Goal: Use online tool/utility: Utilize a website feature to perform a specific function

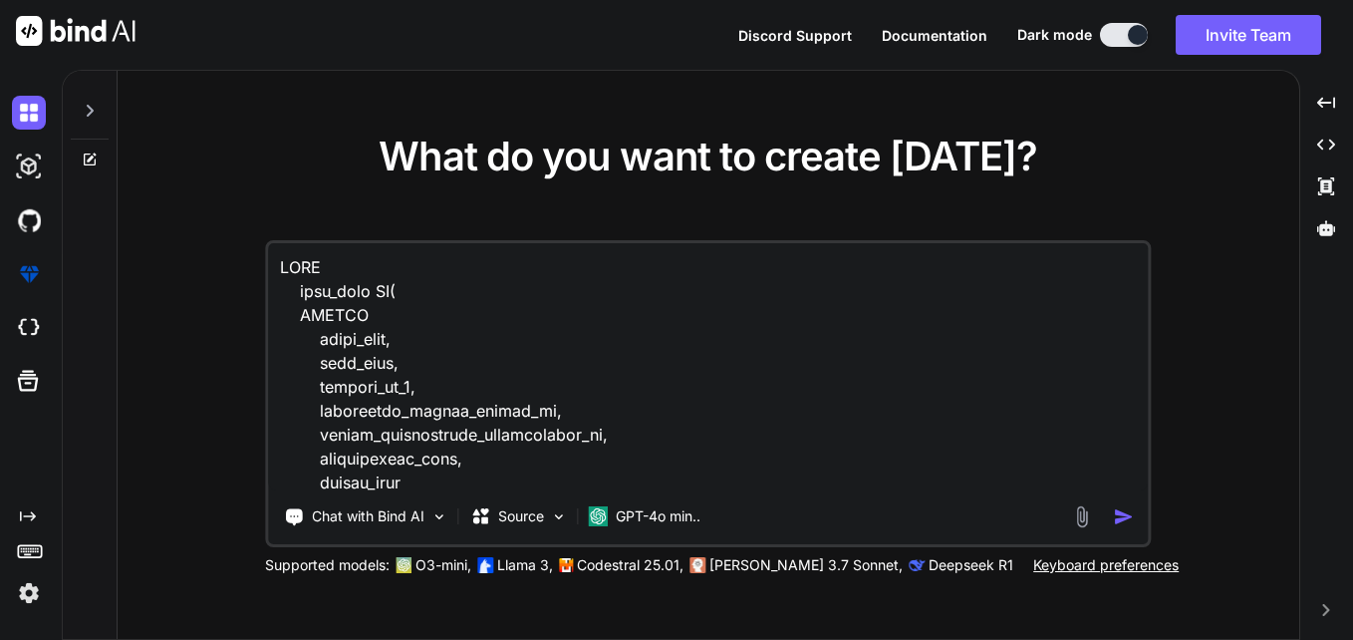
click at [498, 359] on textarea at bounding box center [708, 366] width 880 height 247
type textarea "x"
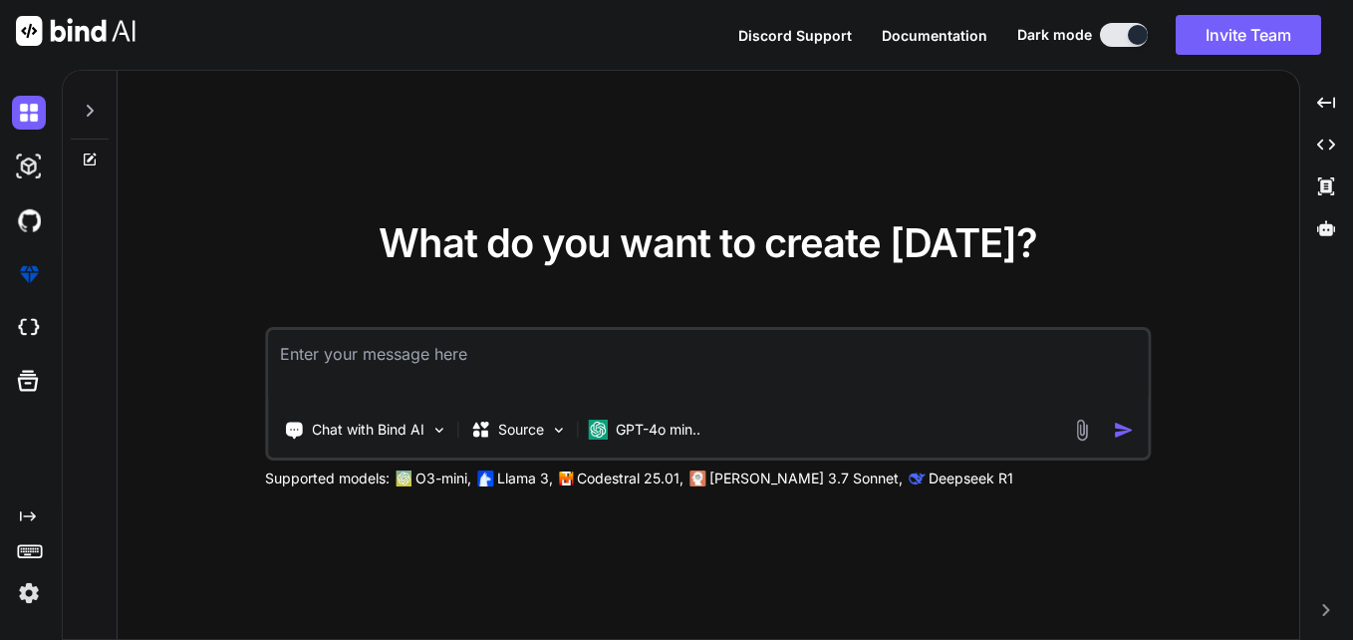
type textarea "import polars as pl from pprint import pprint import pandas as pd def generate_…"
type textarea "x"
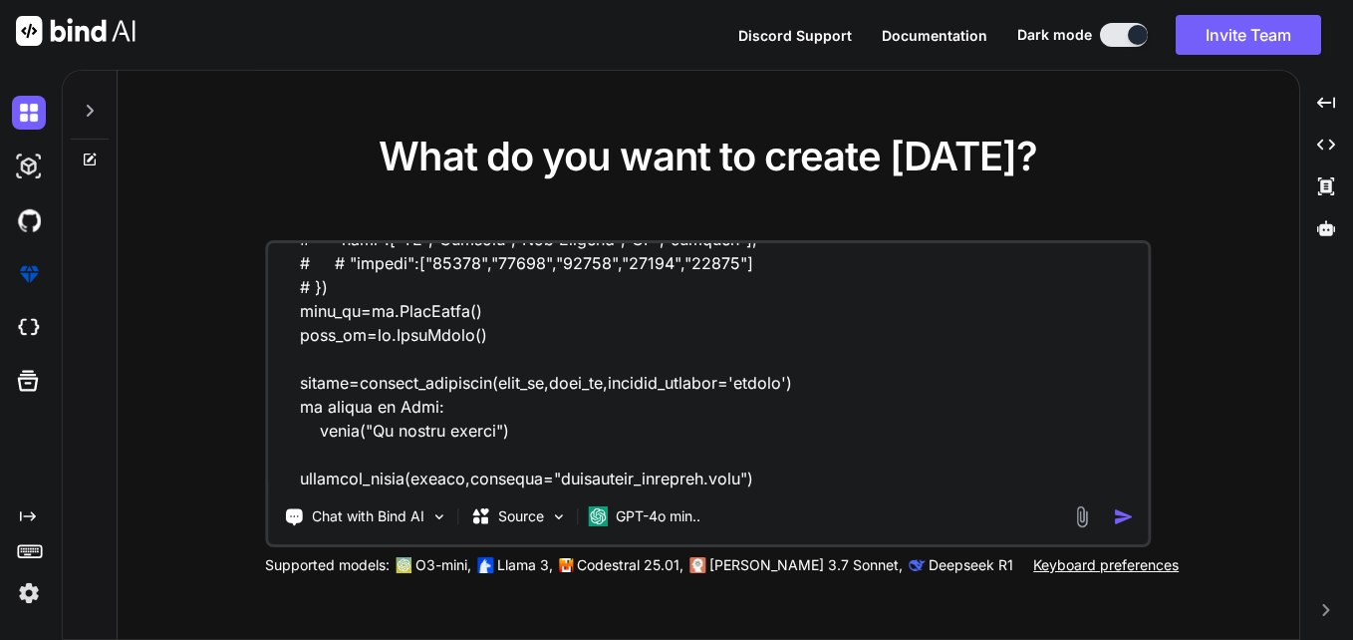
type textarea "import polars as pl from pprint import pprint import pandas as pd def generate_…"
type textarea "x"
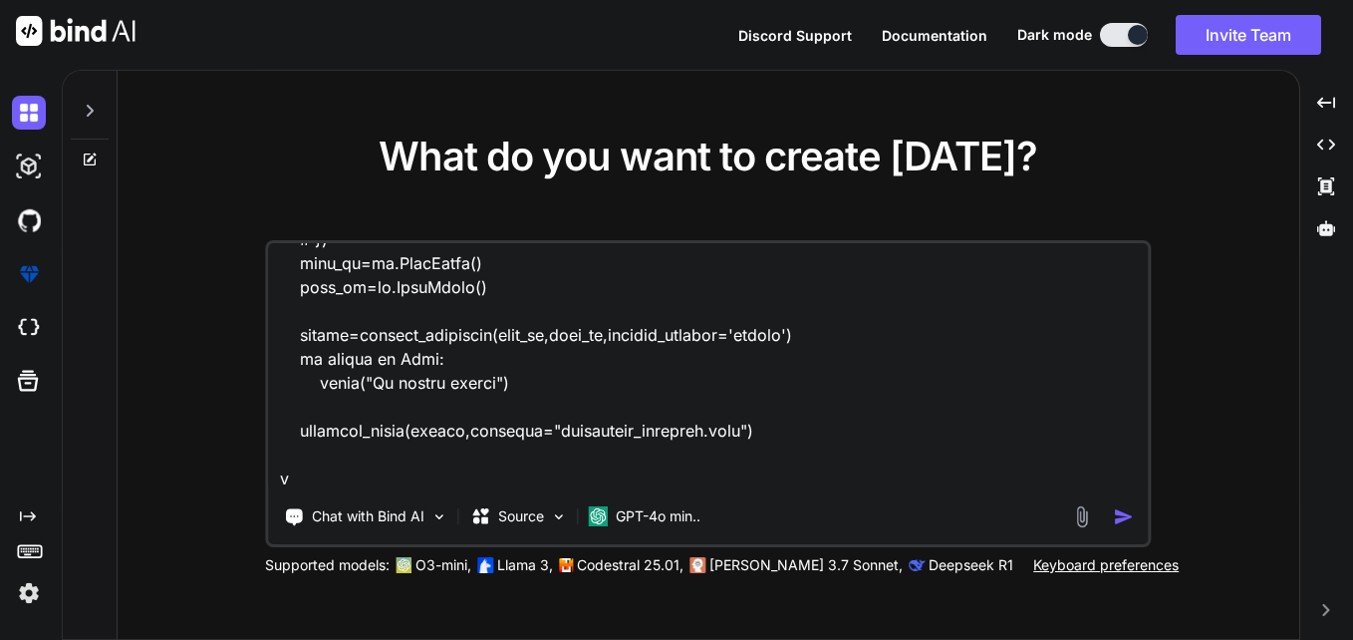
type textarea "import polars as pl from pprint import pprint import pandas as pd def generate_…"
type textarea "x"
type textarea "import polars as pl from pprint import pprint import pandas as pd def generate_…"
type textarea "x"
type textarea "import polars as pl from pprint import pprint import pandas as pd def generate_…"
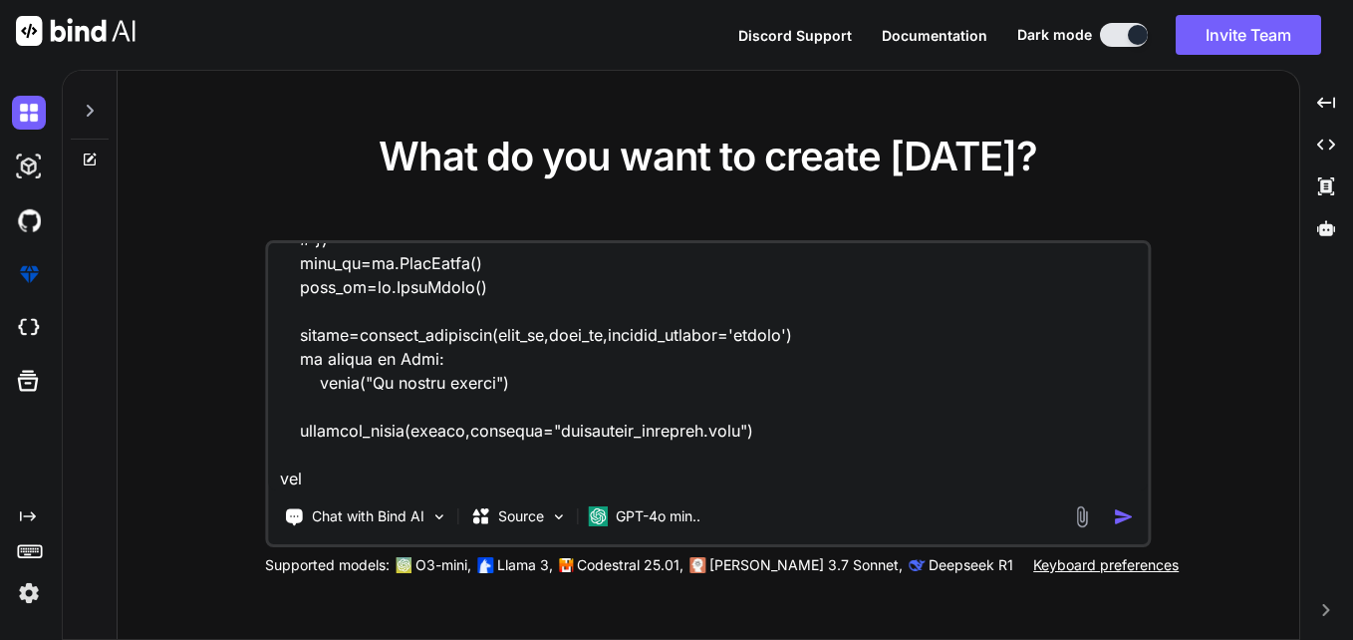
type textarea "x"
type textarea "import polars as pl from pprint import pprint import pandas as pd def generate_…"
type textarea "x"
type textarea "import polars as pl from pprint import pprint import pandas as pd def generate_…"
type textarea "x"
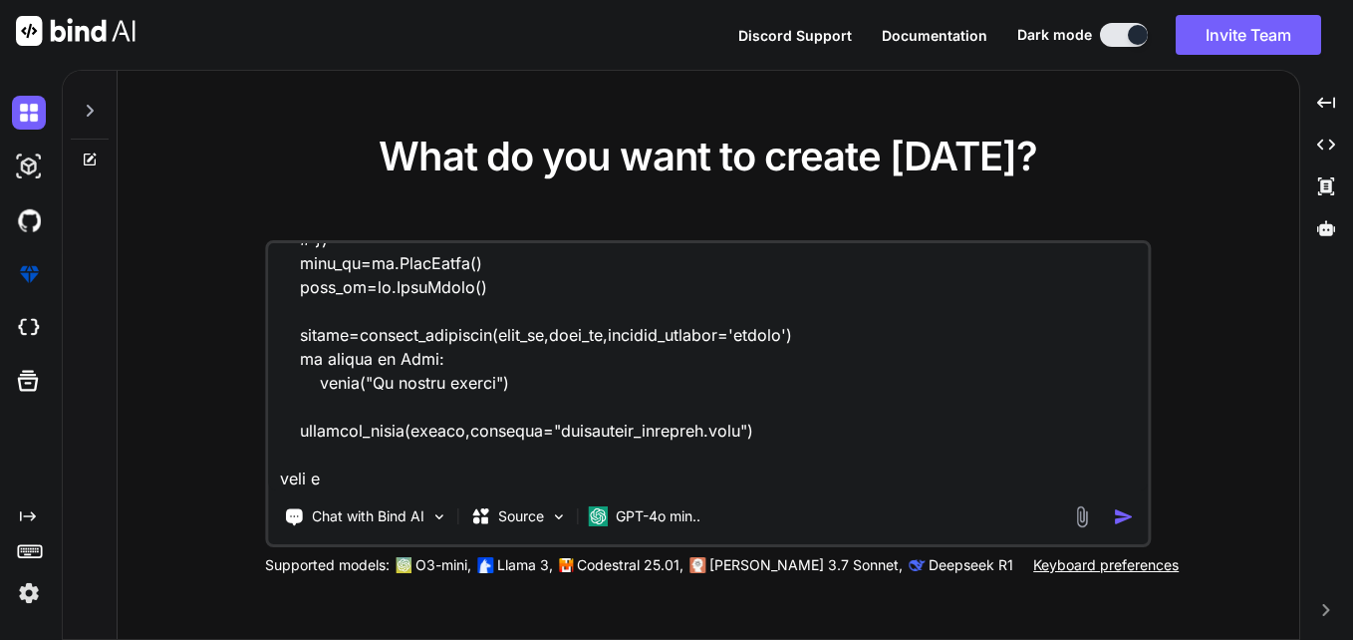
type textarea "import polars as pl from pprint import pprint import pandas as pd def generate_…"
type textarea "x"
type textarea "import polars as pl from pprint import pprint import pandas as pd def generate_…"
type textarea "x"
type textarea "import polars as pl from pprint import pprint import pandas as pd def generate_…"
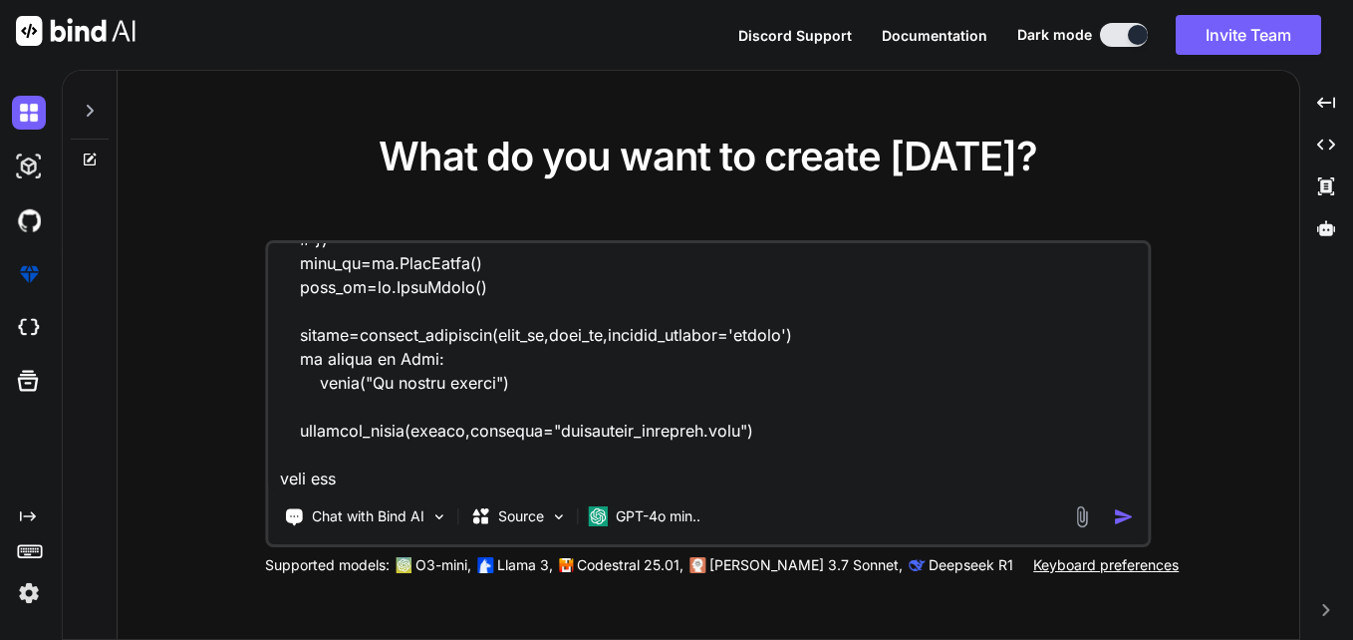
type textarea "x"
type textarea "import polars as pl from pprint import pprint import pandas as pd def generate_…"
type textarea "x"
type textarea "import polars as pl from pprint import pprint import pandas as pd def generate_…"
type textarea "x"
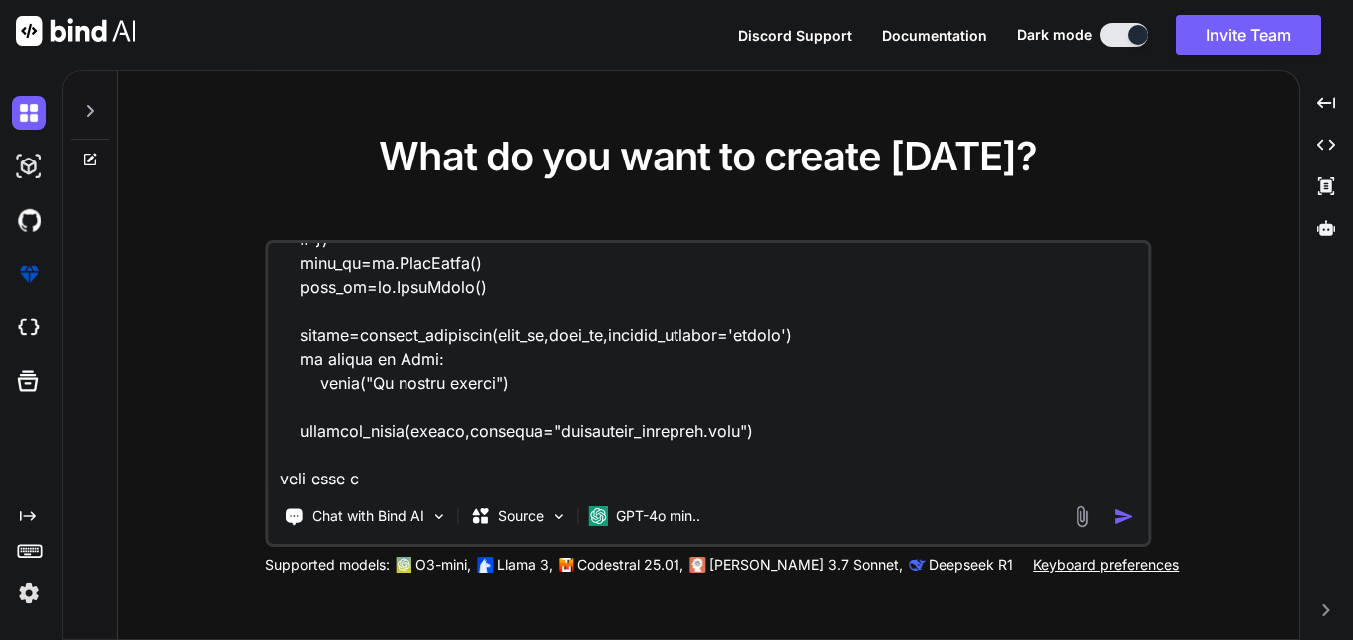
type textarea "import polars as pl from pprint import pprint import pandas as pd def generate_…"
type textarea "x"
type textarea "import polars as pl from pprint import pprint import pandas as pd def generate_…"
type textarea "x"
type textarea "import polars as pl from pprint import pprint import pandas as pd def generate_…"
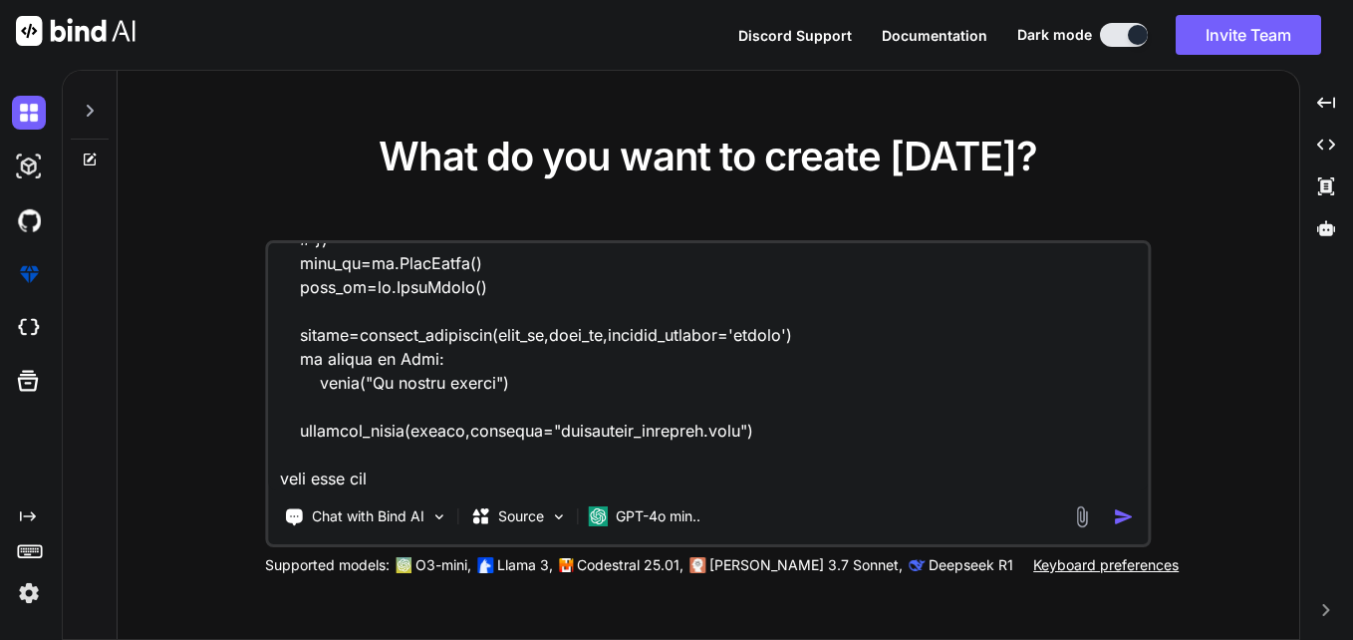
type textarea "x"
type textarea "import polars as pl from pprint import pprint import pandas as pd def generate_…"
type textarea "x"
type textarea "import polars as pl from pprint import pprint import pandas as pd def generate_…"
type textarea "x"
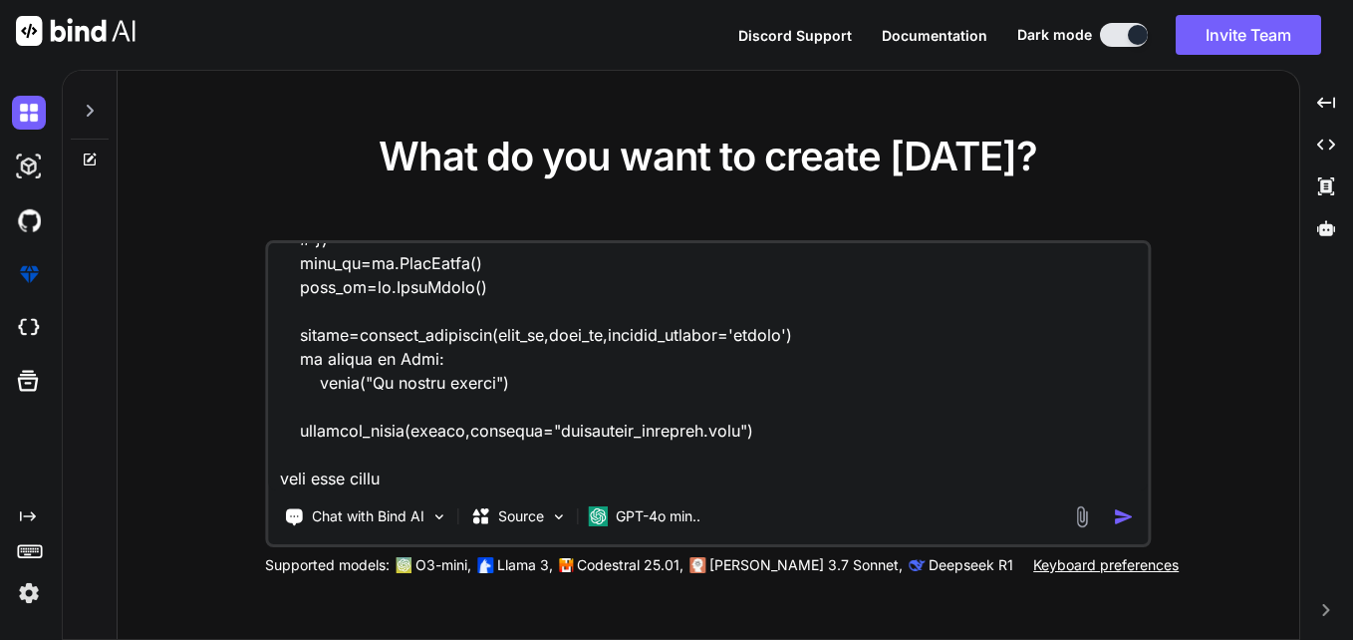
type textarea "import polars as pl from pprint import pprint import pandas as pd def generate_…"
type textarea "x"
type textarea "import polars as pl from pprint import pprint import pandas as pd def generate_…"
type textarea "x"
type textarea "import polars as pl from pprint import pprint import pandas as pd def generate_…"
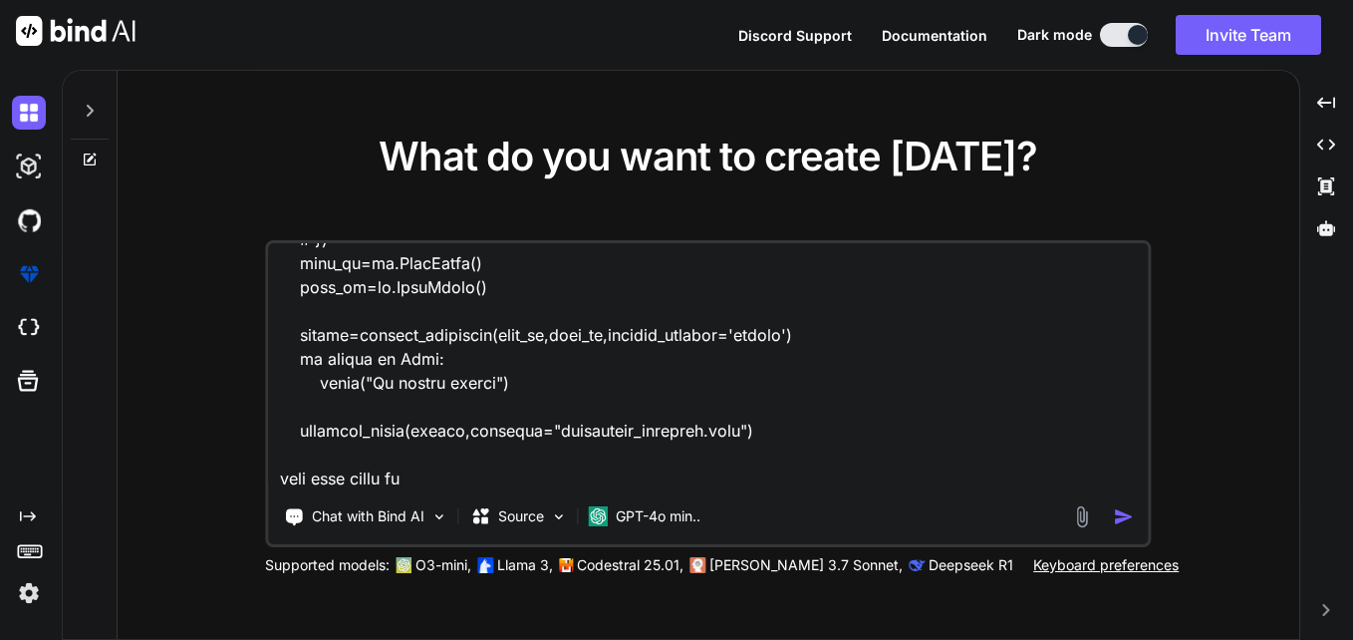
type textarea "x"
type textarea "import polars as pl from pprint import pprint import pandas as pd def generate_…"
type textarea "x"
type textarea "import polars as pl from pprint import pprint import pandas as pd def generate_…"
type textarea "x"
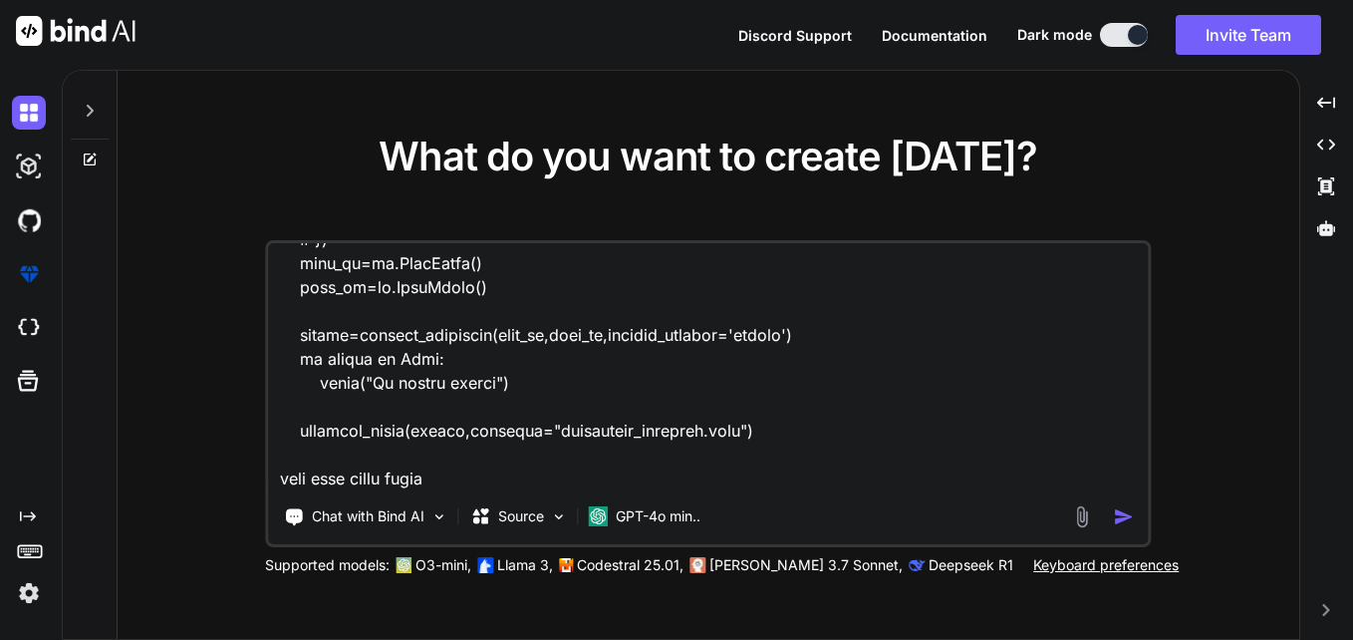
type textarea "import polars as pl from pprint import pprint import pandas as pd def generate_…"
type textarea "x"
type textarea "import polars as pl from pprint import pprint import pandas as pd def generate_…"
type textarea "x"
type textarea "import polars as pl from pprint import pprint import pandas as pd def generate_…"
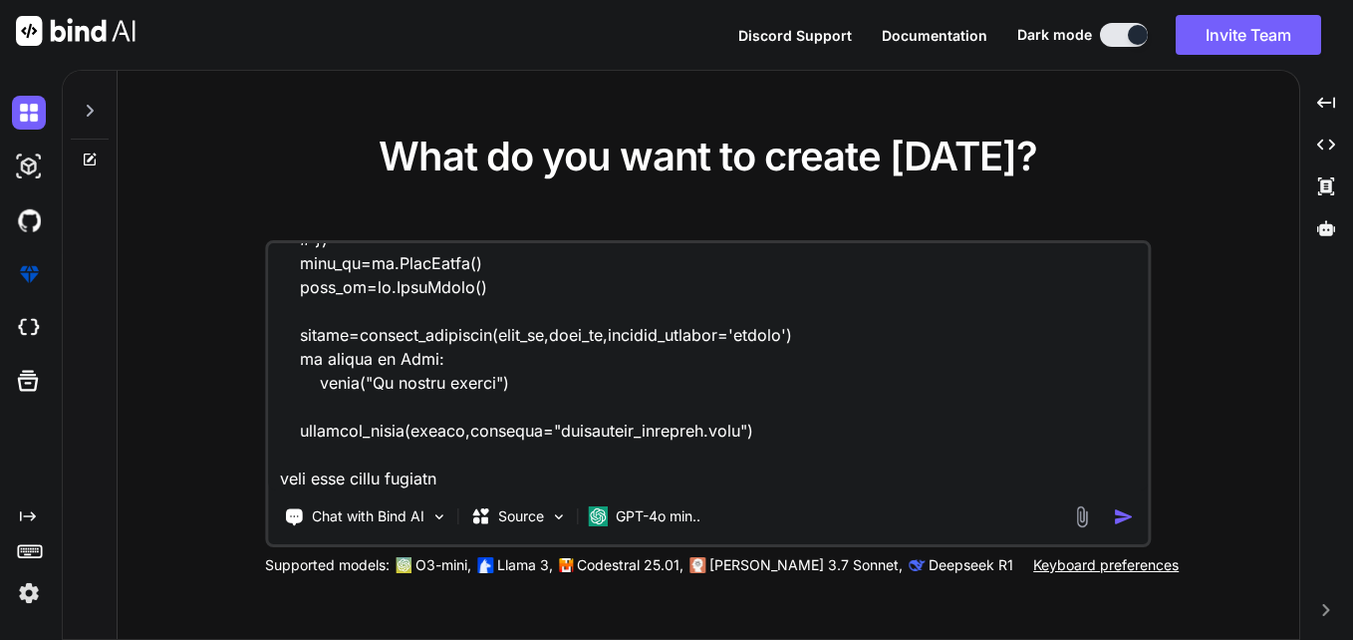
type textarea "x"
type textarea "import polars as pl from pprint import pprint import pandas as pd def generate_…"
type textarea "x"
type textarea "import polars as pl from pprint import pprint import pandas as pd def generate_…"
type textarea "x"
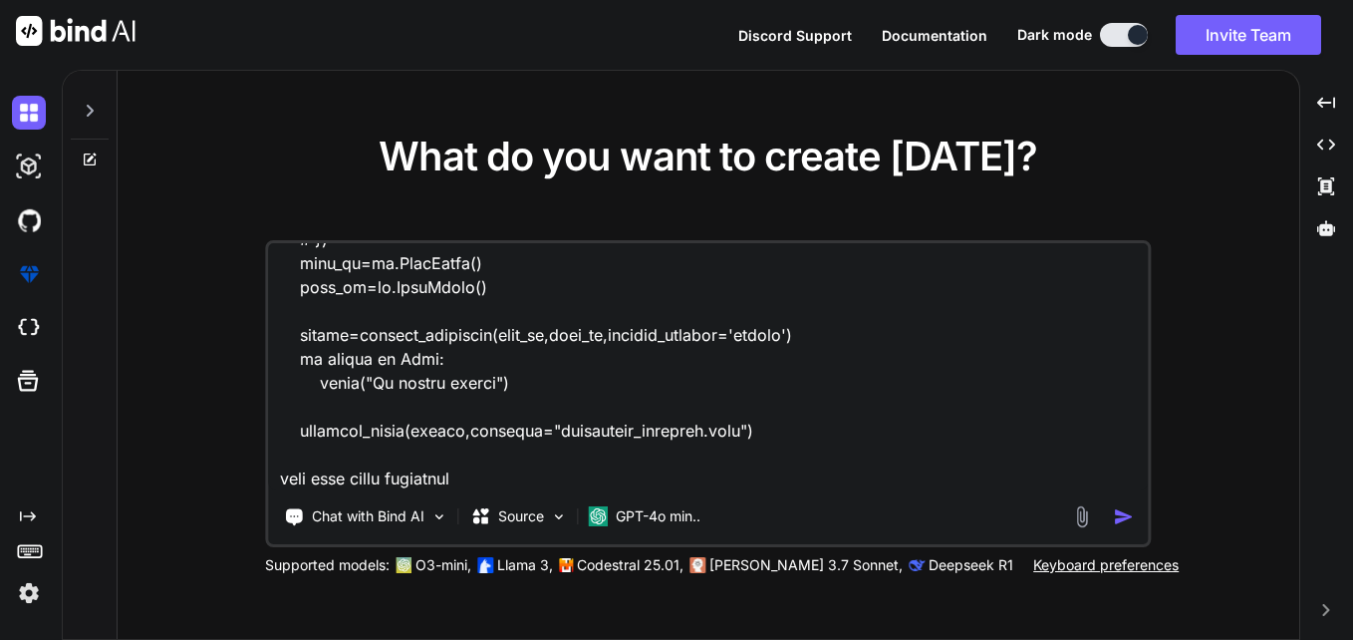
type textarea "import polars as pl from pprint import pprint import pandas as pd def generate_…"
type textarea "x"
type textarea "import polars as pl from pprint import pprint import pandas as pd def generate_…"
type textarea "x"
type textarea "import polars as pl from pprint import pprint import pandas as pd def generate_…"
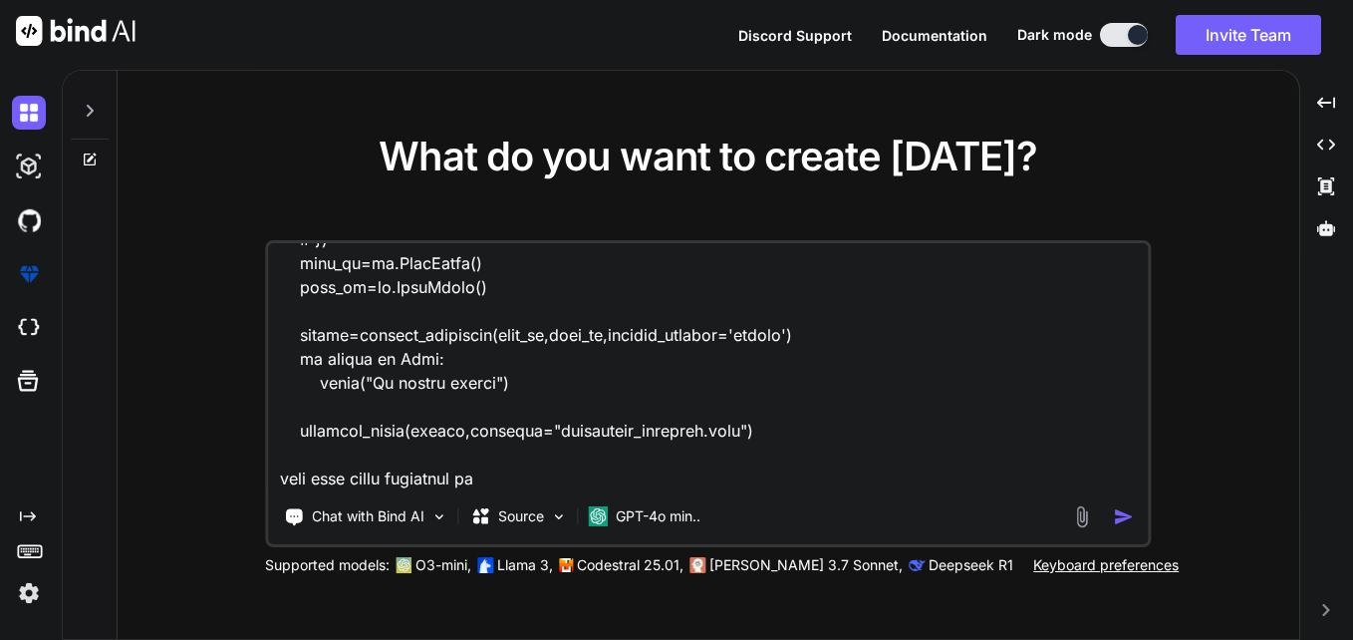
type textarea "x"
type textarea "import polars as pl from pprint import pprint import pandas as pd def generate_…"
type textarea "x"
type textarea "import polars as pl from pprint import pprint import pandas as pd def generate_…"
type textarea "x"
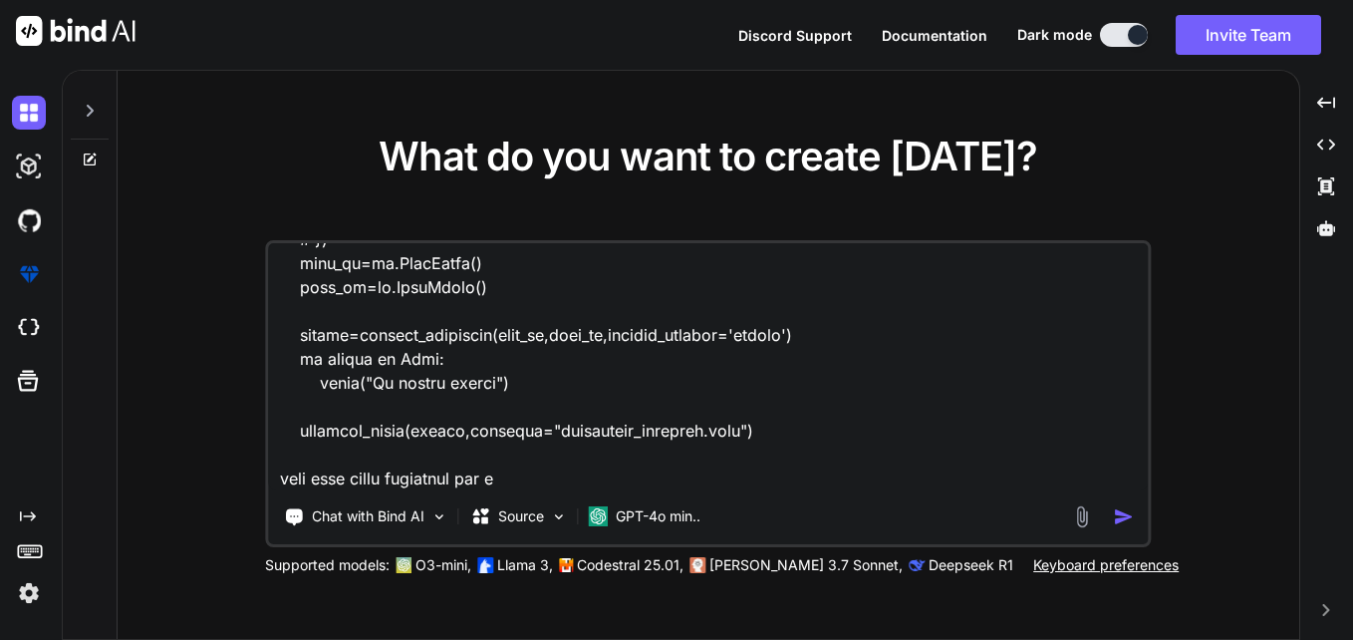
type textarea "import polars as pl from pprint import pprint import pandas as pd def generate_…"
type textarea "x"
type textarea "import polars as pl from pprint import pprint import pandas as pd def generate_…"
type textarea "x"
type textarea "import polars as pl from pprint import pprint import pandas as pd def generate_…"
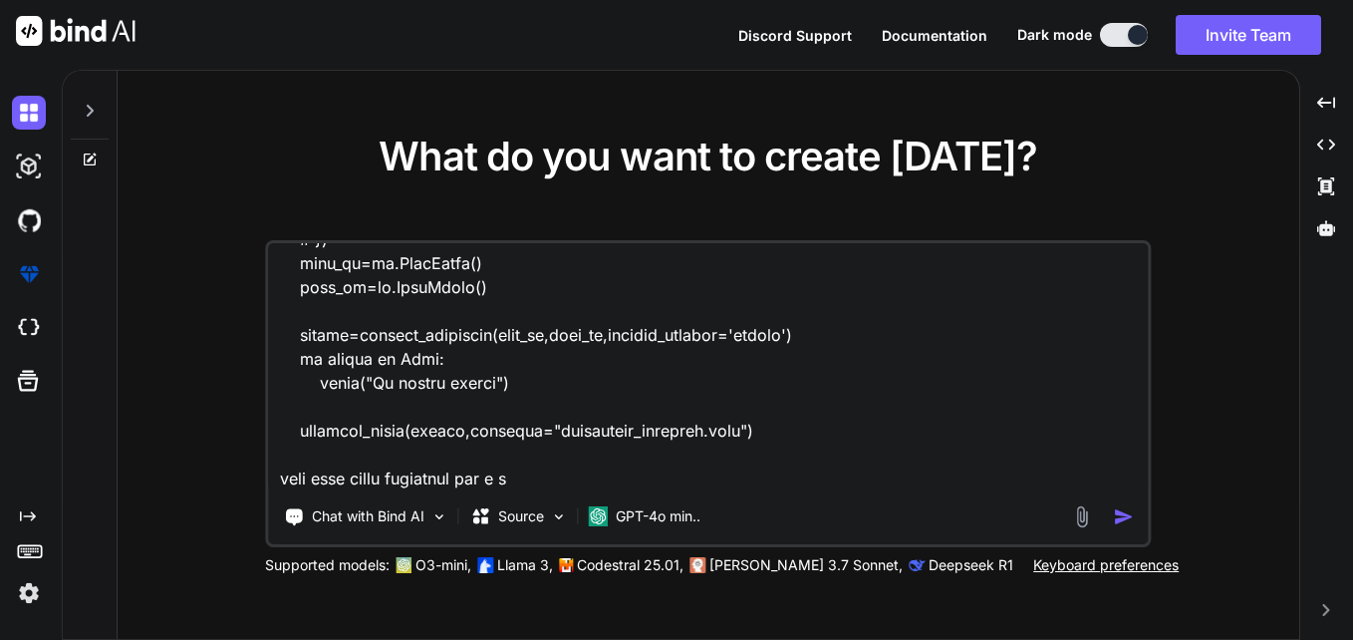
type textarea "x"
type textarea "import polars as pl from pprint import pprint import pandas as pd def generate_…"
type textarea "x"
type textarea "import polars as pl from pprint import pprint import pandas as pd def generate_…"
type textarea "x"
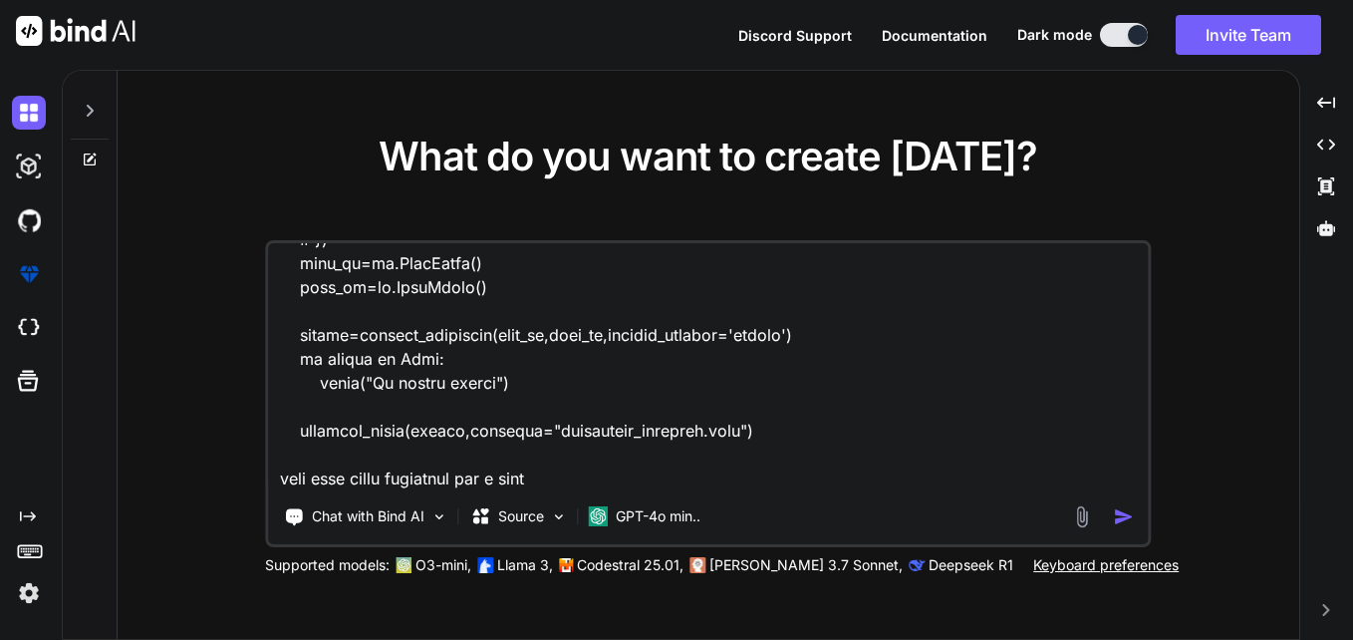
type textarea "import polars as pl from pprint import pprint import pandas as pd def generate_…"
type textarea "x"
type textarea "import polars as pl from pprint import pprint import pandas as pd def generate_…"
type textarea "x"
type textarea "import polars as pl from pprint import pprint import pandas as pd def generate_…"
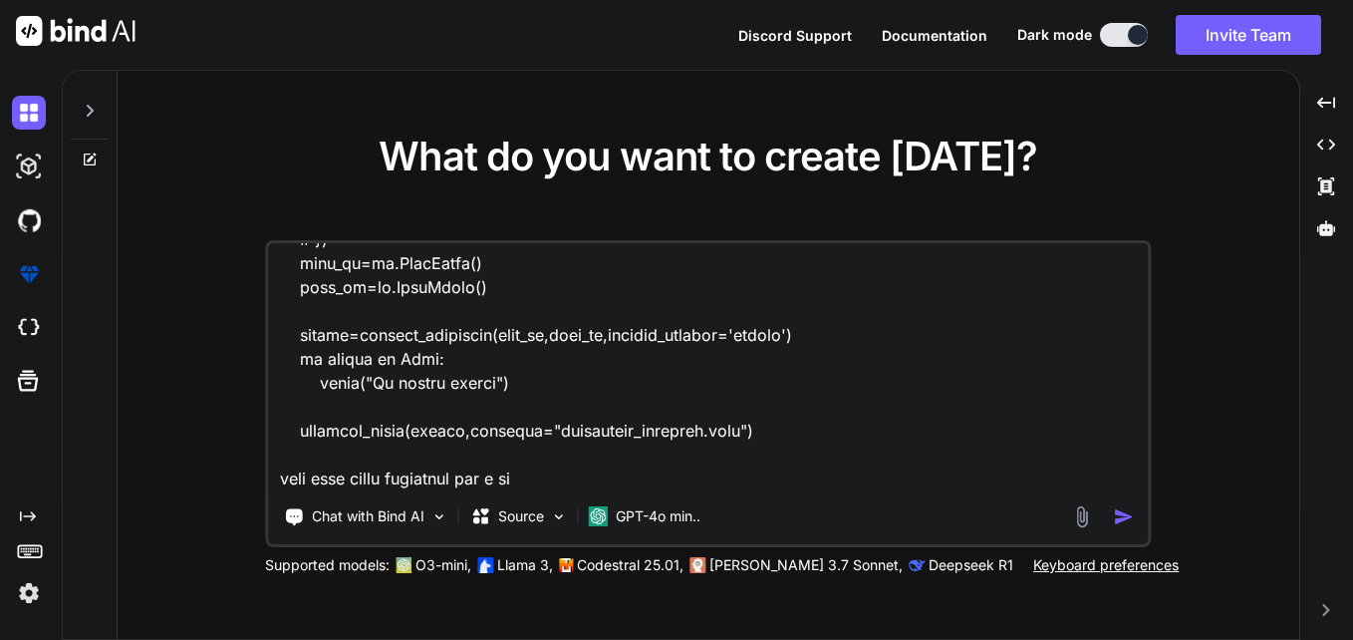
type textarea "x"
type textarea "import polars as pl from pprint import pprint import pandas as pd def generate_…"
type textarea "x"
type textarea "import polars as pl from pprint import pprint import pandas as pd def generate_…"
type textarea "x"
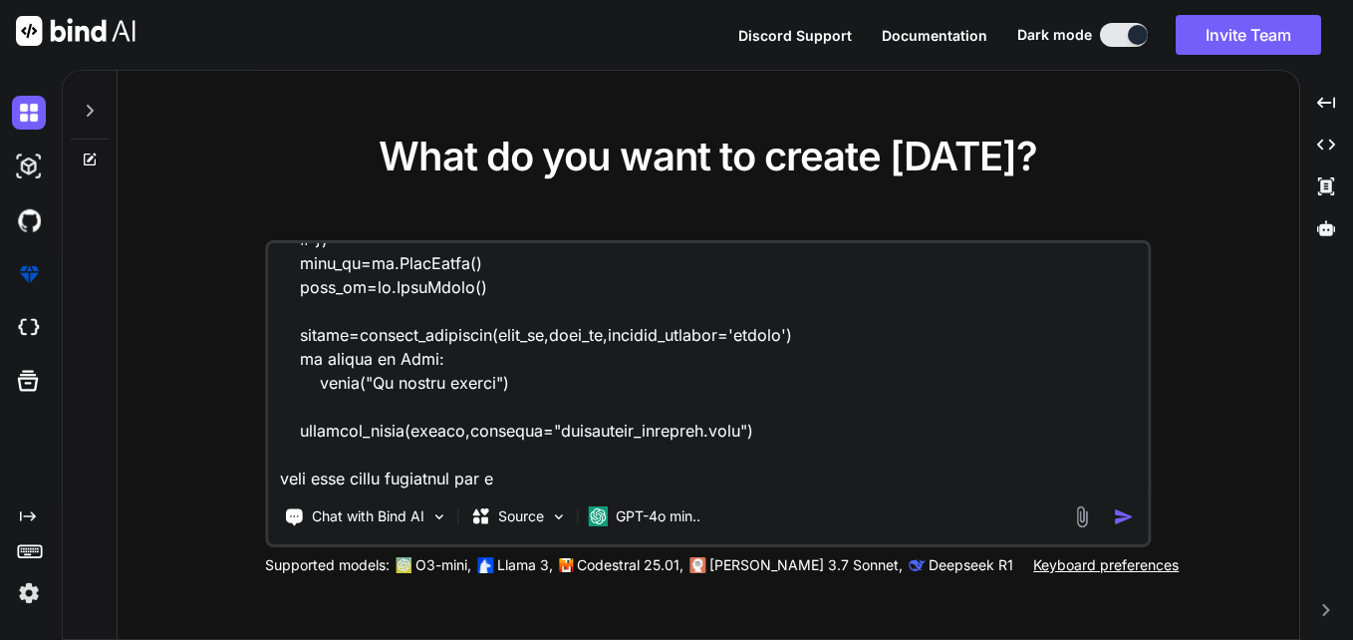
type textarea "import polars as pl from pprint import pprint import pandas as pd def generate_…"
type textarea "x"
type textarea "import polars as pl from pprint import pprint import pandas as pd def generate_…"
type textarea "x"
type textarea "import polars as pl from pprint import pprint import pandas as pd def generate_…"
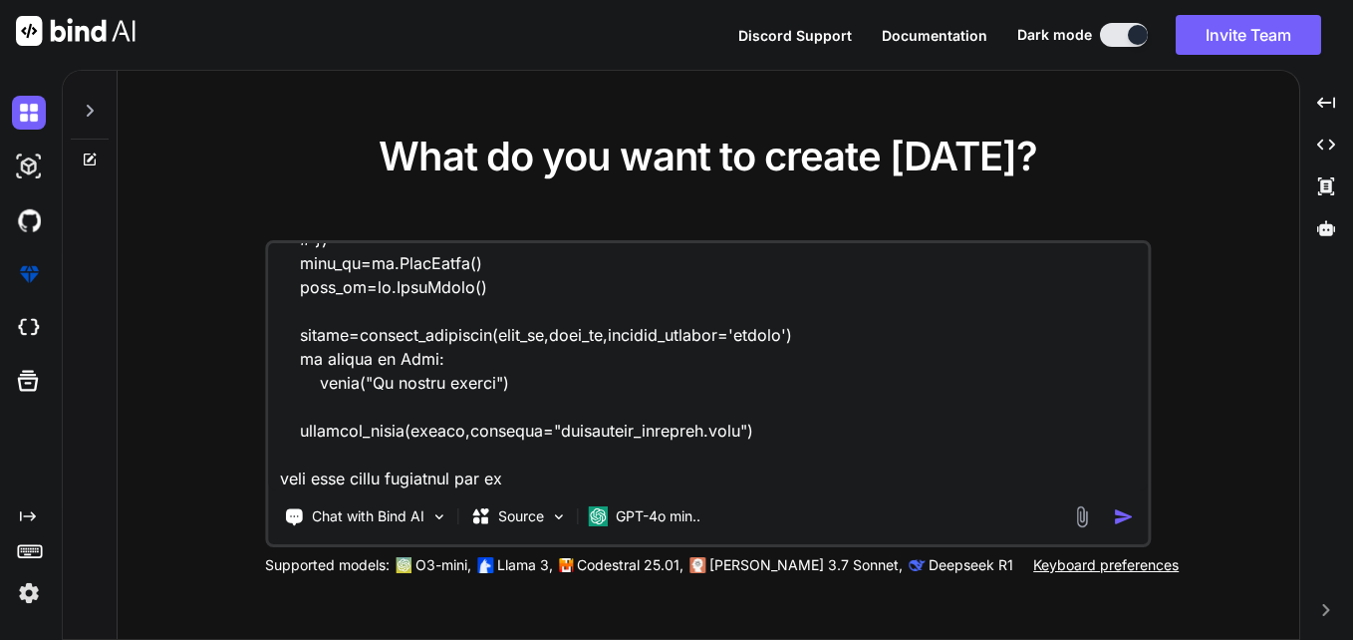
type textarea "x"
type textarea "import polars as pl from pprint import pprint import pandas as pd def generate_…"
type textarea "x"
type textarea "import polars as pl from pprint import pprint import pandas as pd def generate_…"
type textarea "x"
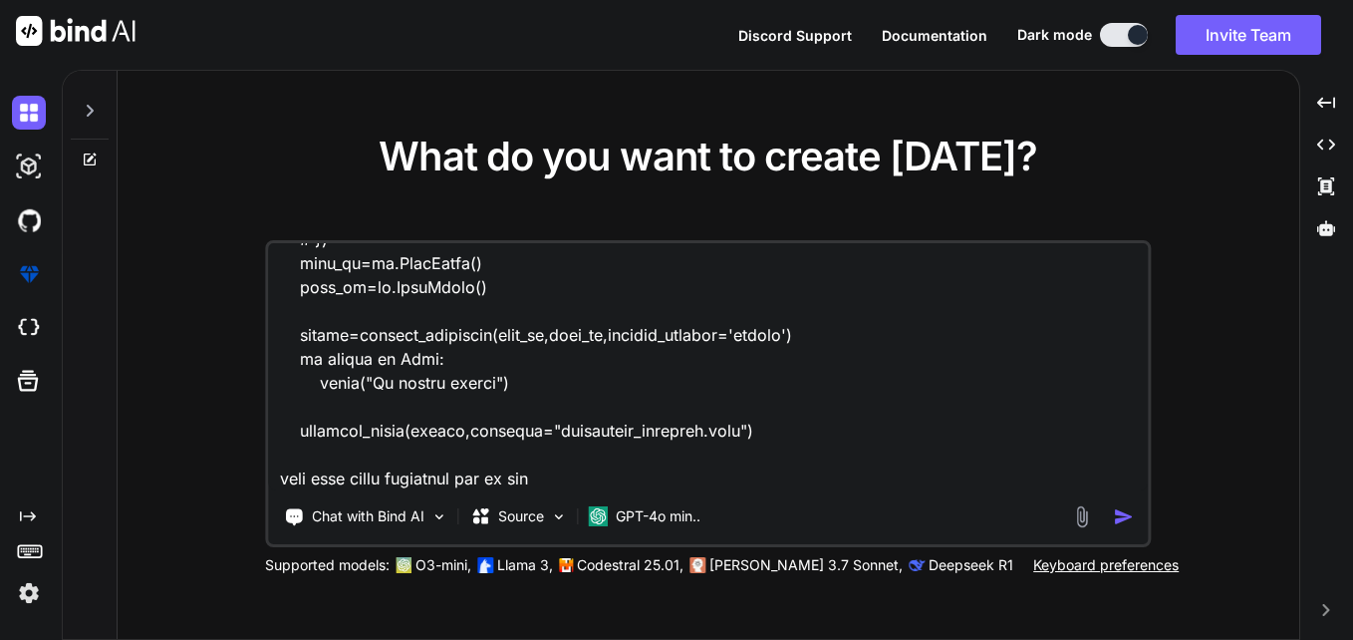
type textarea "import polars as pl from pprint import pprint import pandas as pd def generate_…"
type textarea "x"
type textarea "import polars as pl from pprint import pprint import pandas as pd def generate_…"
type textarea "x"
type textarea "import polars as pl from pprint import pprint import pandas as pd def generate_…"
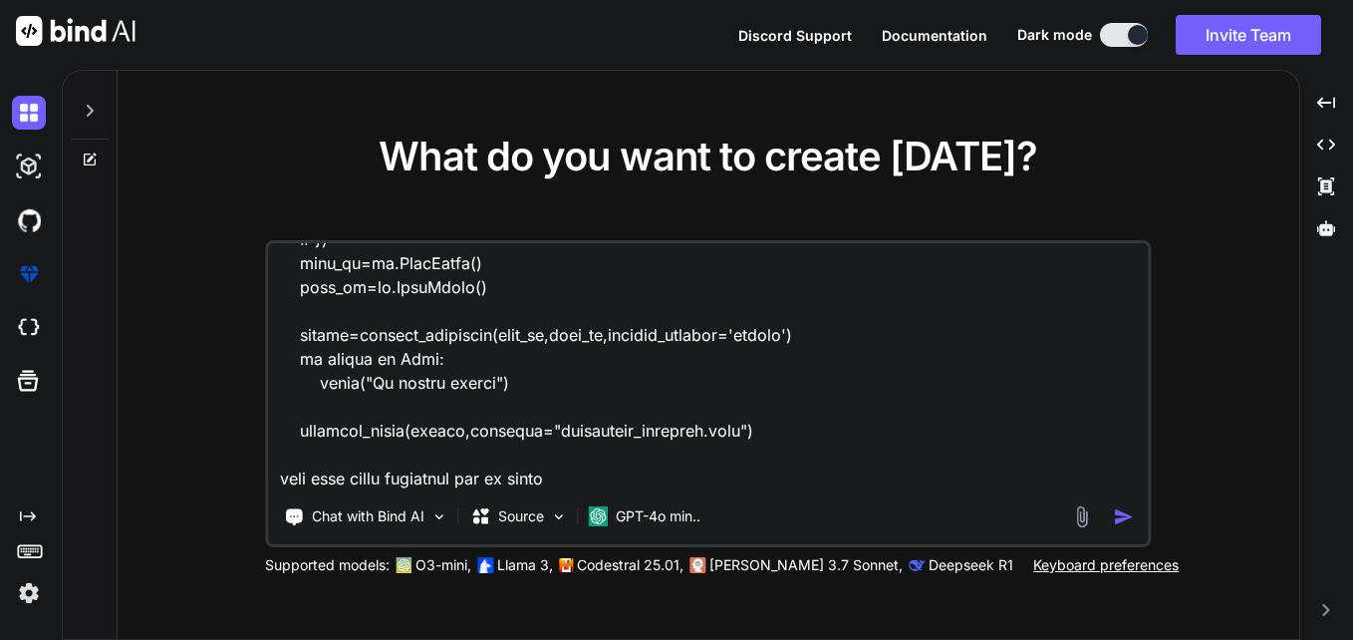
type textarea "x"
type textarea "import polars as pl from pprint import pprint import pandas as pd def generate_…"
type textarea "x"
type textarea "import polars as pl from pprint import pprint import pandas as pd def generate_…"
type textarea "x"
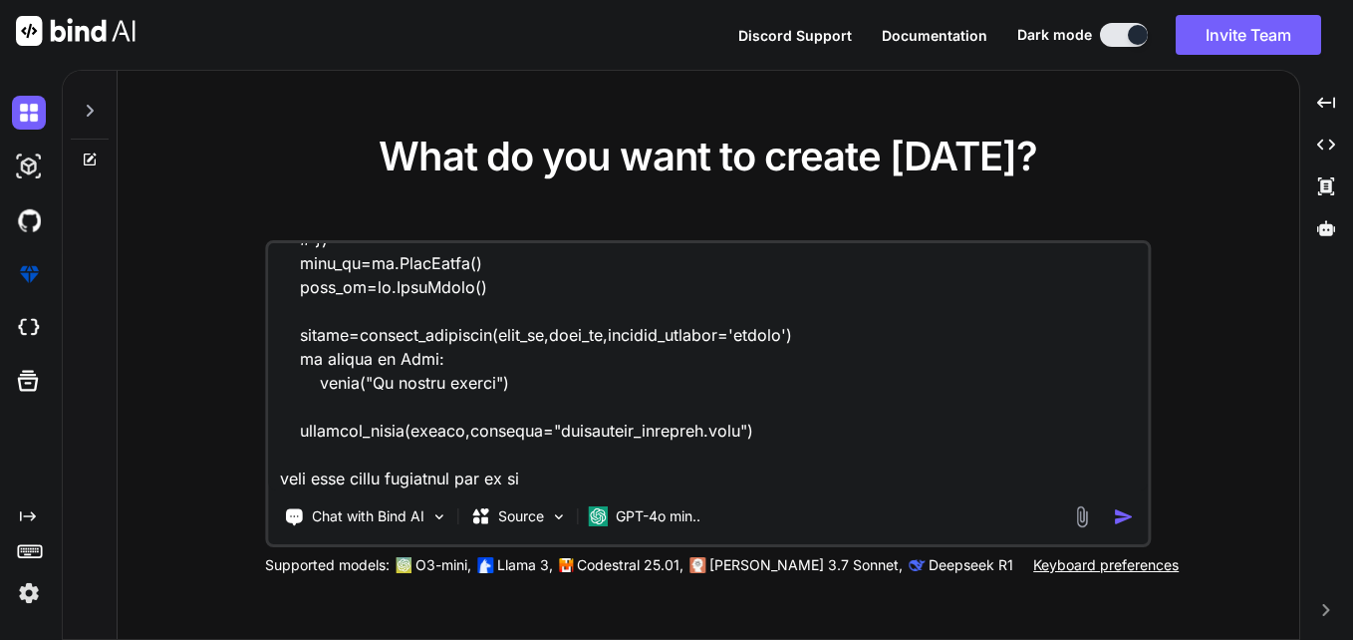
type textarea "import polars as pl from pprint import pprint import pandas as pd def generate_…"
type textarea "x"
type textarea "import polars as pl from pprint import pprint import pandas as pd def generate_…"
type textarea "x"
type textarea "import polars as pl from pprint import pprint import pandas as pd def generate_…"
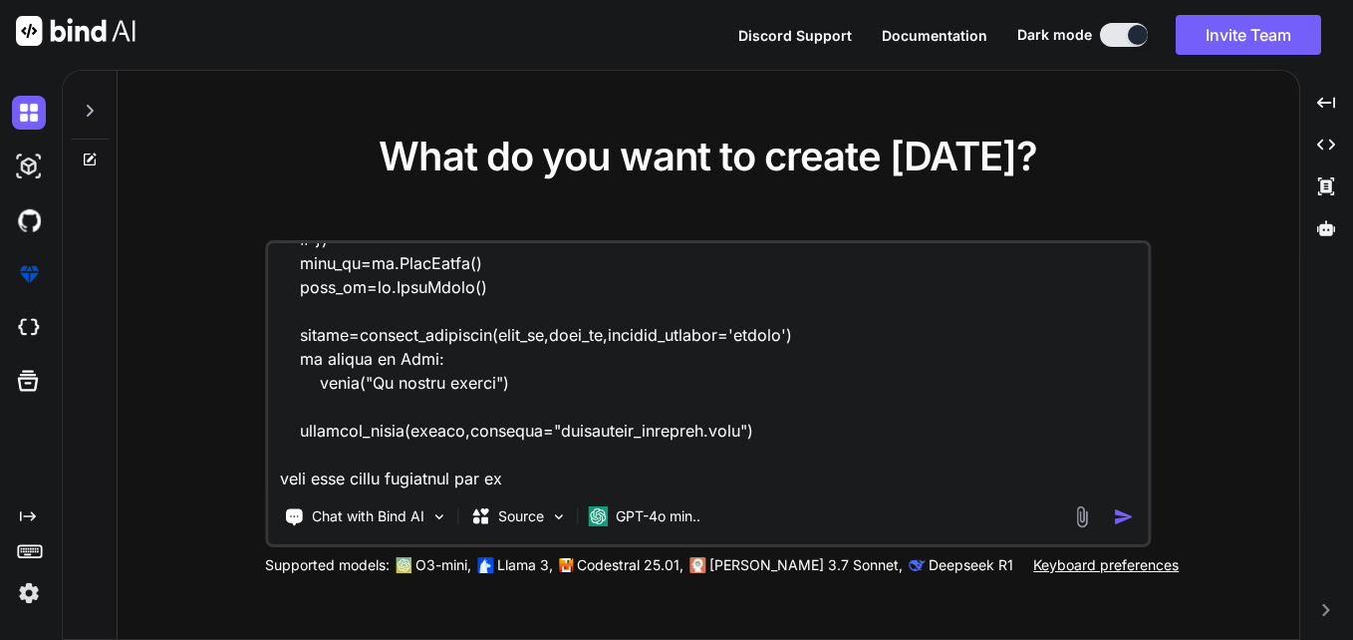
type textarea "x"
type textarea "import polars as pl from pprint import pprint import pandas as pd def generate_…"
type textarea "x"
type textarea "import polars as pl from pprint import pprint import pandas as pd def generate_…"
type textarea "x"
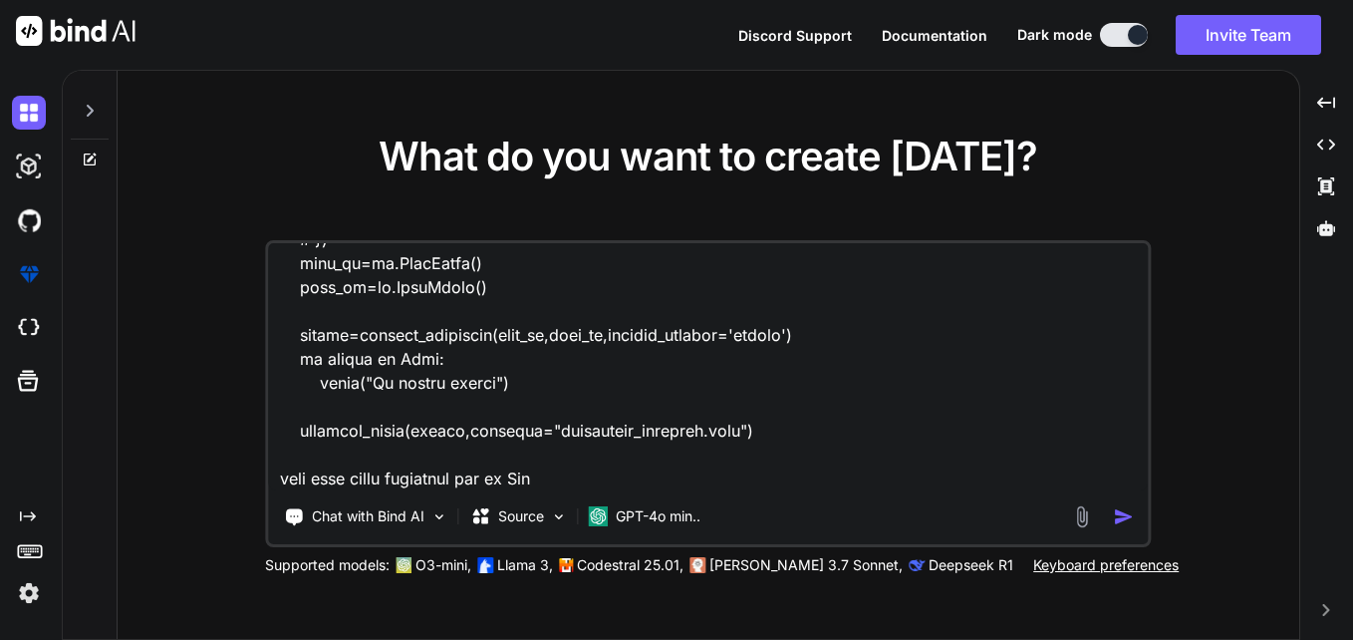
type textarea "import polars as pl from pprint import pprint import pandas as pd def generate_…"
type textarea "x"
type textarea "import polars as pl from pprint import pprint import pandas as pd def generate_…"
type textarea "x"
type textarea "import polars as pl from pprint import pprint import pandas as pd def generate_…"
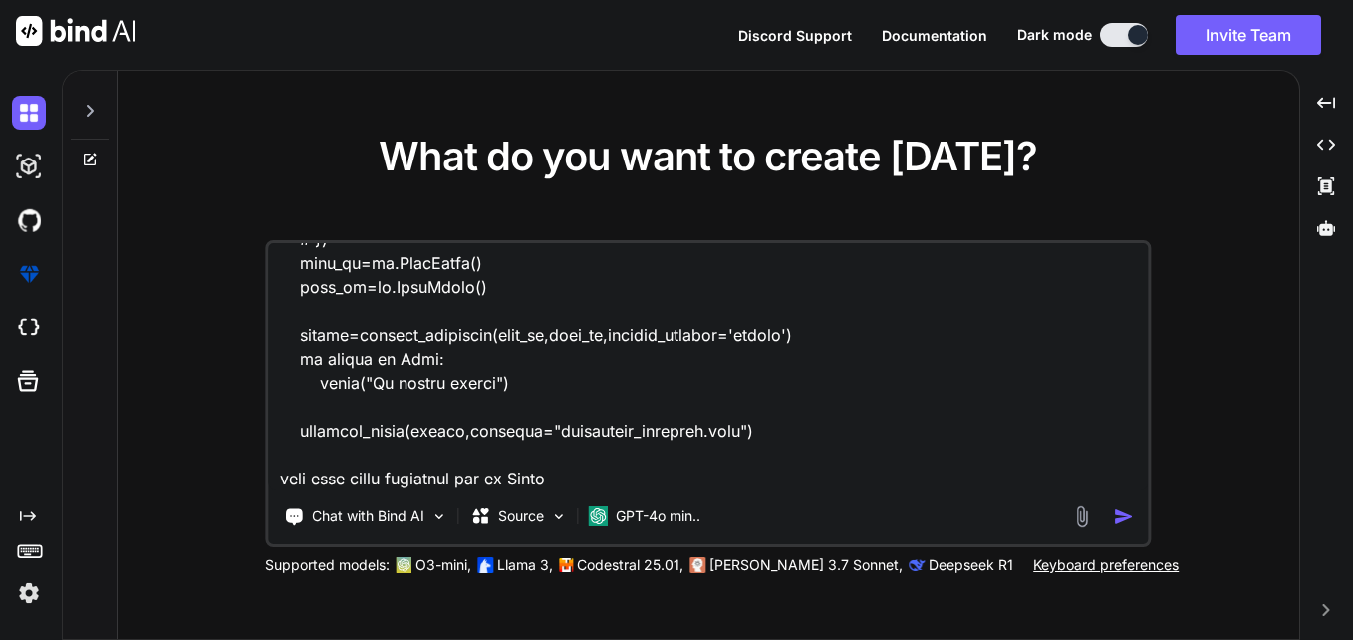
type textarea "x"
type textarea "import polars as pl from pprint import pprint import pandas as pd def generate_…"
type textarea "x"
type textarea "import polars as pl from pprint import pprint import pandas as pd def generate_…"
type textarea "x"
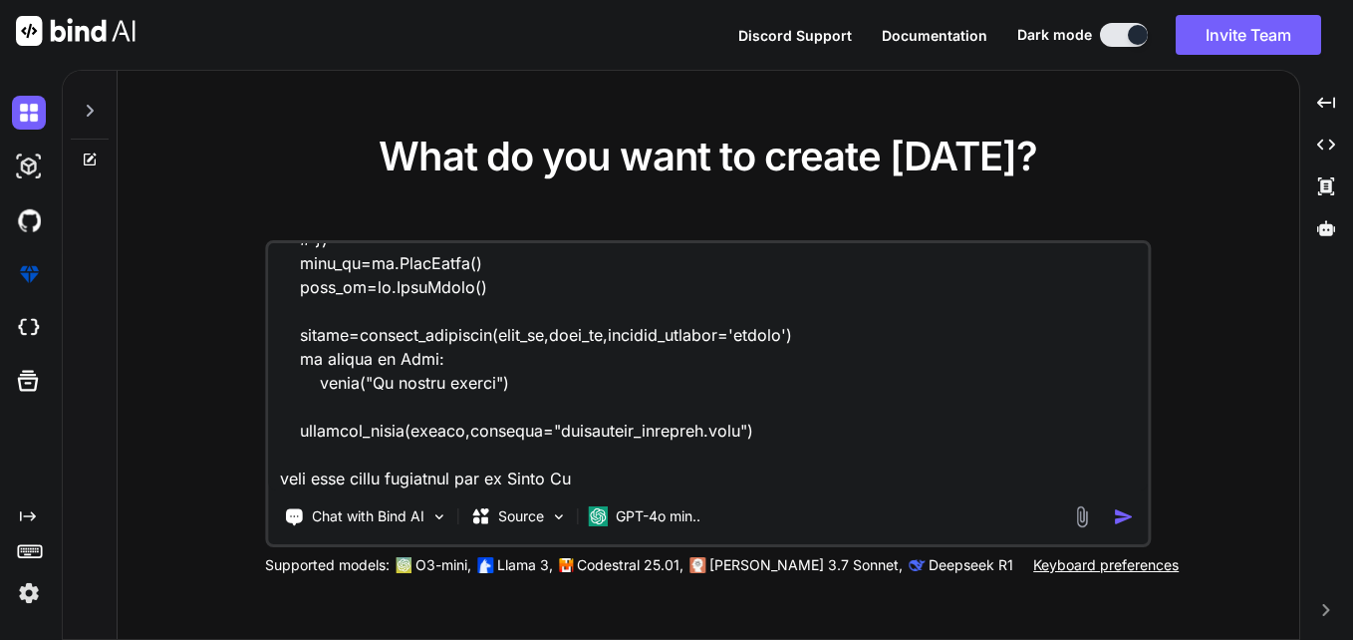
type textarea "import polars as pl from pprint import pprint import pandas as pd def generate_…"
type textarea "x"
type textarea "import polars as pl from pprint import pprint import pandas as pd def generate_…"
type textarea "x"
type textarea "import polars as pl from pprint import pprint import pandas as pd def generate_…"
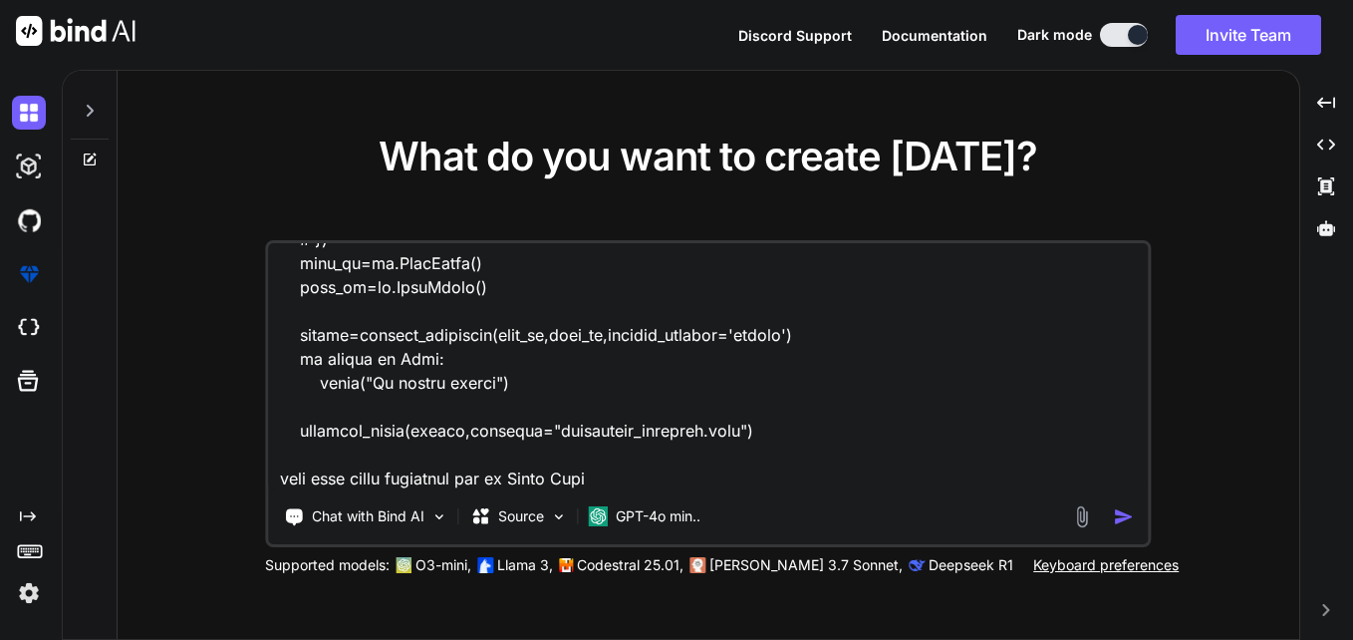
type textarea "x"
type textarea "import polars as pl from pprint import pprint import pandas as pd def generate_…"
type textarea "x"
type textarea "import polars as pl from pprint import pprint import pandas as pd def generate_…"
type textarea "x"
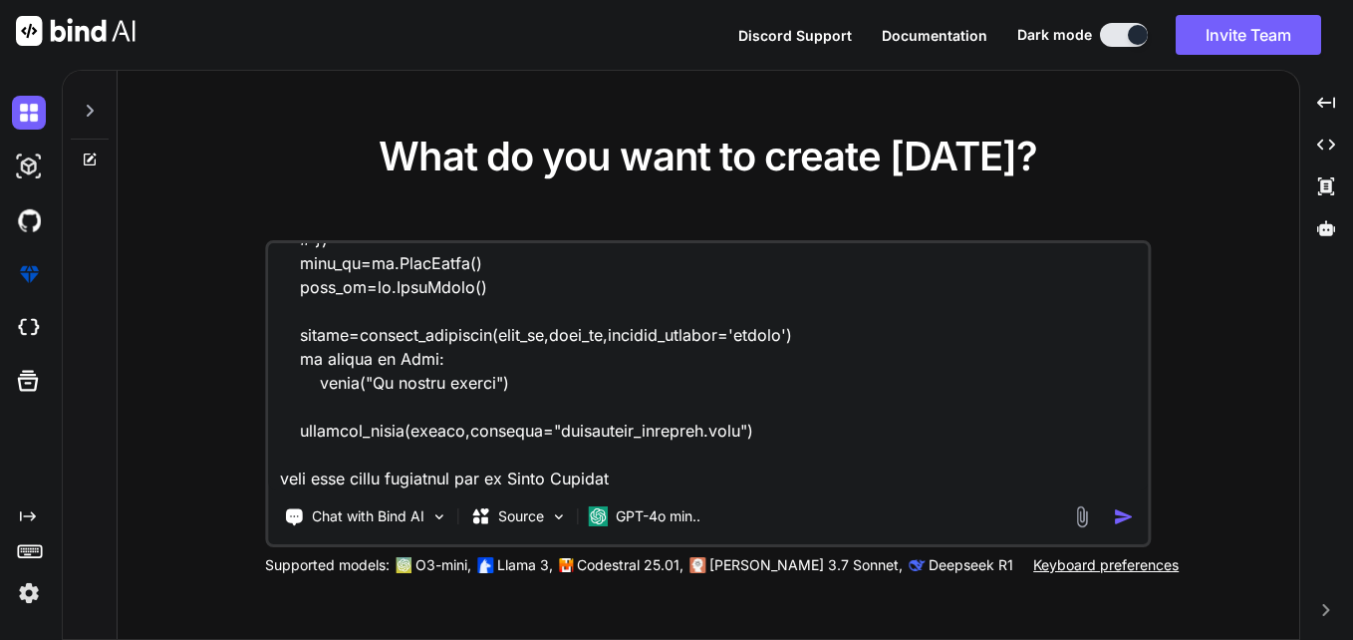
type textarea "import polars as pl from pprint import pprint import pandas as pd def generate_…"
type textarea "x"
type textarea "import polars as pl from pprint import pprint import pandas as pd def generate_…"
type textarea "x"
type textarea "import polars as pl from pprint import pprint import pandas as pd def generate_…"
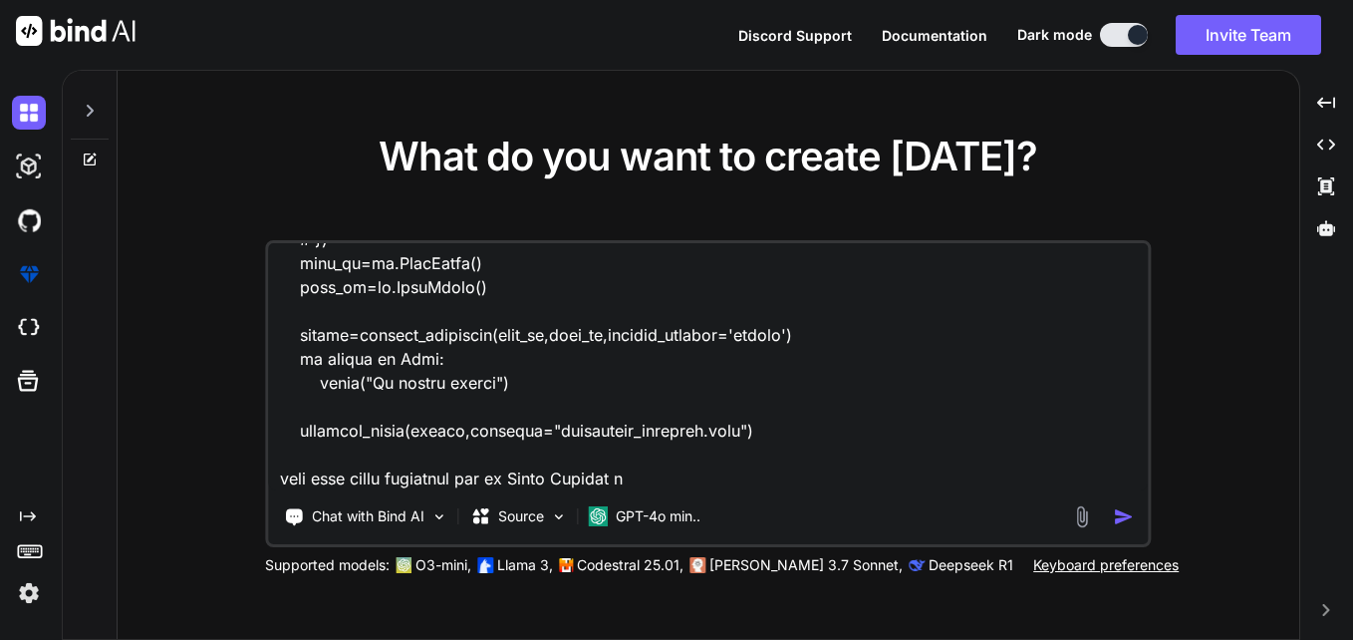
type textarea "x"
type textarea "import polars as pl from pprint import pprint import pandas as pd def generate_…"
type textarea "x"
type textarea "import polars as pl from pprint import pprint import pandas as pd def generate_…"
type textarea "x"
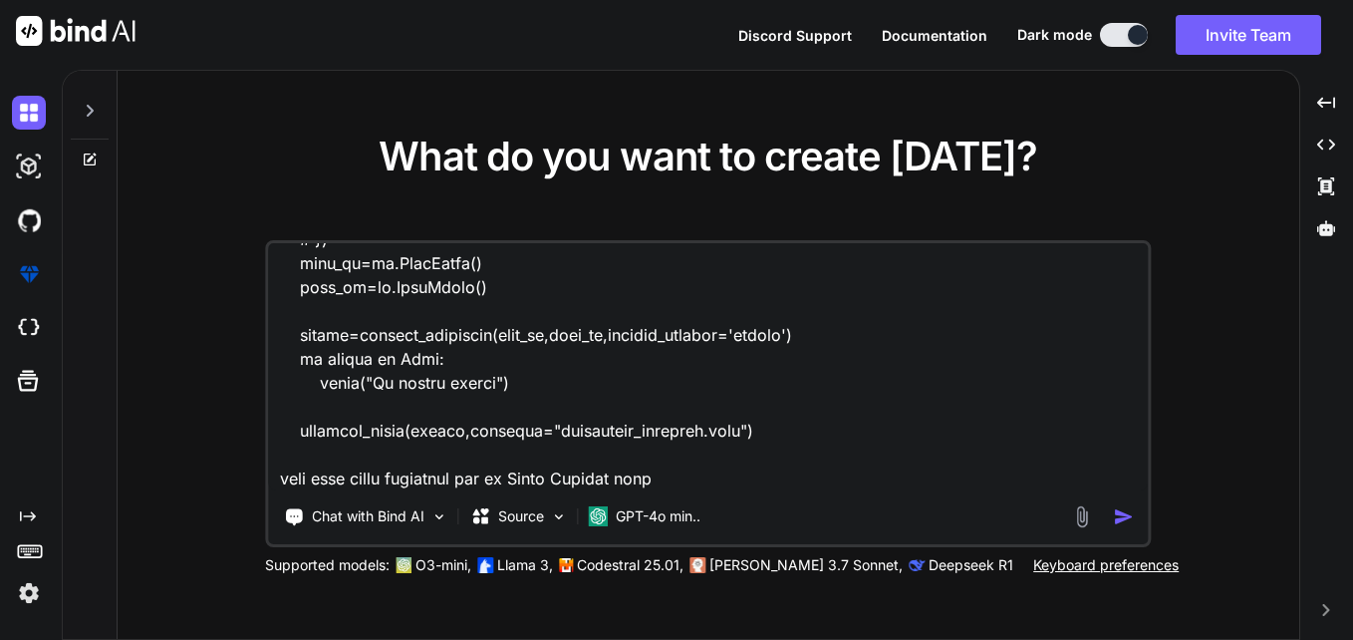
type textarea "import polars as pl from pprint import pprint import pandas as pd def generate_…"
type textarea "x"
type textarea "import polars as pl from pprint import pprint import pandas as pd def generate_…"
type textarea "x"
type textarea "import polars as pl from pprint import pprint import pandas as pd def generate_…"
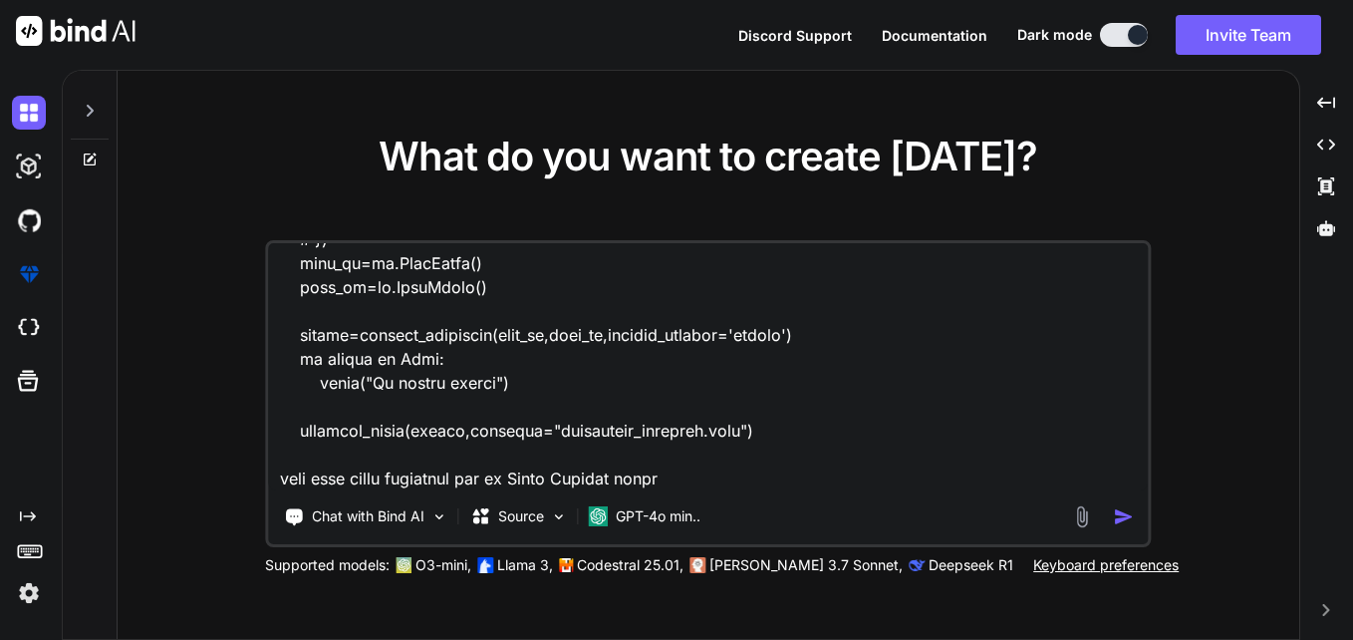
type textarea "x"
type textarea "import polars as pl from pprint import pprint import pandas as pd def generate_…"
type textarea "x"
type textarea "import polars as pl from pprint import pprint import pandas as pd def generate_…"
type textarea "x"
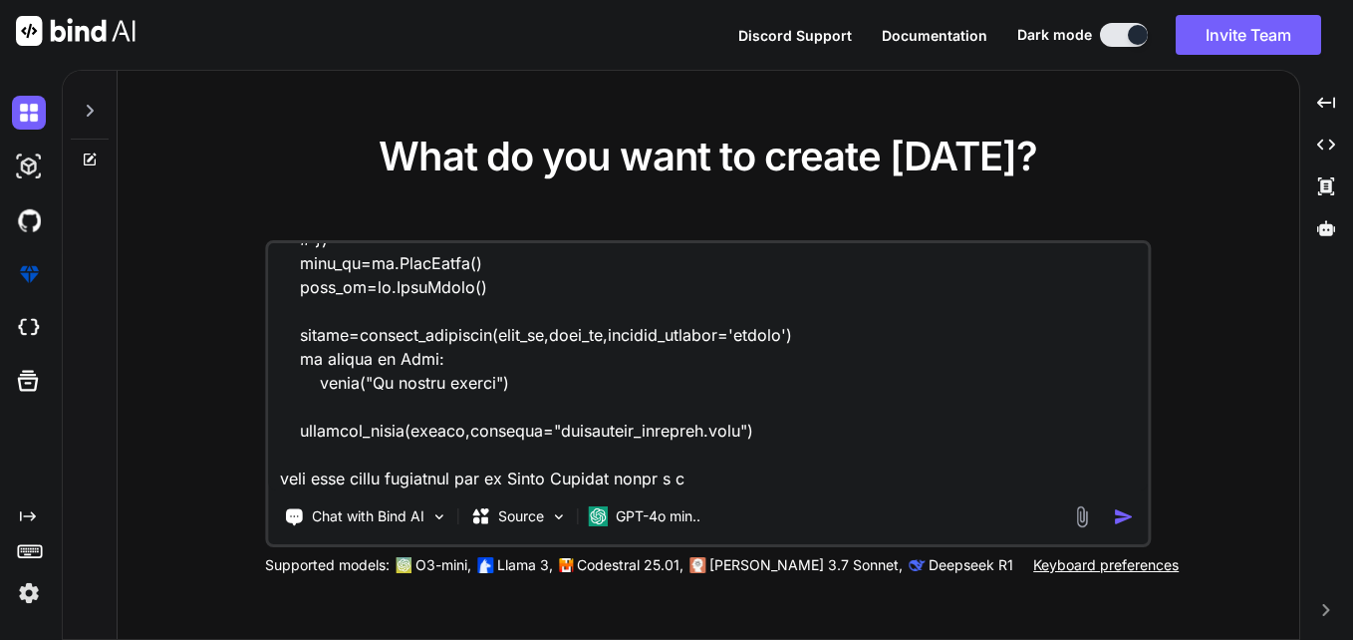
type textarea "import polars as pl from pprint import pprint import pandas as pd def generate_…"
type textarea "x"
type textarea "import polars as pl from pprint import pprint import pandas as pd def generate_…"
type textarea "x"
type textarea "import polars as pl from pprint import pprint import pandas as pd def generate_…"
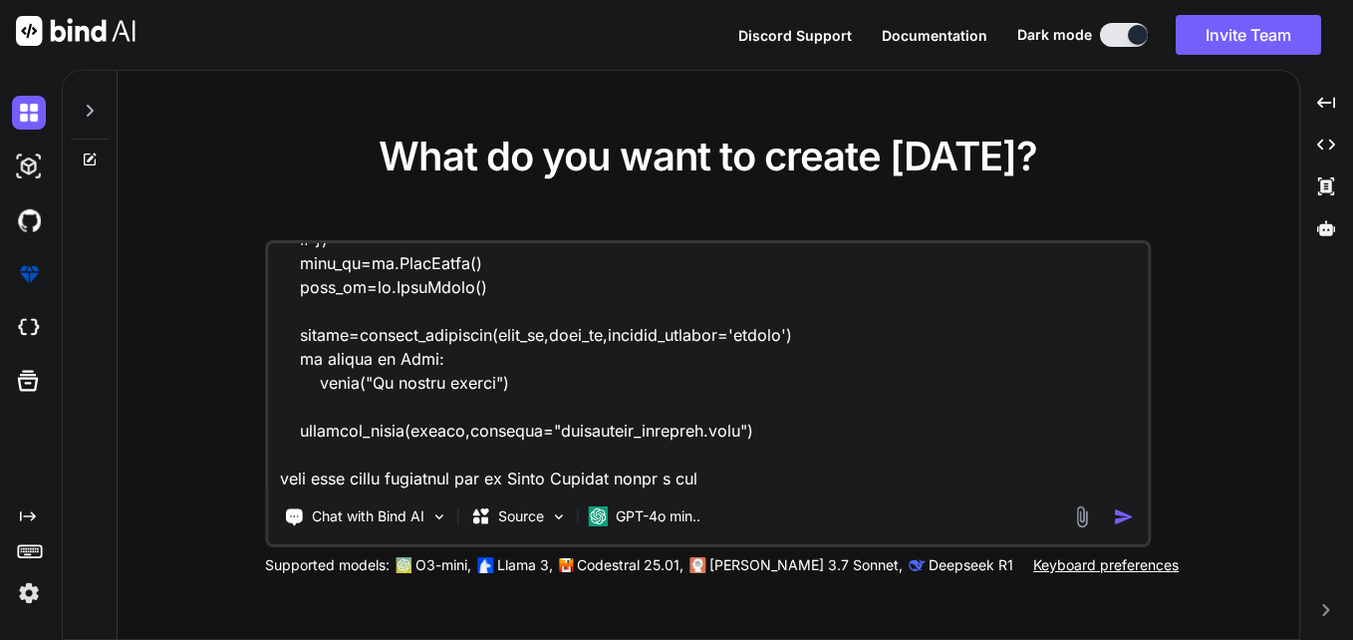
type textarea "x"
type textarea "import polars as pl from pprint import pprint import pandas as pd def generate_…"
type textarea "x"
type textarea "import polars as pl from pprint import pprint import pandas as pd def generate_…"
type textarea "x"
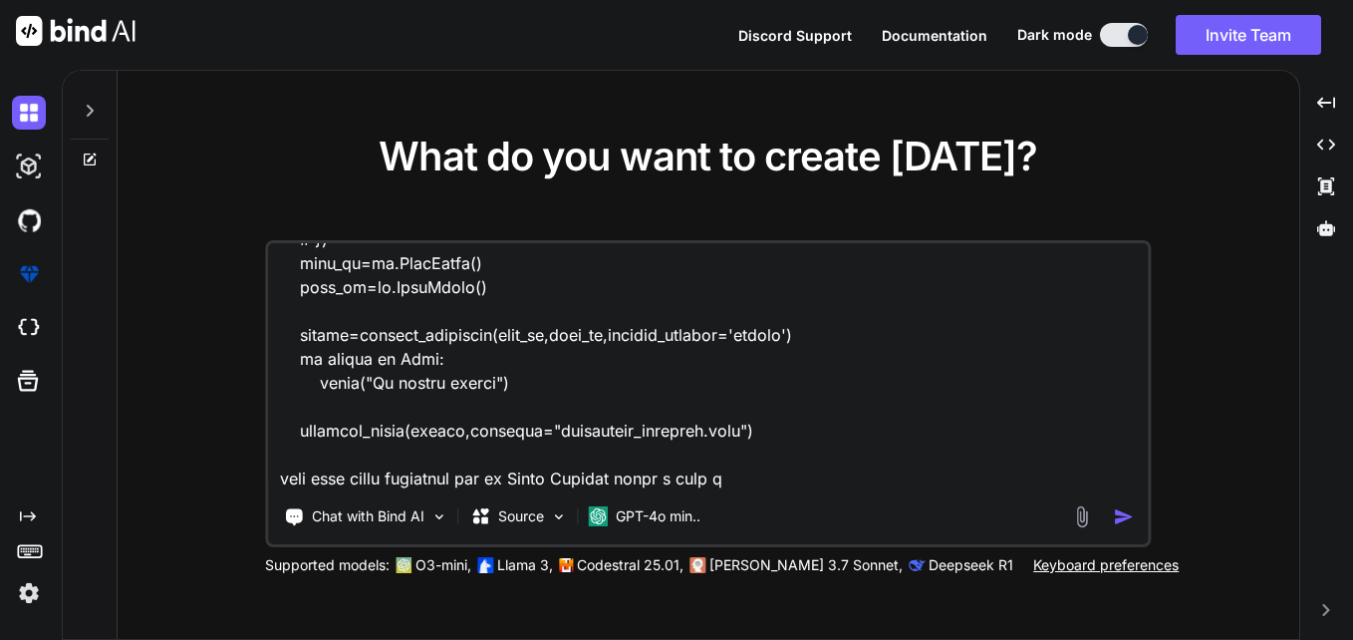
type textarea "import polars as pl from pprint import pprint import pandas as pd def generate_…"
type textarea "x"
type textarea "import polars as pl from pprint import pprint import pandas as pd def generate_…"
type textarea "x"
type textarea "import polars as pl from pprint import pprint import pandas as pd def generate_…"
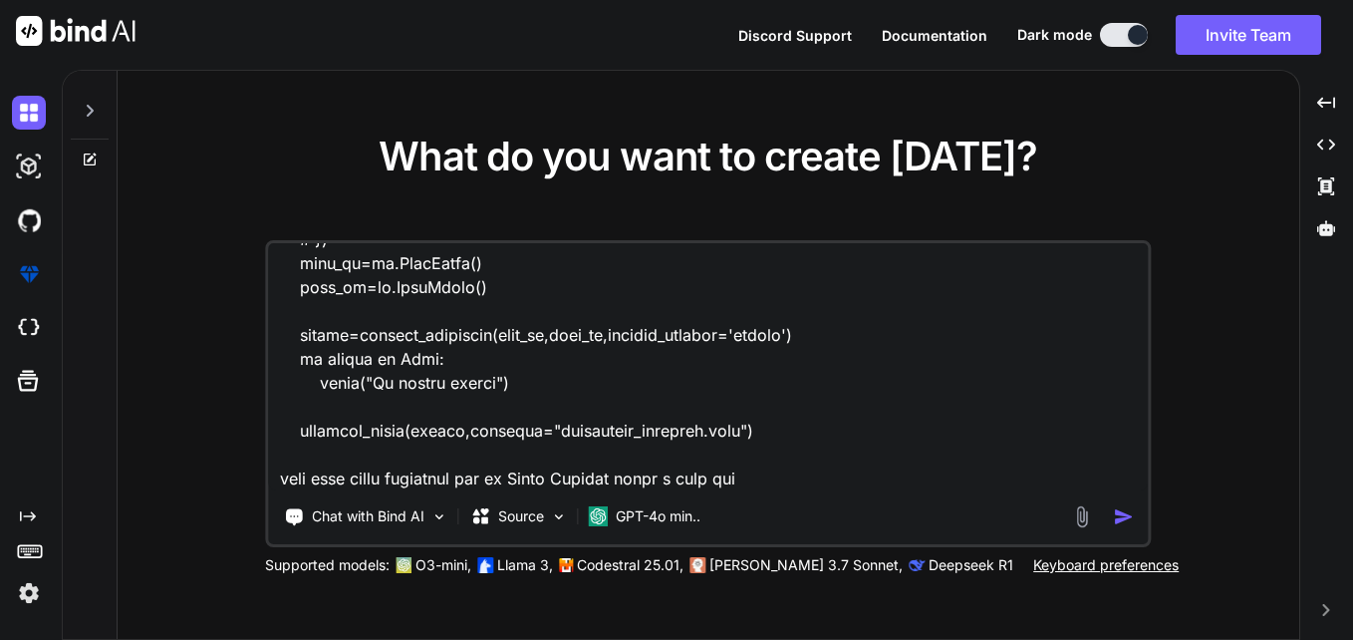
type textarea "x"
type textarea "import polars as pl from pprint import pprint import pandas as pd def generate_…"
type textarea "x"
type textarea "import polars as pl from pprint import pprint import pandas as pd def generate_…"
type textarea "x"
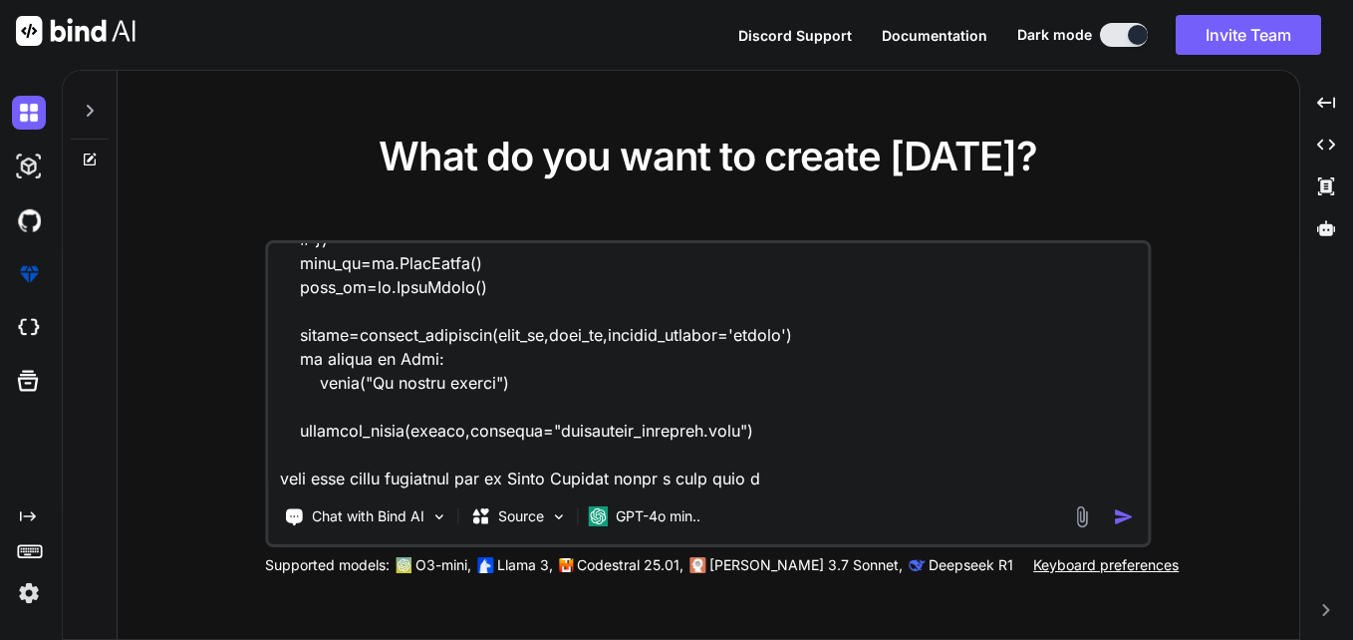
type textarea "import polars as pl from pprint import pprint import pandas as pd def generate_…"
type textarea "x"
type textarea "import polars as pl from pprint import pprint import pandas as pd def generate_…"
type textarea "x"
type textarea "import polars as pl from pprint import pprint import pandas as pd def generate_…"
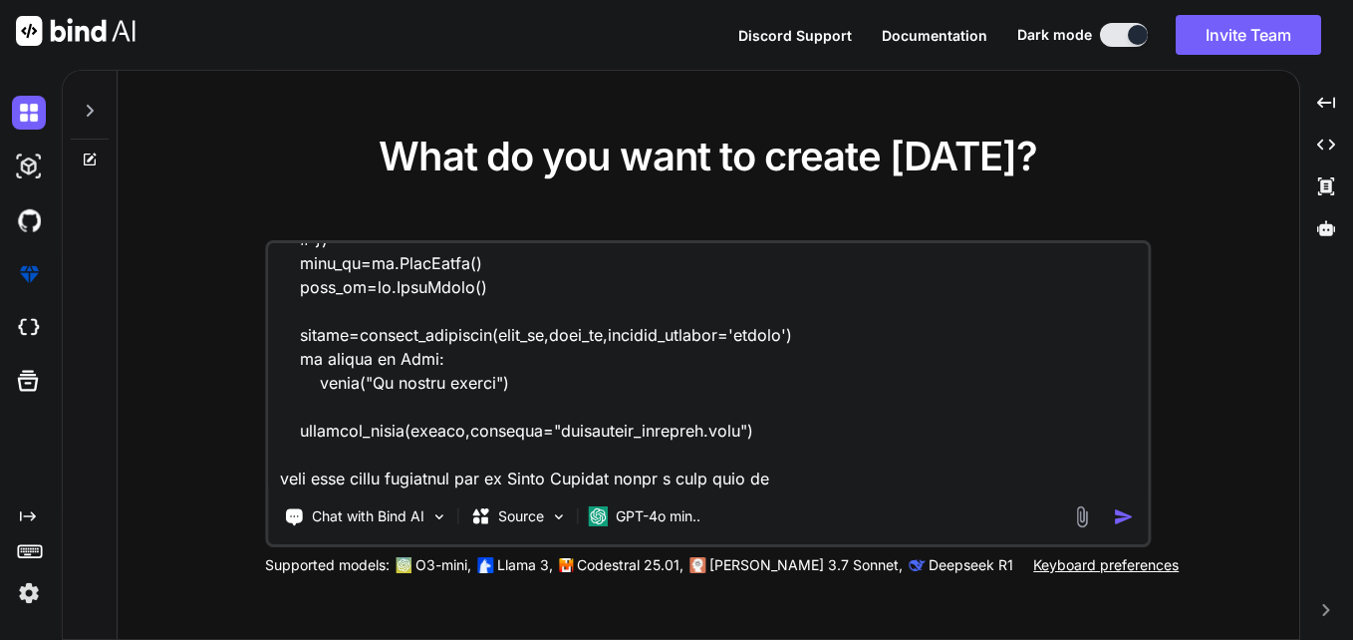
type textarea "x"
type textarea "import polars as pl from pprint import pprint import pandas as pd def generate_…"
type textarea "x"
type textarea "import polars as pl from pprint import pprint import pandas as pd def generate_…"
type textarea "x"
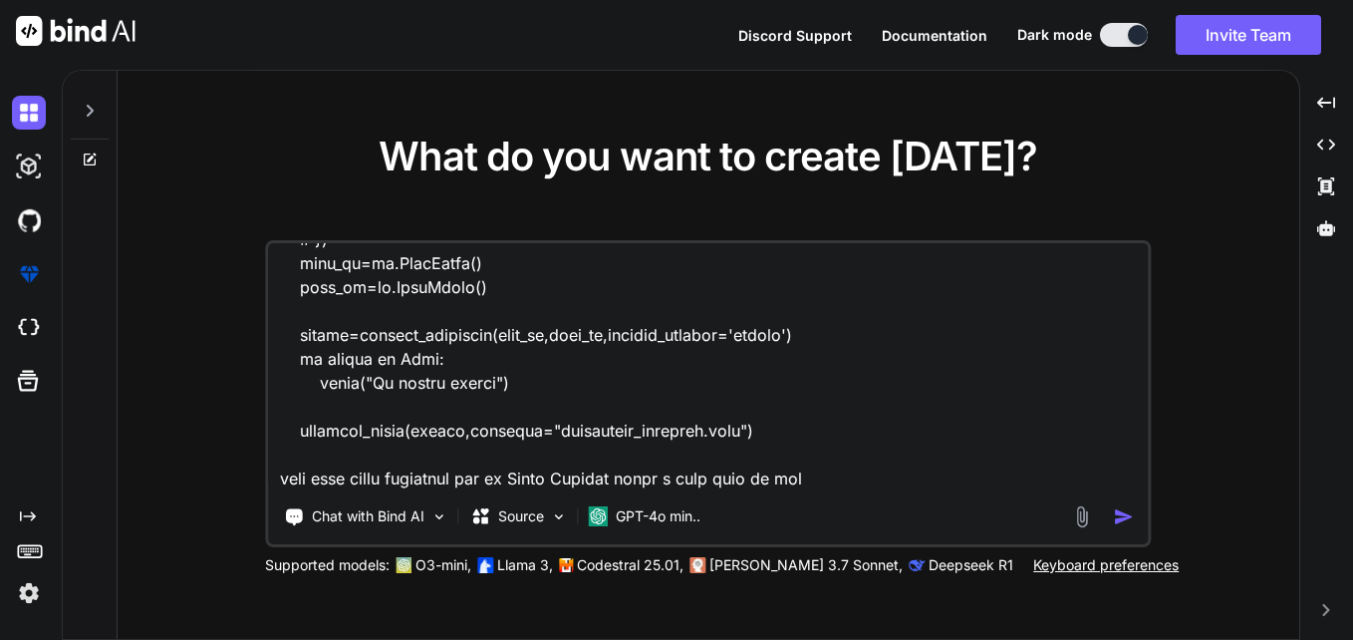
type textarea "import polars as pl from pprint import pprint import pandas as pd def generate_…"
type textarea "x"
type textarea "import polars as pl from pprint import pprint import pandas as pd def generate_…"
type textarea "x"
type textarea "import polars as pl from pprint import pprint import pandas as pd def generate_…"
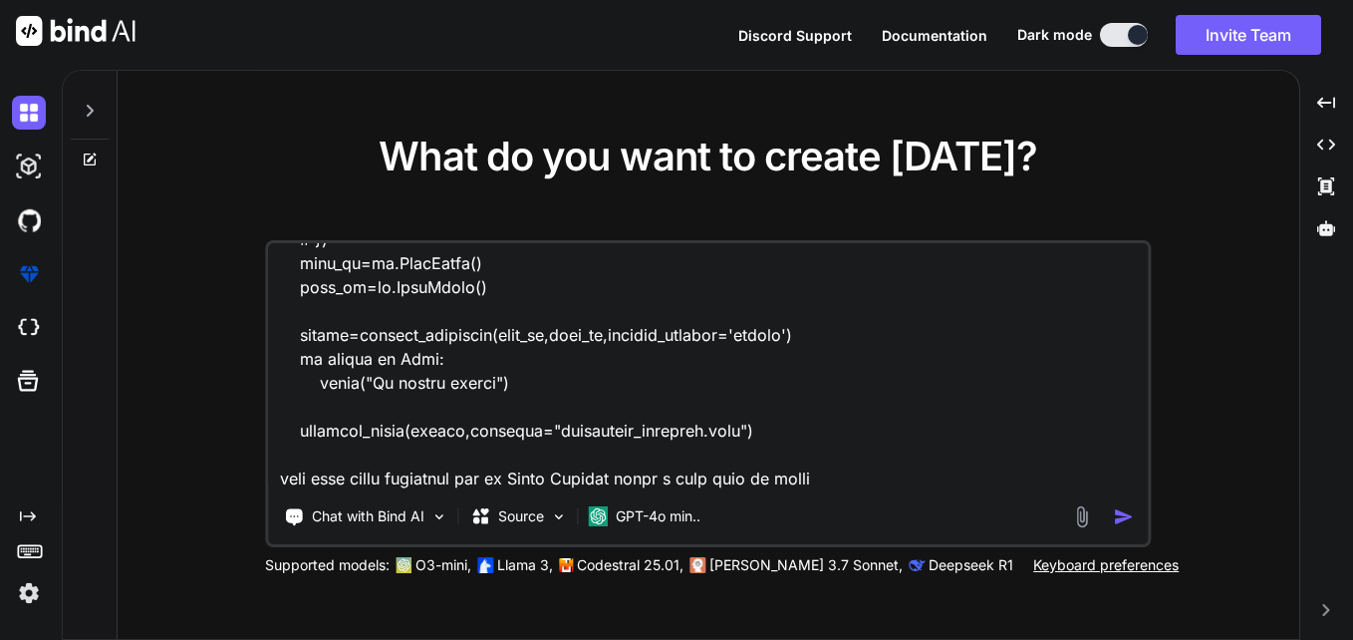
type textarea "x"
type textarea "import polars as pl from pprint import pprint import pandas as pd def generate_…"
type textarea "x"
type textarea "import polars as pl from pprint import pprint import pandas as pd def generate_…"
type textarea "x"
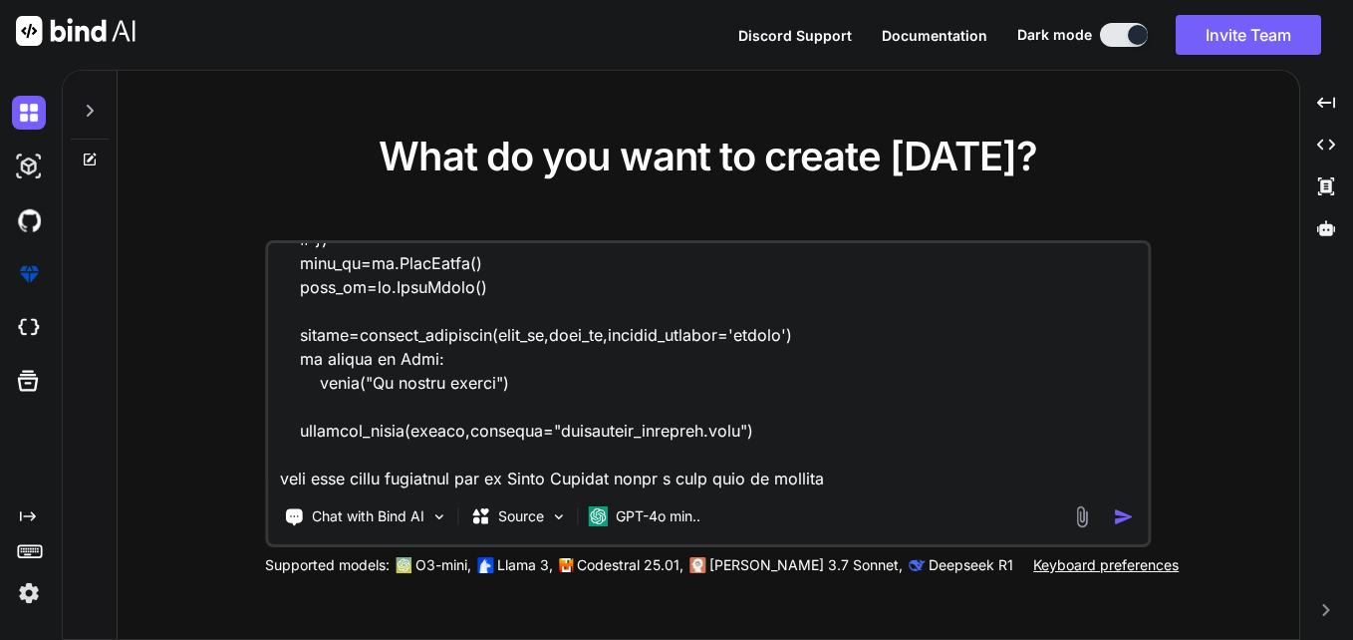
type textarea "import polars as pl from pprint import pprint import pandas as pd def generate_…"
type textarea "x"
type textarea "import polars as pl from pprint import pprint import pandas as pd def generate_…"
paste textarea "Summary Total data -------------- column1 column2 row1 row2 percentage column p…"
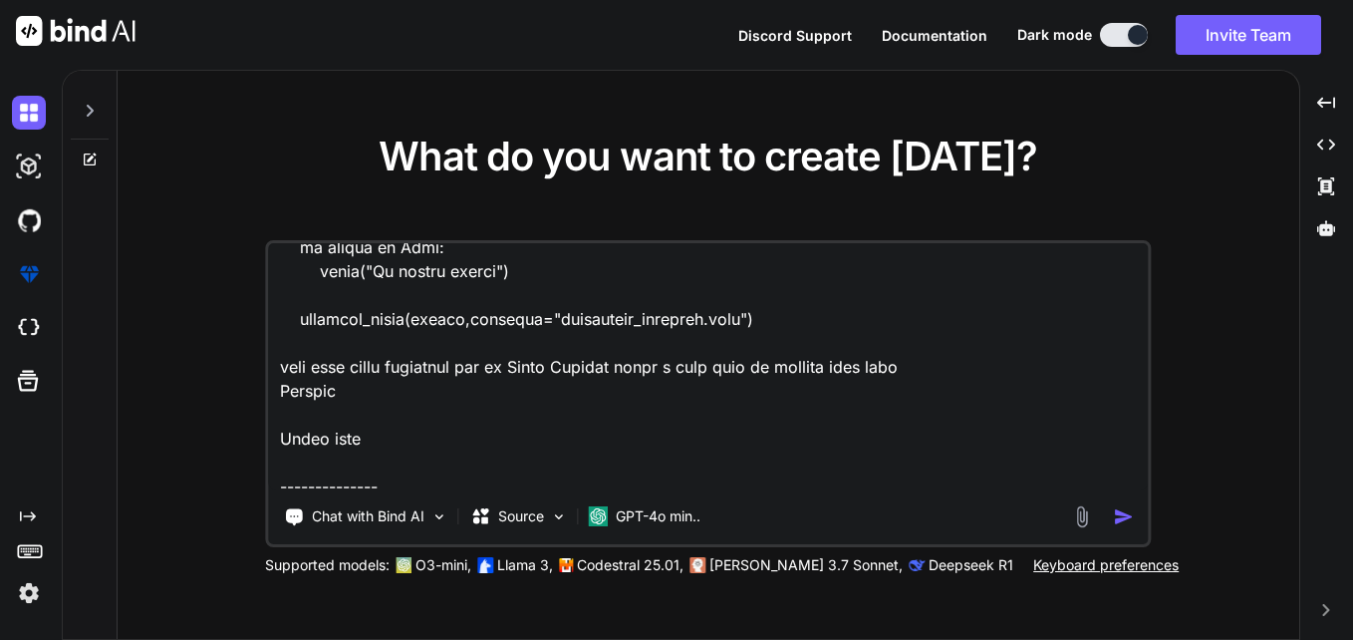
scroll to position [4722, 0]
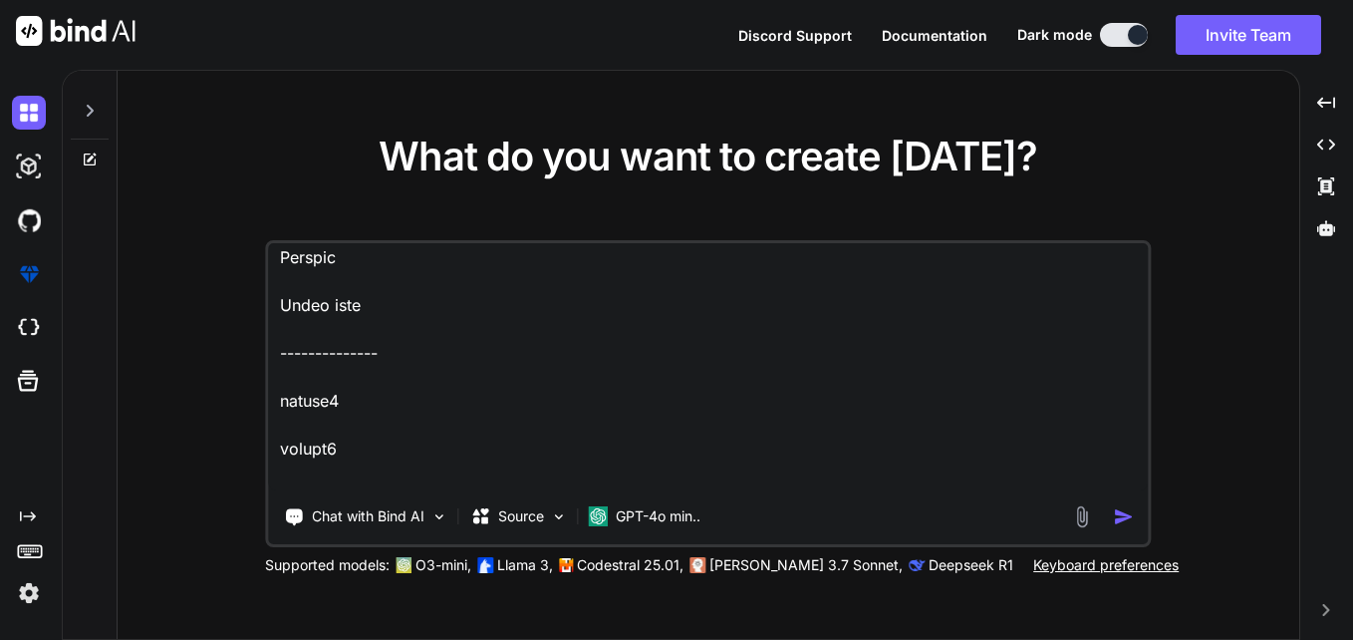
click at [455, 328] on textarea at bounding box center [708, 366] width 880 height 247
click at [281, 384] on textarea at bounding box center [708, 366] width 880 height 247
click at [350, 432] on textarea at bounding box center [708, 366] width 880 height 247
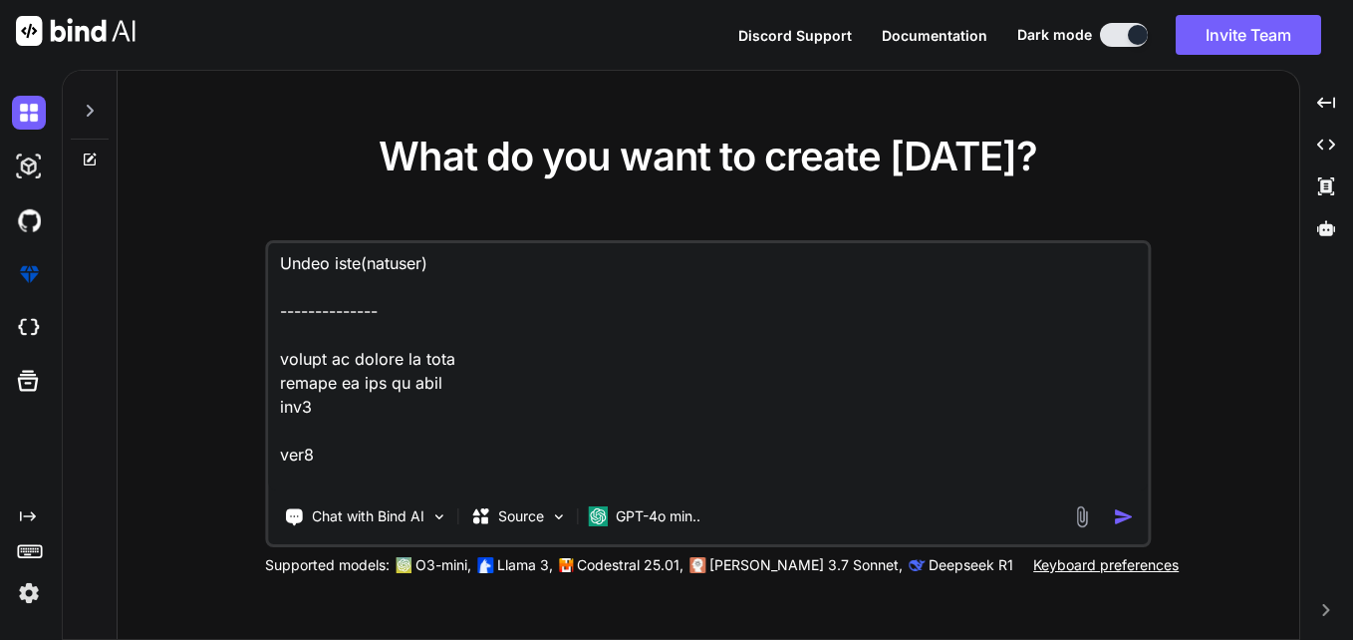
click at [350, 432] on textarea at bounding box center [708, 366] width 880 height 247
click at [326, 477] on textarea at bounding box center [708, 366] width 880 height 247
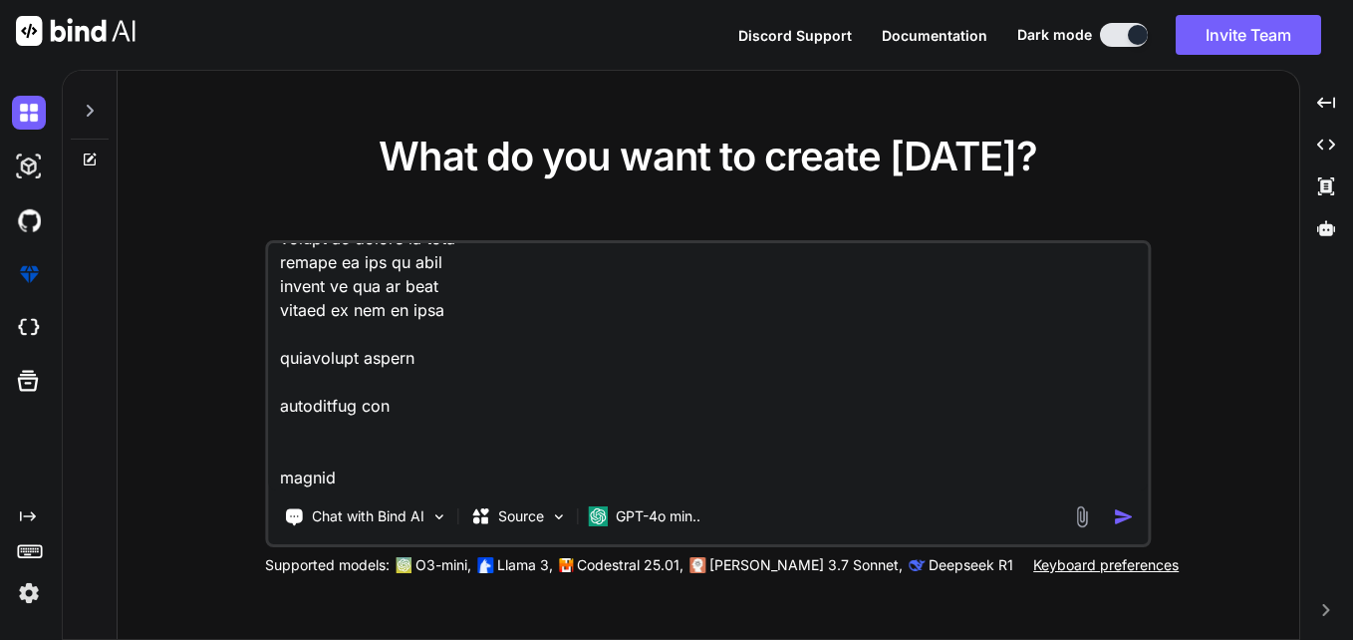
scroll to position [4889, 0]
click at [279, 377] on textarea at bounding box center [708, 366] width 880 height 247
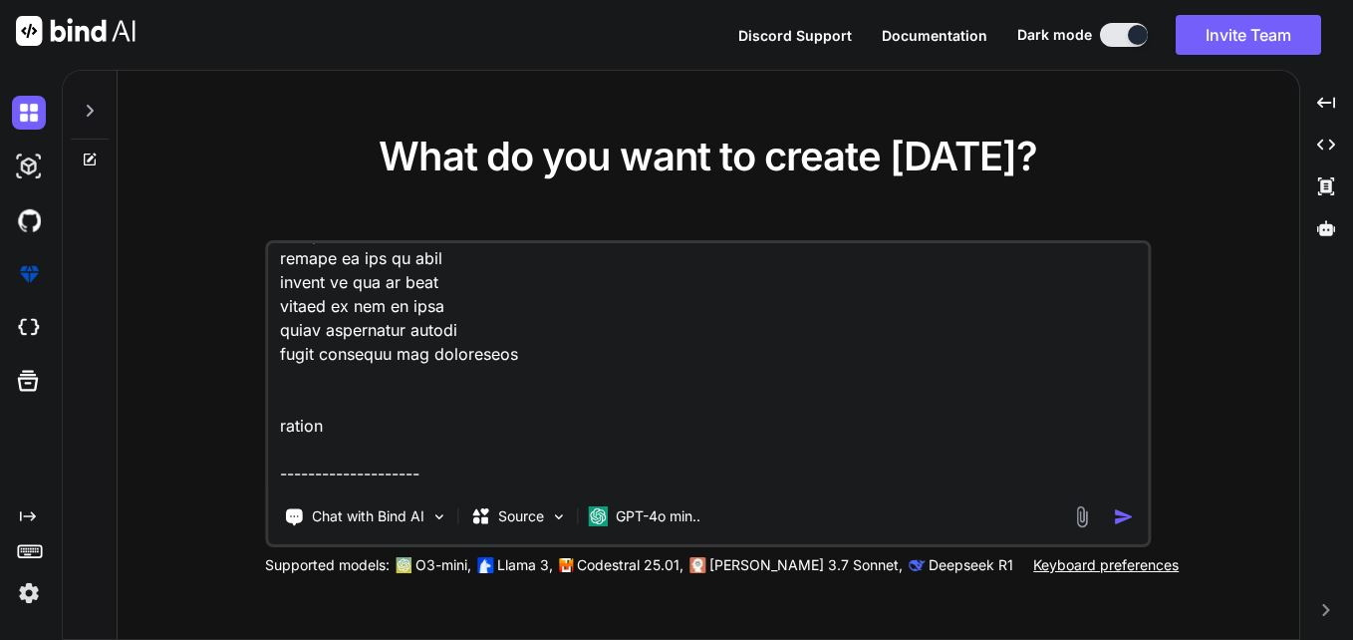
click at [315, 359] on textarea at bounding box center [708, 366] width 880 height 247
click at [318, 377] on textarea at bounding box center [708, 366] width 880 height 247
click at [309, 433] on textarea at bounding box center [708, 366] width 880 height 247
click at [383, 450] on textarea at bounding box center [708, 366] width 880 height 247
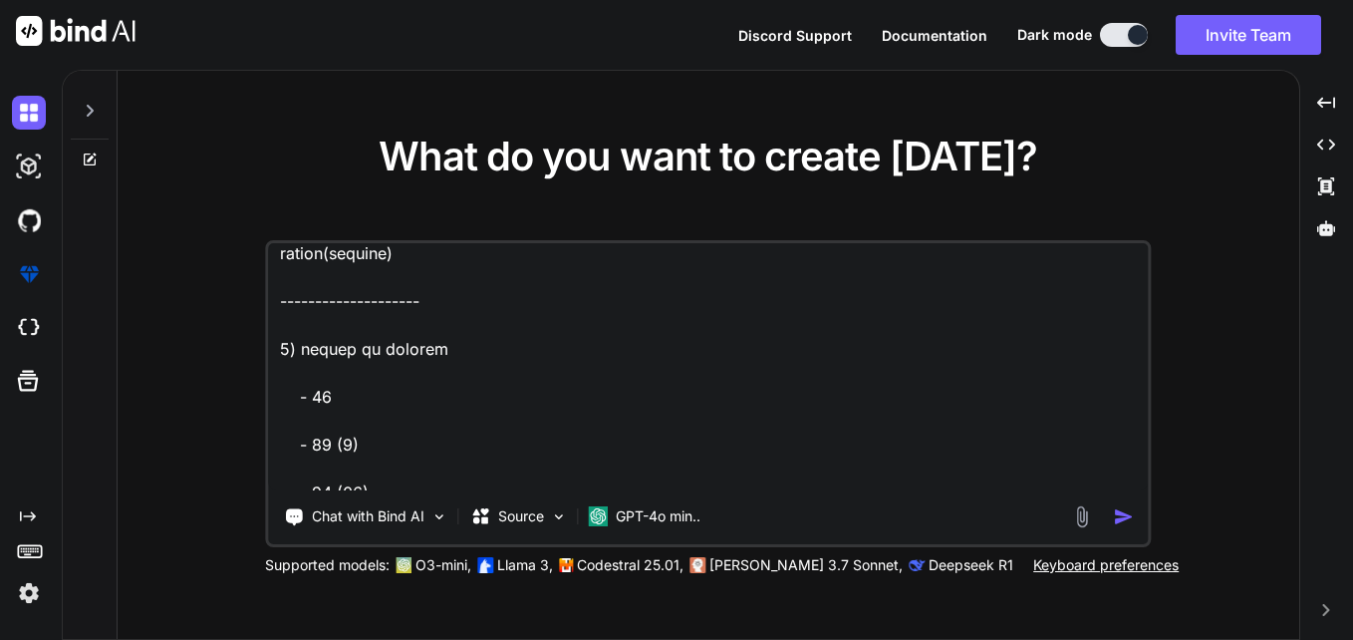
scroll to position [5062, 0]
click at [461, 376] on textarea at bounding box center [708, 366] width 880 height 247
click at [392, 462] on textarea at bounding box center [708, 366] width 880 height 247
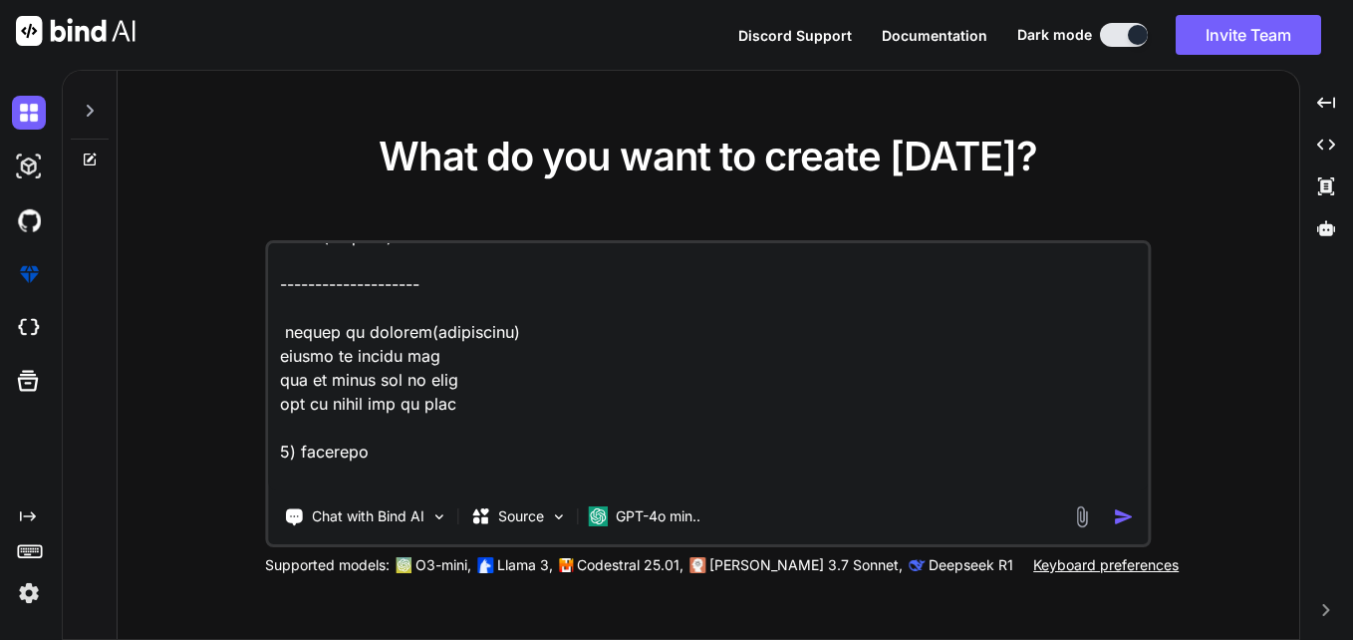
scroll to position [5081, 0]
drag, startPoint x: 392, startPoint y: 462, endPoint x: 304, endPoint y: 410, distance: 102.4
click at [304, 410] on textarea at bounding box center [708, 366] width 880 height 247
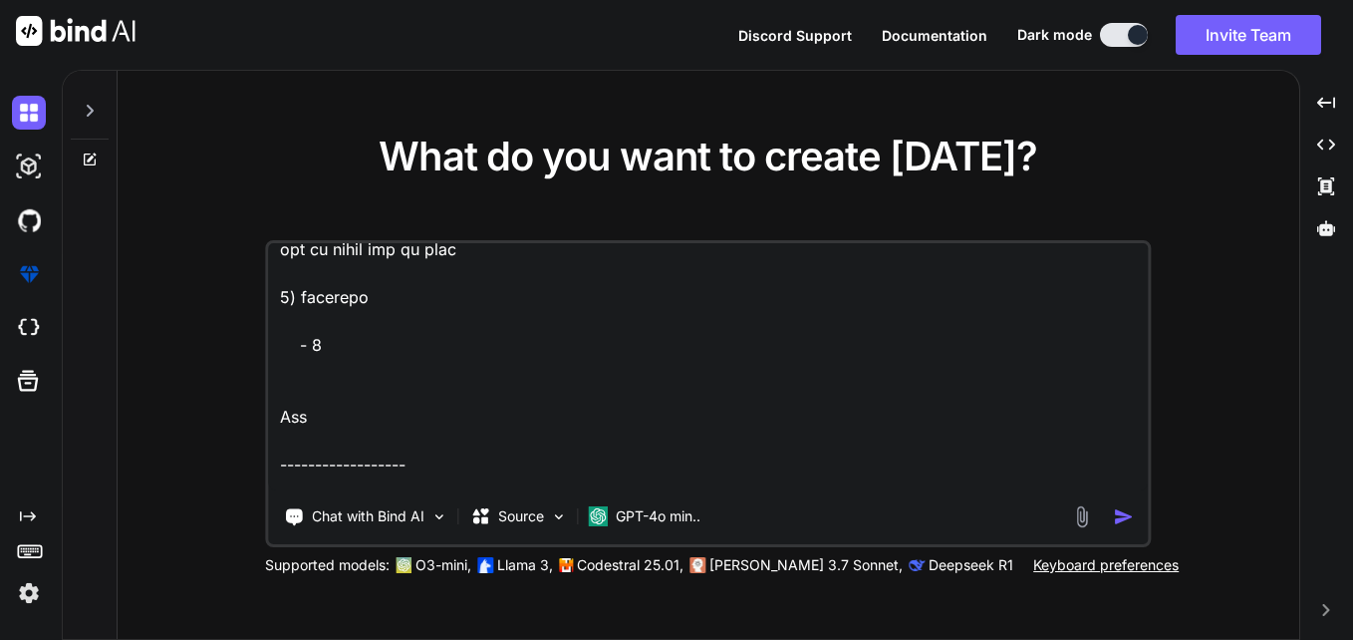
scroll to position [5232, 0]
click at [344, 364] on textarea at bounding box center [708, 366] width 880 height 247
click at [375, 341] on textarea at bounding box center [708, 366] width 880 height 247
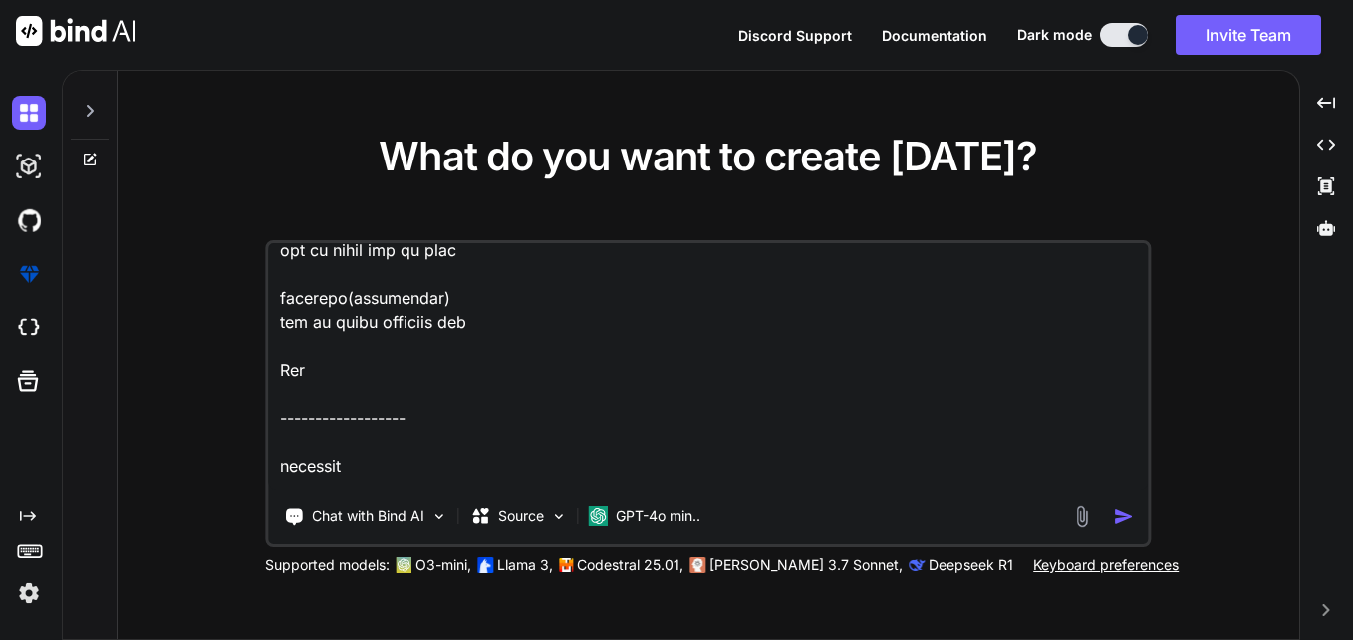
click at [288, 378] on textarea at bounding box center [708, 366] width 880 height 247
click at [352, 397] on textarea at bounding box center [708, 366] width 880 height 247
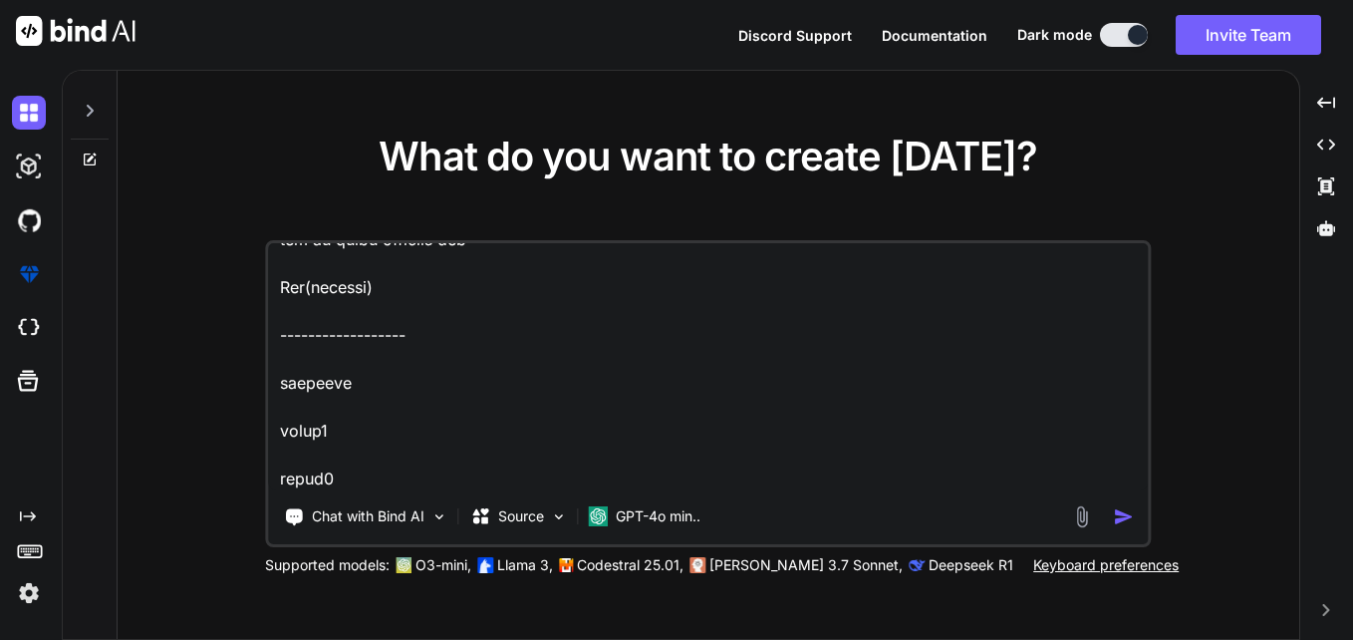
scroll to position [5387, 0]
click at [373, 341] on textarea at bounding box center [708, 366] width 880 height 247
click at [327, 380] on textarea at bounding box center [708, 366] width 880 height 247
click at [282, 335] on textarea at bounding box center [708, 366] width 880 height 247
click at [332, 384] on textarea at bounding box center [708, 366] width 880 height 247
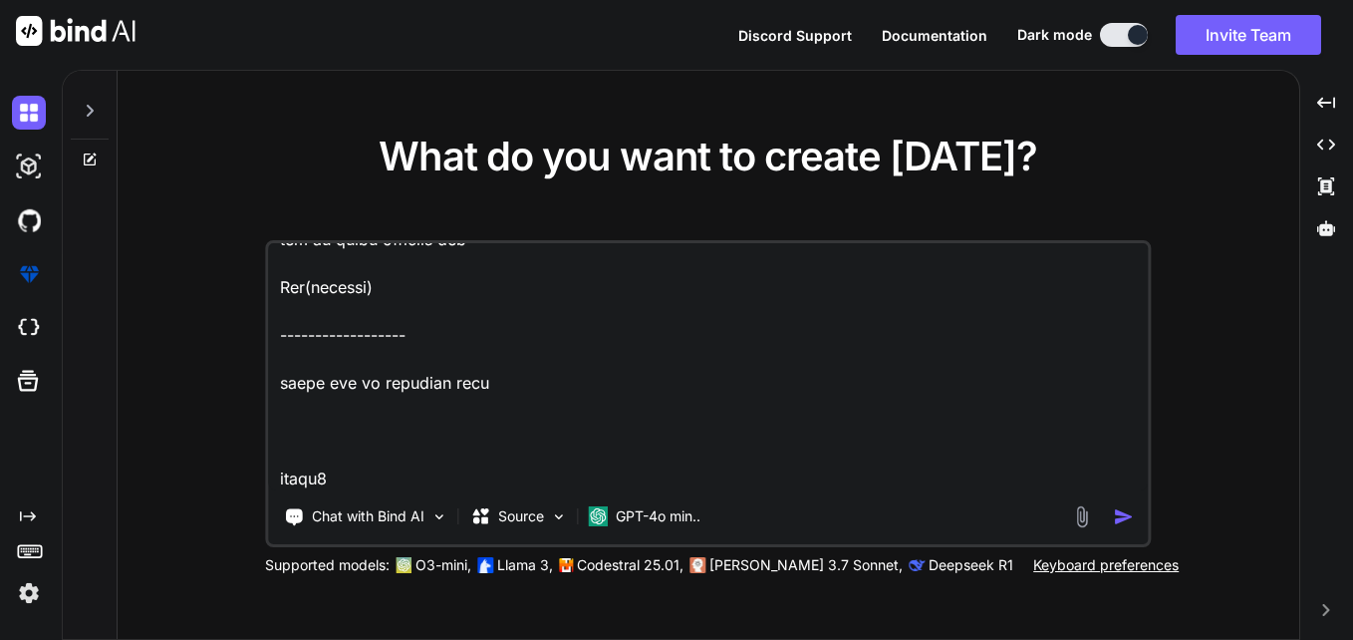
click at [333, 358] on textarea at bounding box center [708, 366] width 880 height 247
click at [344, 433] on textarea at bounding box center [708, 366] width 880 height 247
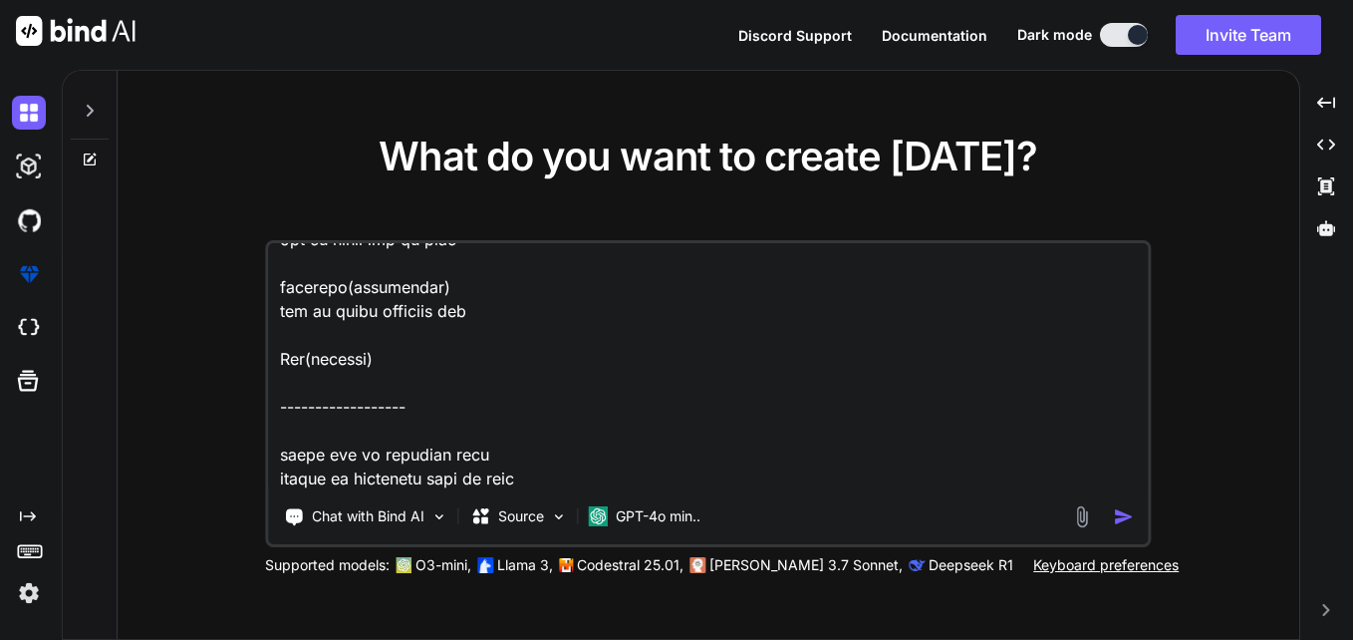
scroll to position [5362, 0]
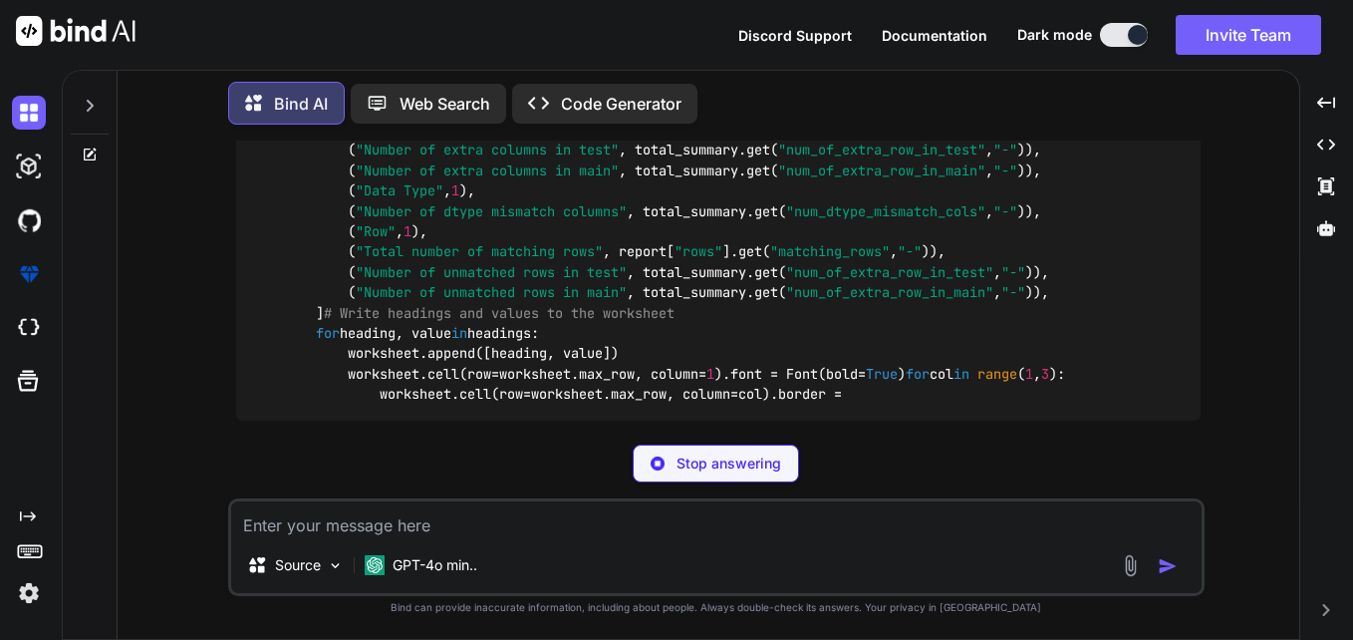
scroll to position [1961, 0]
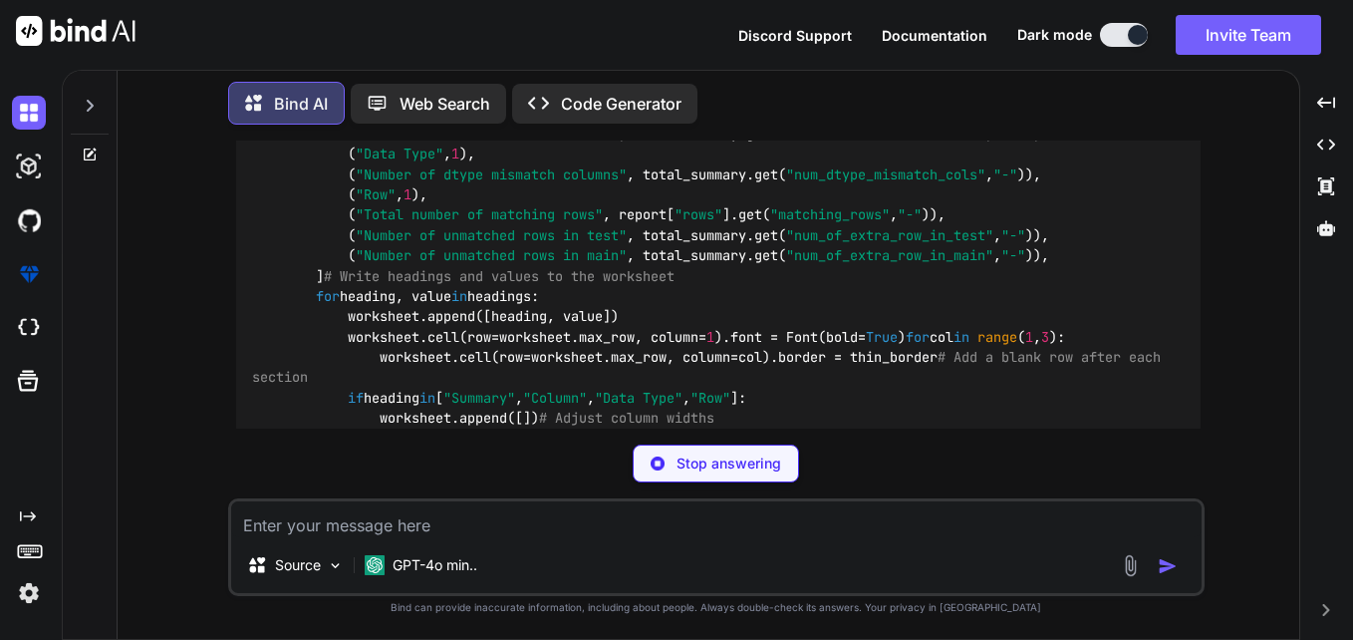
drag, startPoint x: 493, startPoint y: 299, endPoint x: 645, endPoint y: 294, distance: 151.6
click at [645, 294] on code "import polars as pl from pprint import pprint import pandas as pd from openpyxl…" at bounding box center [710, 123] width 917 height 1057
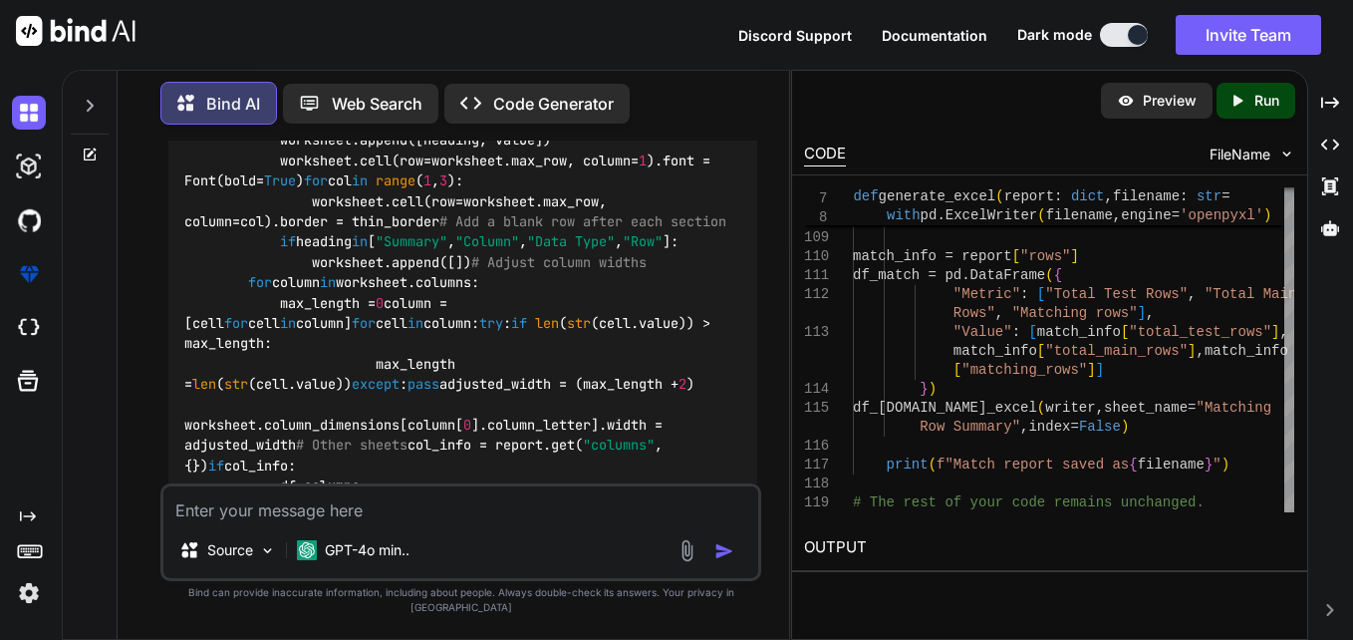
scroll to position [2817, 0]
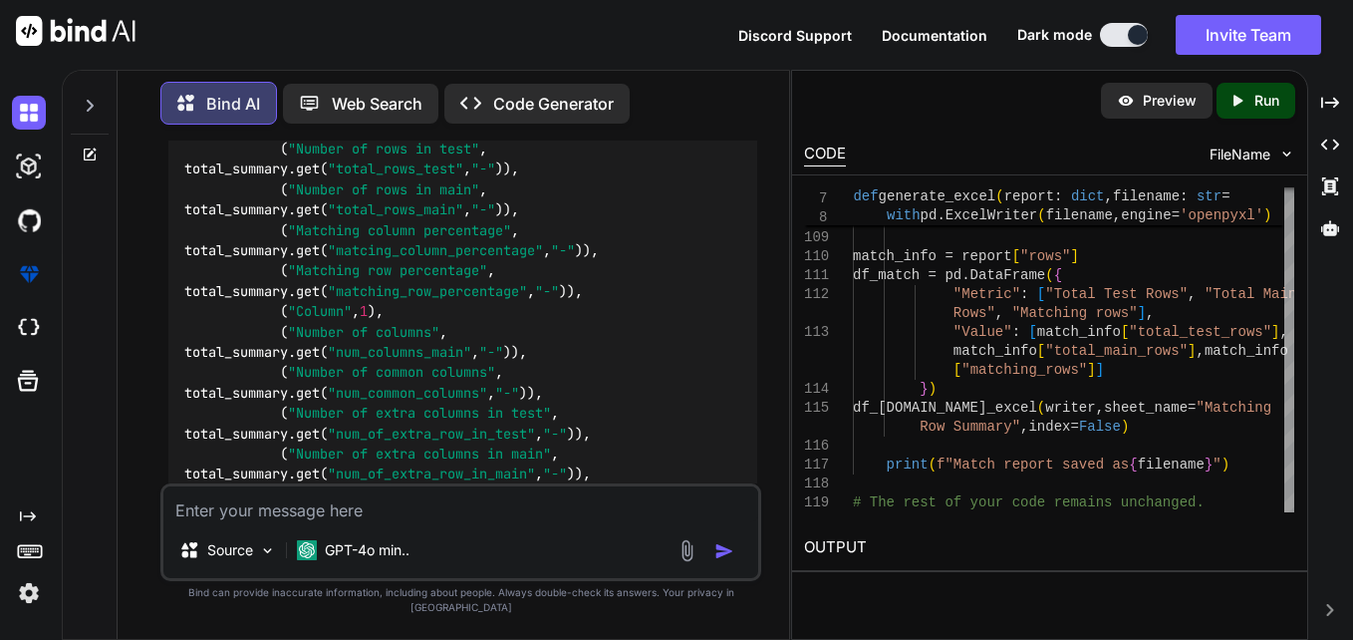
click at [325, 36] on span ""Summary"" at bounding box center [324, 27] width 72 height 18
drag, startPoint x: 325, startPoint y: 283, endPoint x: 326, endPoint y: 314, distance: 30.9
click at [326, 56] on span ""Total Data"" at bounding box center [336, 47] width 96 height 18
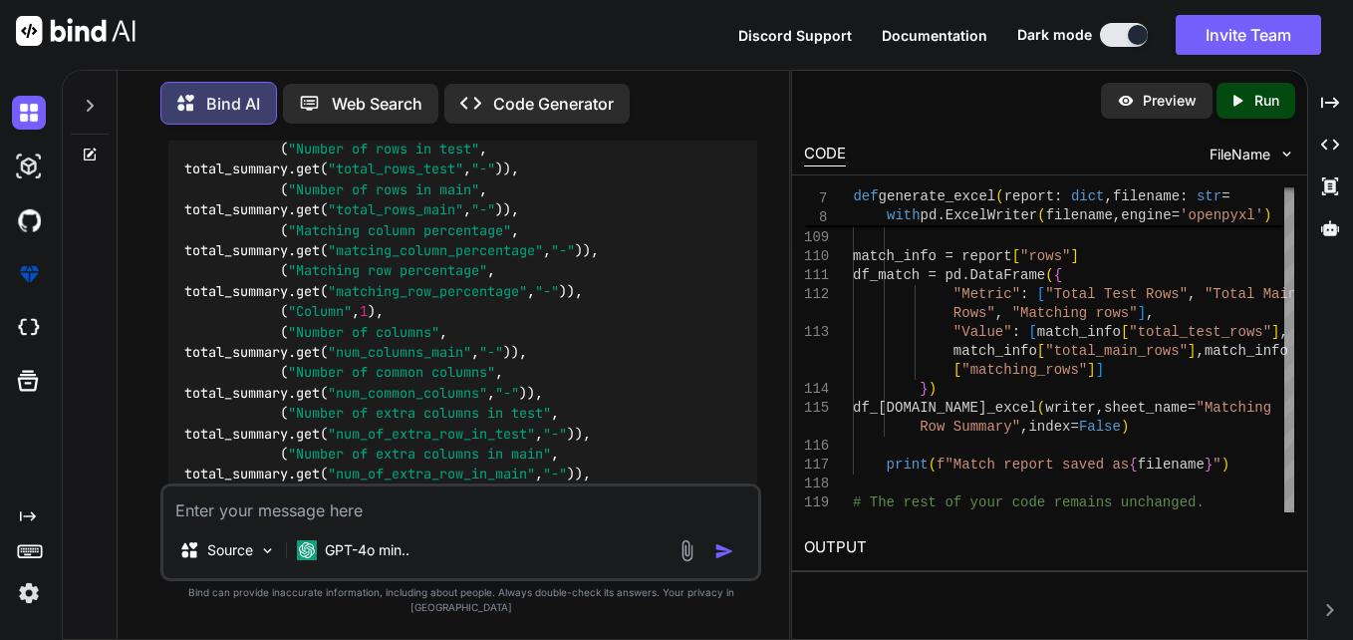
drag, startPoint x: 326, startPoint y: 314, endPoint x: 338, endPoint y: 333, distance: 22.4
click at [338, 77] on span ""Number of columns in test"" at bounding box center [395, 68] width 215 height 18
drag, startPoint x: 338, startPoint y: 333, endPoint x: 347, endPoint y: 354, distance: 22.8
click at [347, 97] on span ""num_column_test"" at bounding box center [396, 88] width 136 height 18
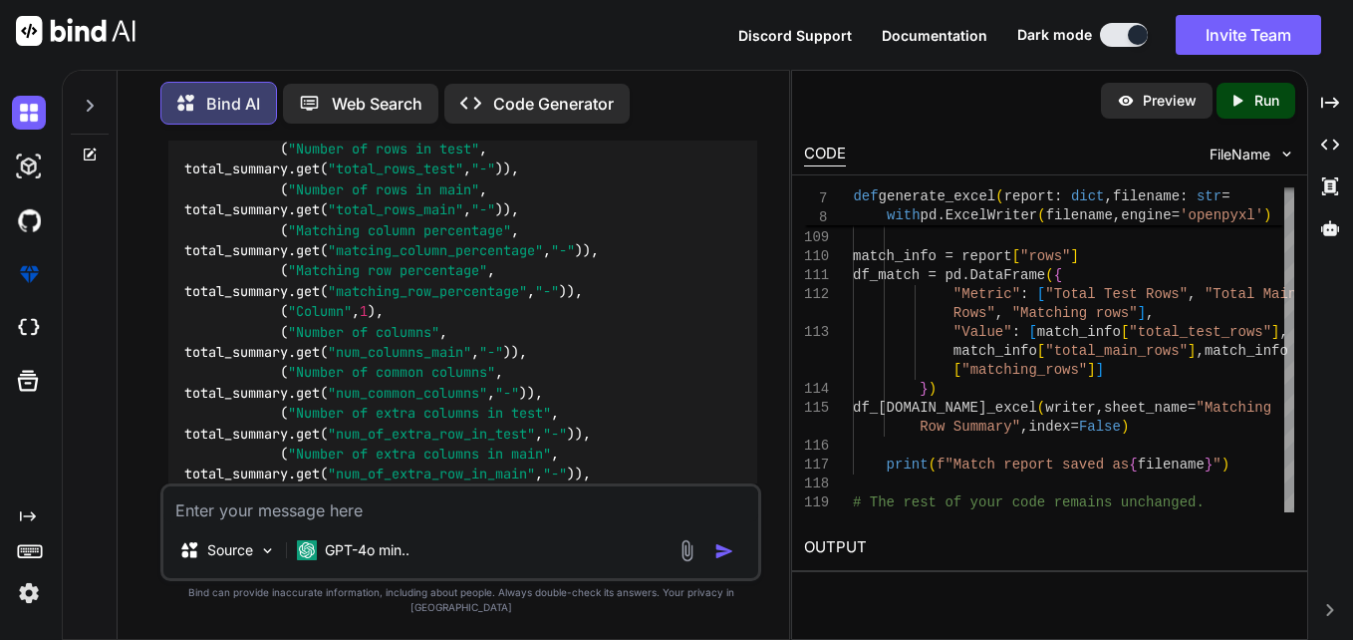
click at [347, 97] on span ""num_column_test"" at bounding box center [396, 88] width 136 height 18
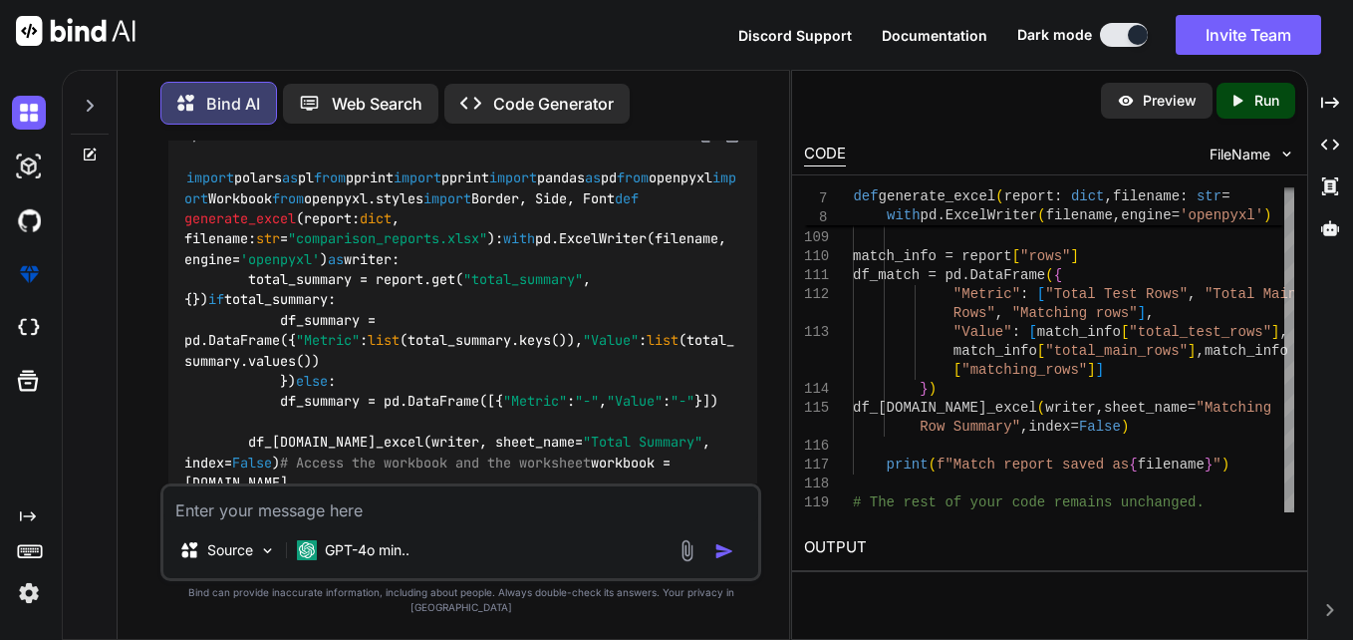
scroll to position [1920, 0]
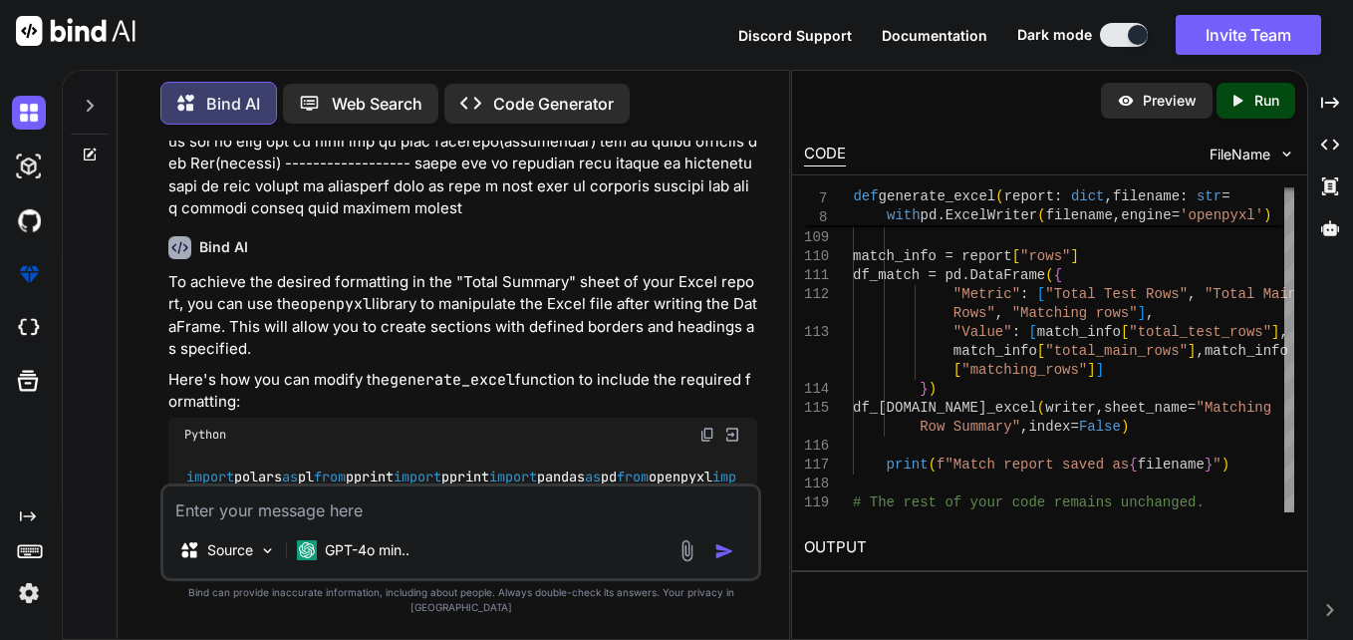
click at [424, 540] on div "Source GPT-4o min.." at bounding box center [460, 532] width 601 height 98
click at [445, 522] on textarea at bounding box center [460, 504] width 595 height 36
click at [441, 507] on textarea at bounding box center [460, 504] width 595 height 36
paste textarea "compare_dataframe"
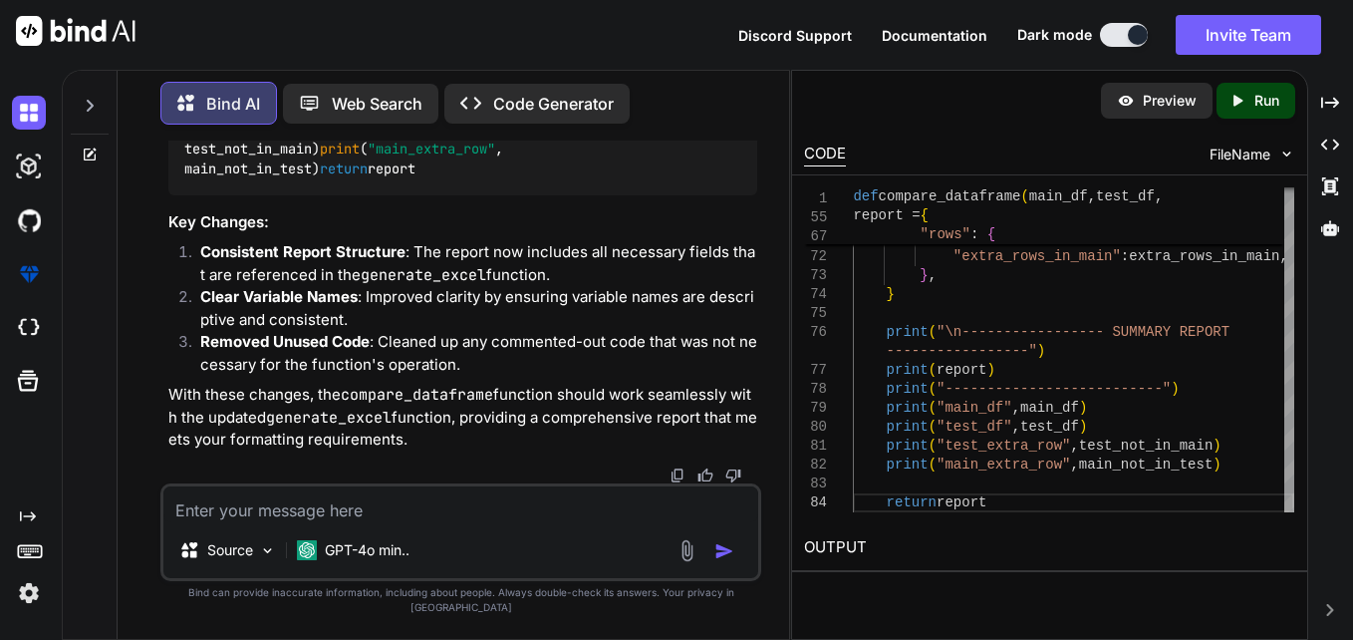
scroll to position [7072, 0]
drag, startPoint x: 428, startPoint y: 449, endPoint x: 542, endPoint y: 454, distance: 114.8
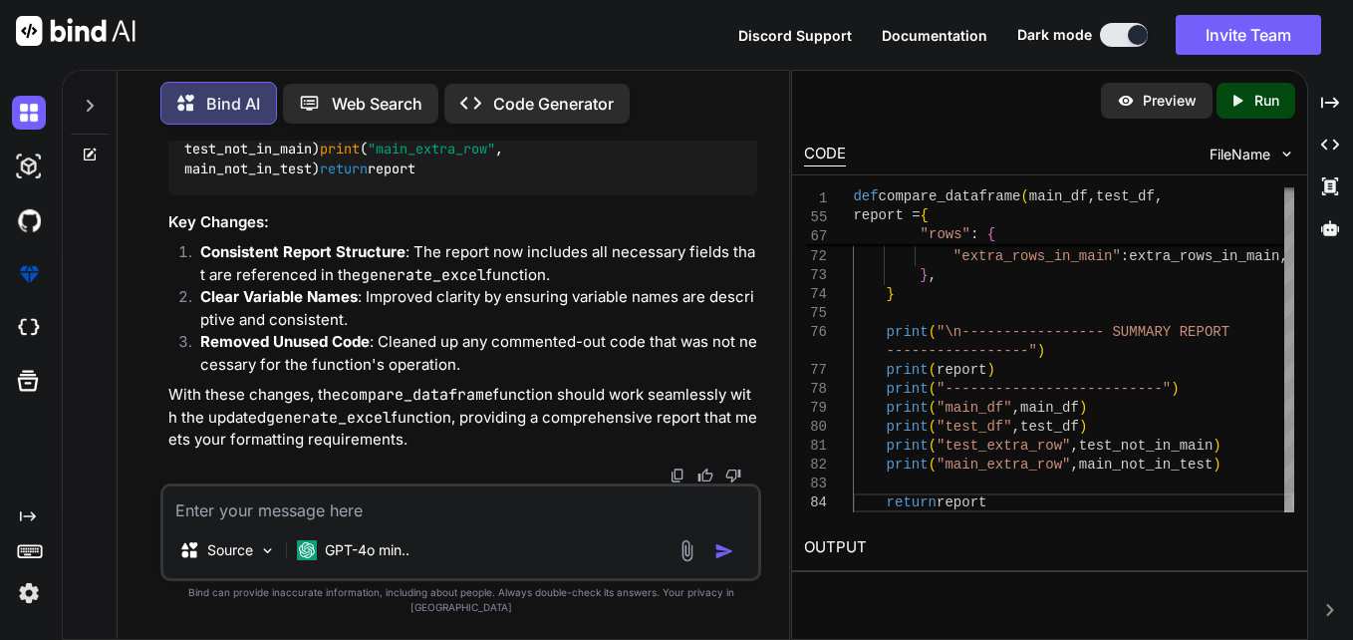
drag, startPoint x: 542, startPoint y: 454, endPoint x: 395, endPoint y: 397, distance: 158.4
drag, startPoint x: 395, startPoint y: 397, endPoint x: 380, endPoint y: 432, distance: 38.0
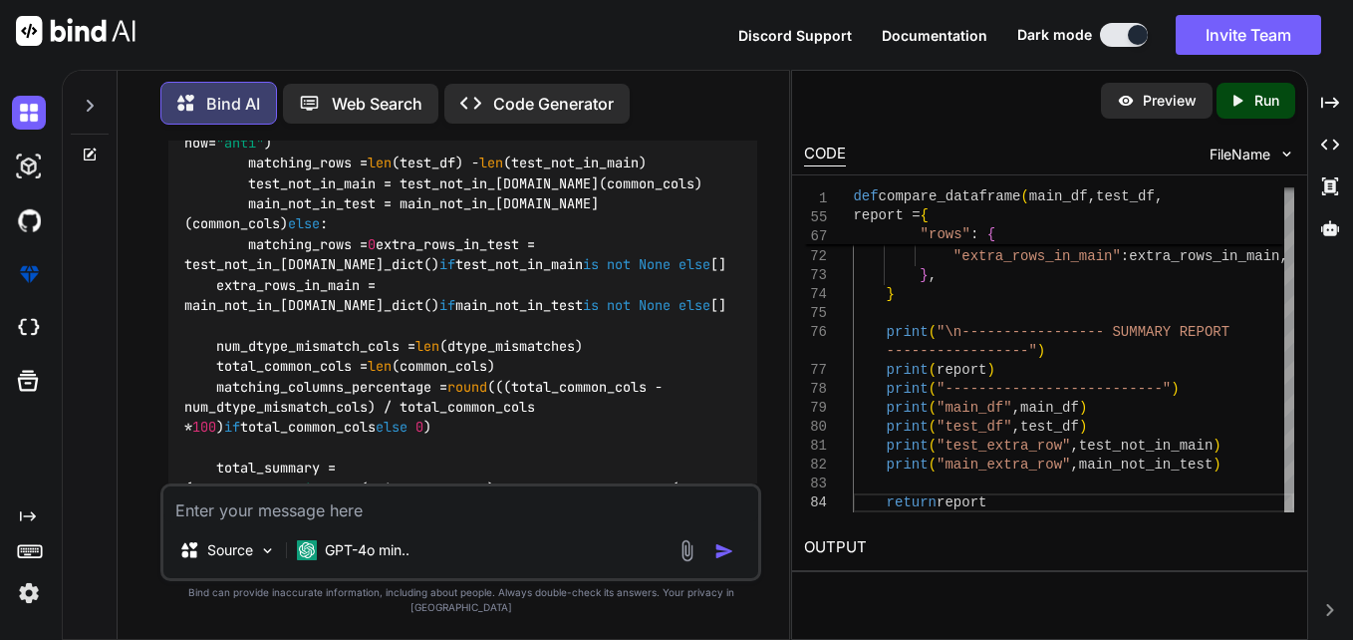
scroll to position [5777, 0]
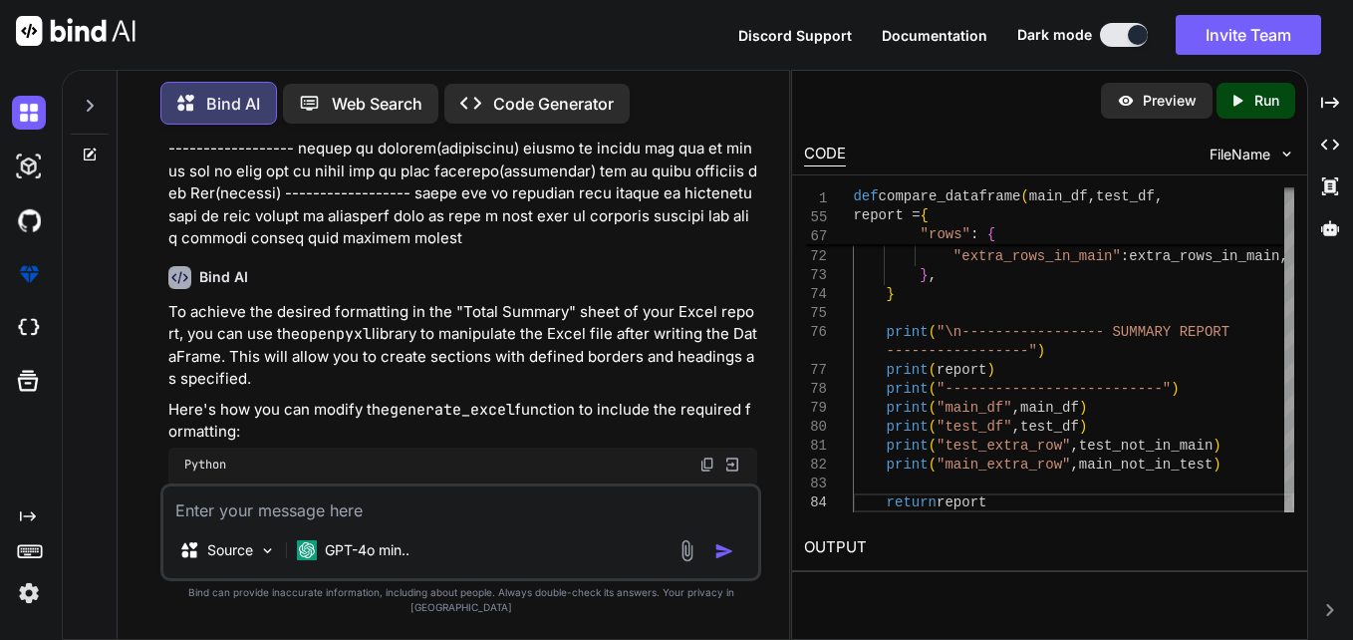
scroll to position [1989, 0]
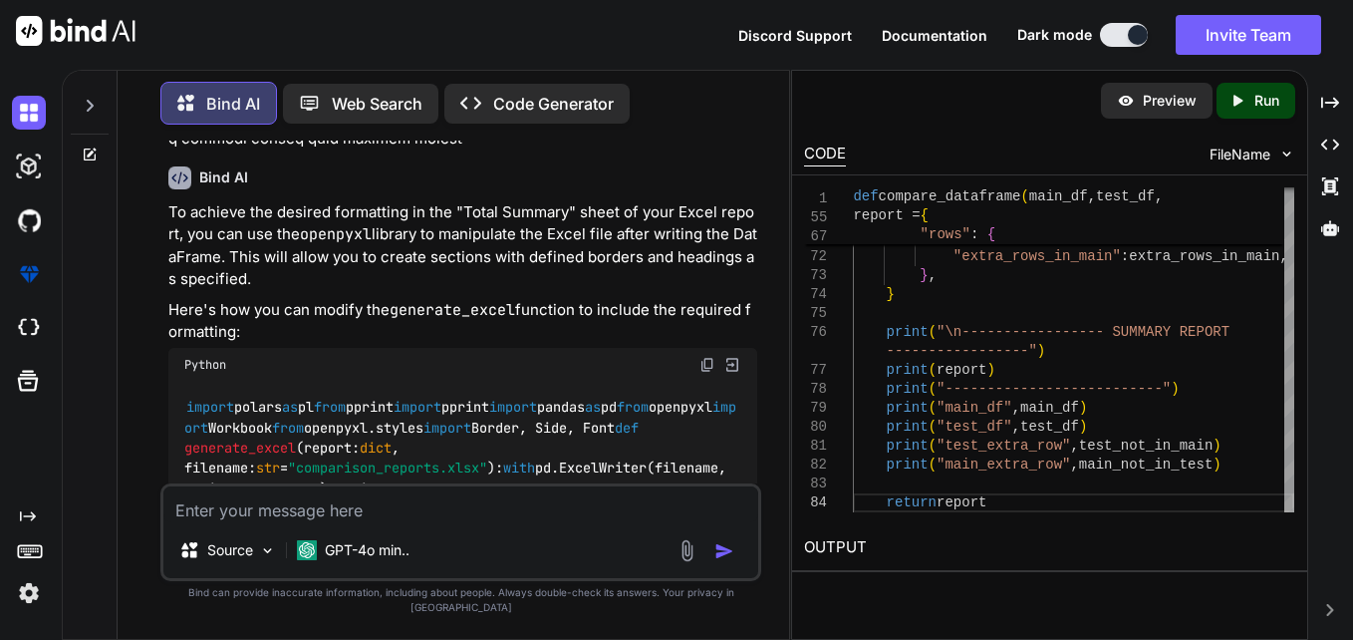
click at [707, 363] on img at bounding box center [708, 365] width 16 height 16
click at [485, 517] on textarea at bounding box center [460, 504] width 595 height 36
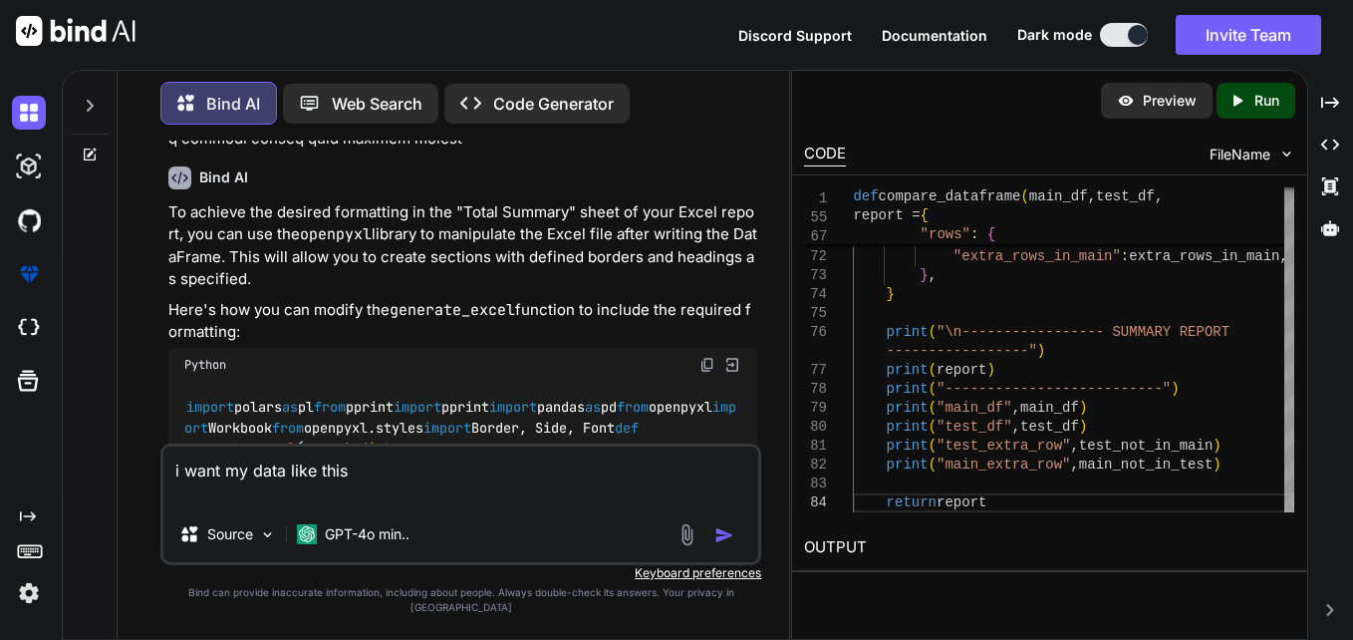
paste textarea "Total Data Number of columns in test 3 Number of columns in main 4 Number of ro…"
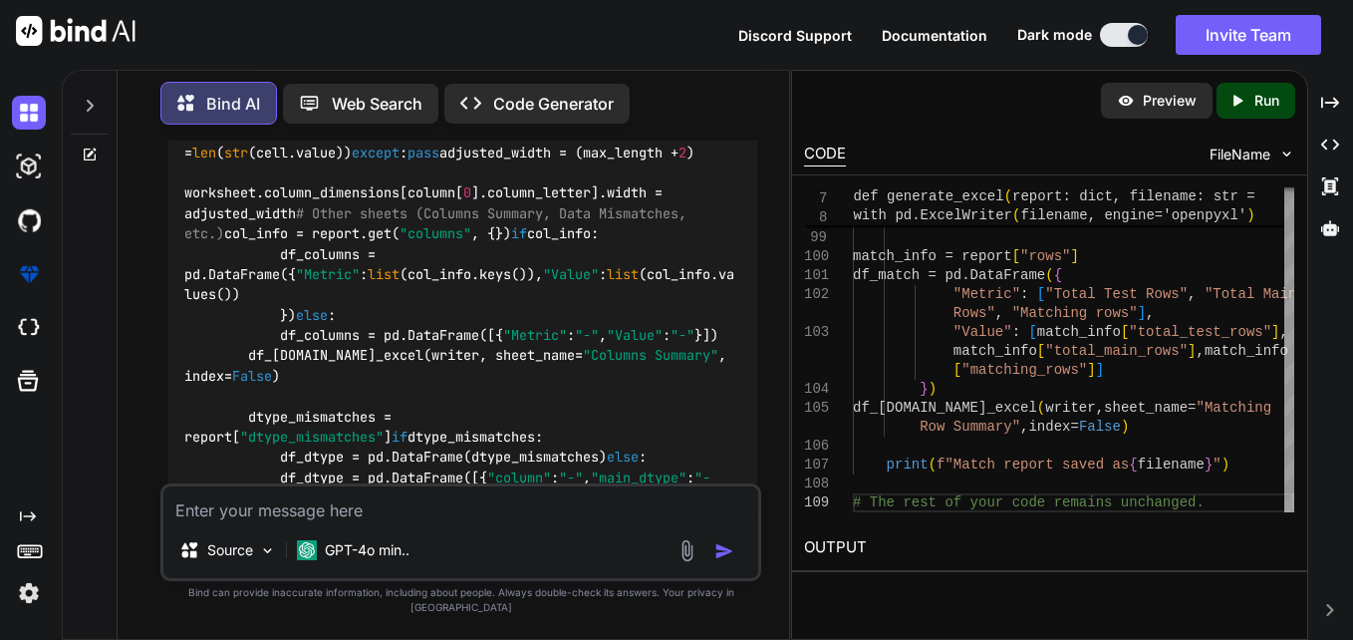
scroll to position [8554, 0]
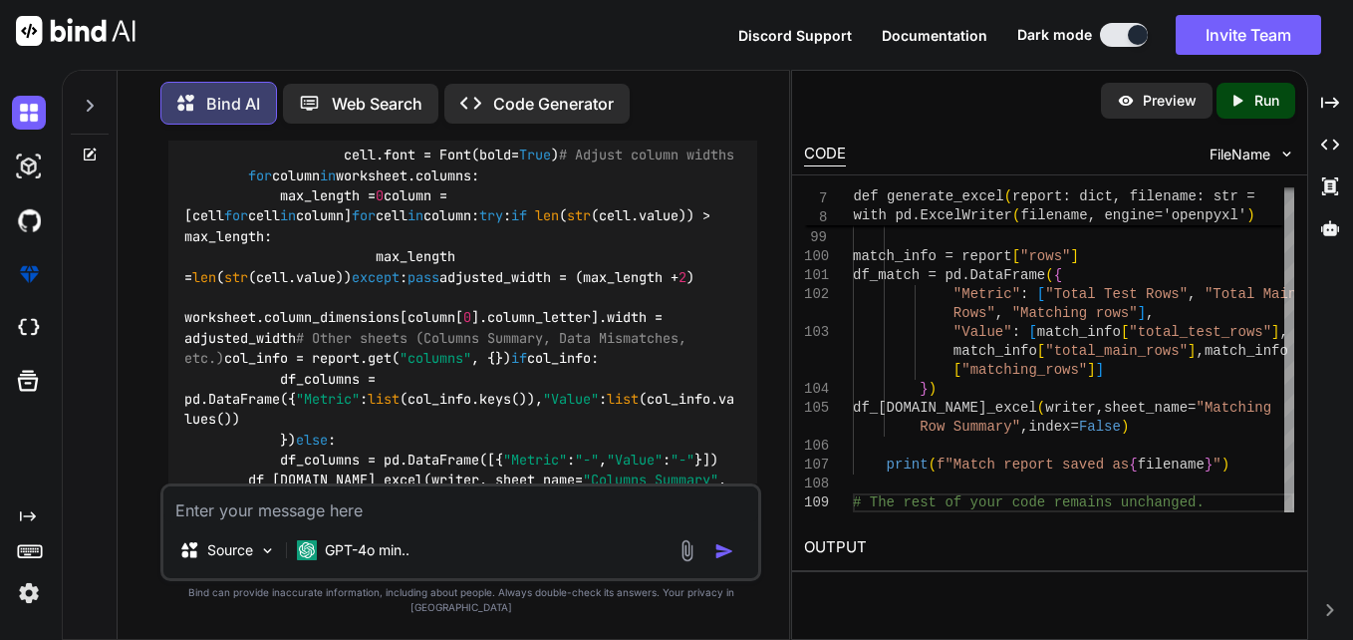
click at [560, 522] on textarea at bounding box center [460, 504] width 595 height 36
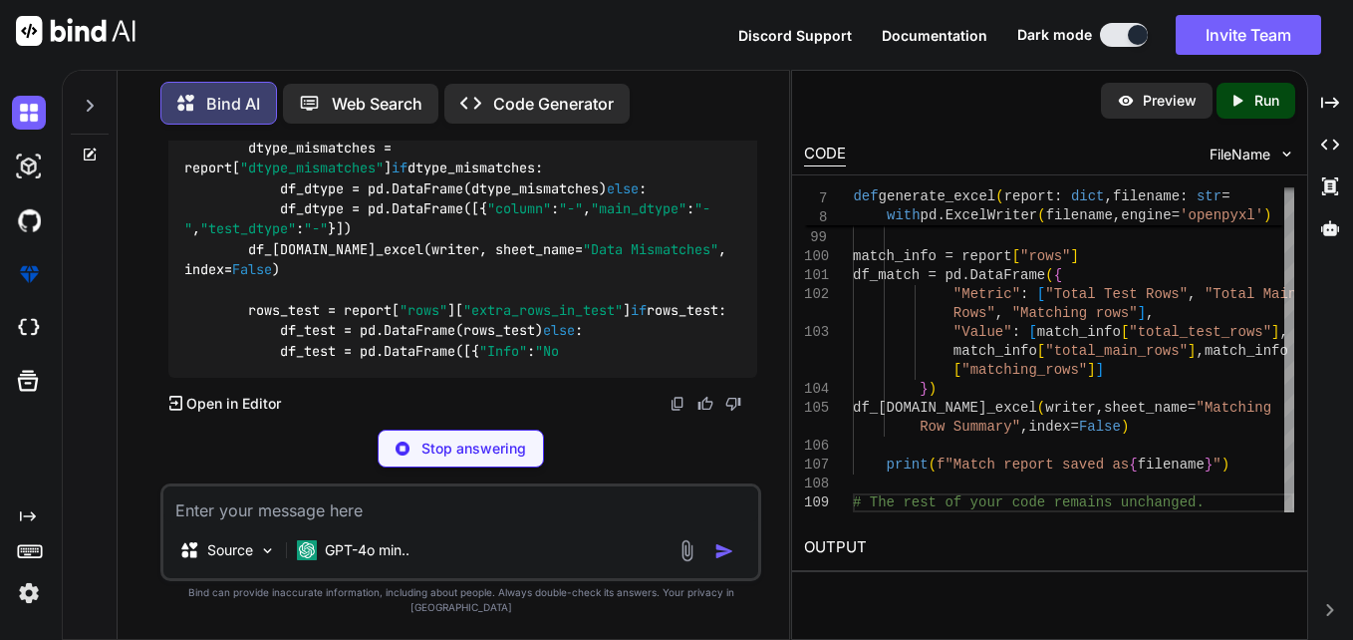
scroll to position [13280, 0]
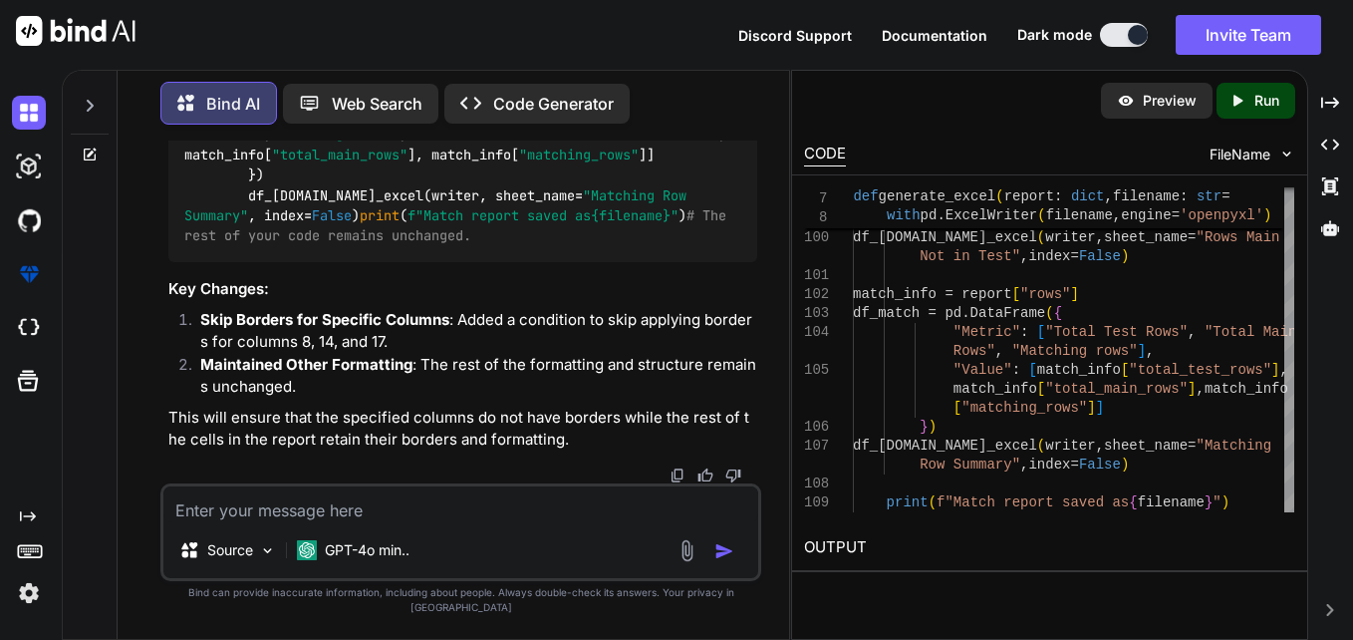
drag, startPoint x: 317, startPoint y: 352, endPoint x: 560, endPoint y: 371, distance: 243.9
copy code "if cell.column not in [ 8 , 14 , 17 ]: cell.border = thin_border"
click at [588, 522] on textarea at bounding box center [460, 504] width 595 height 36
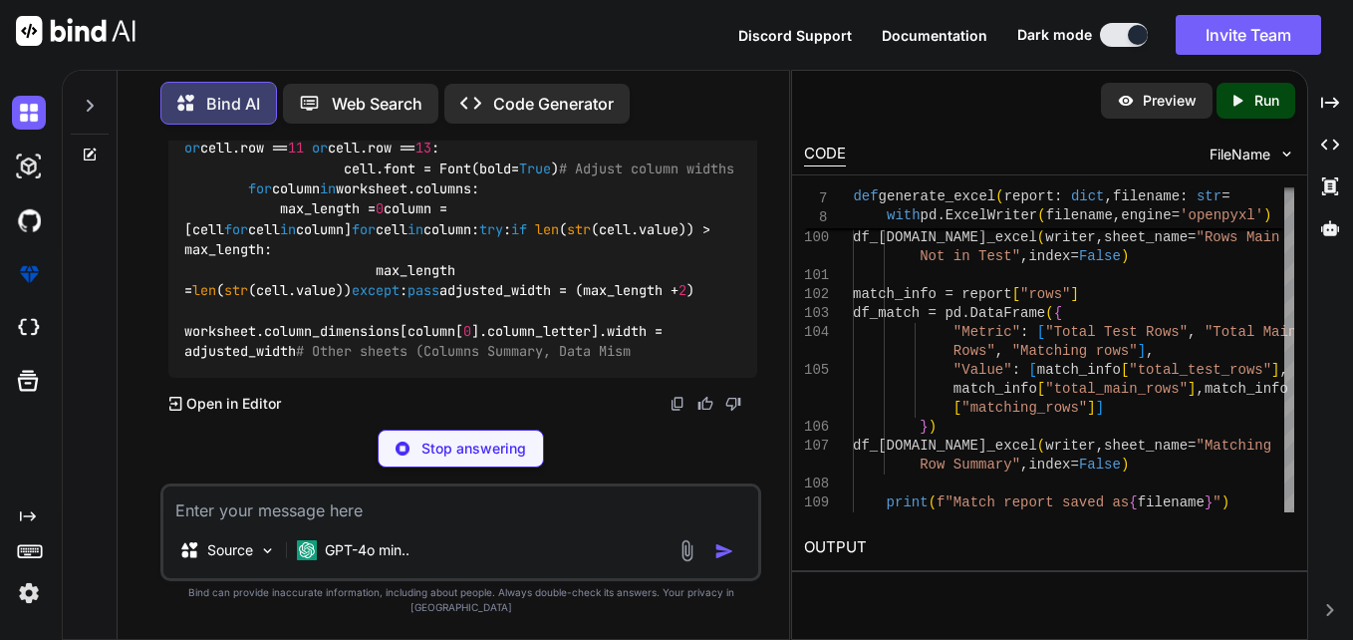
scroll to position [16664, 0]
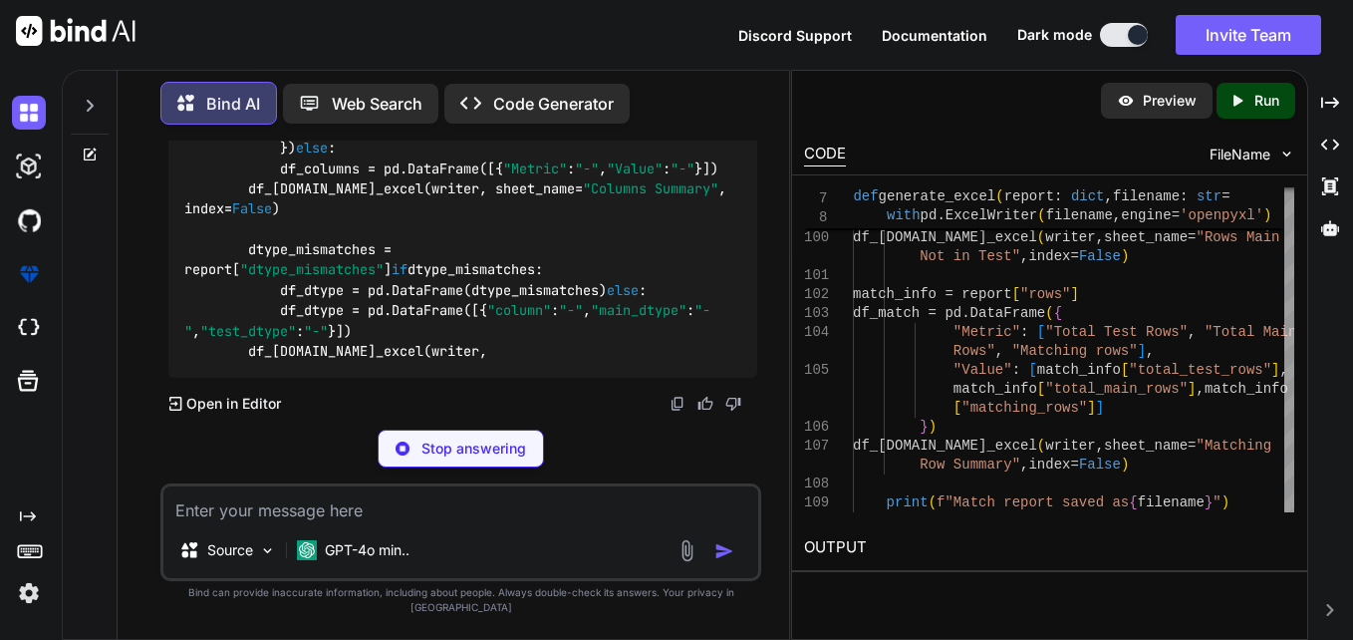
drag, startPoint x: 315, startPoint y: 339, endPoint x: 552, endPoint y: 400, distance: 244.9
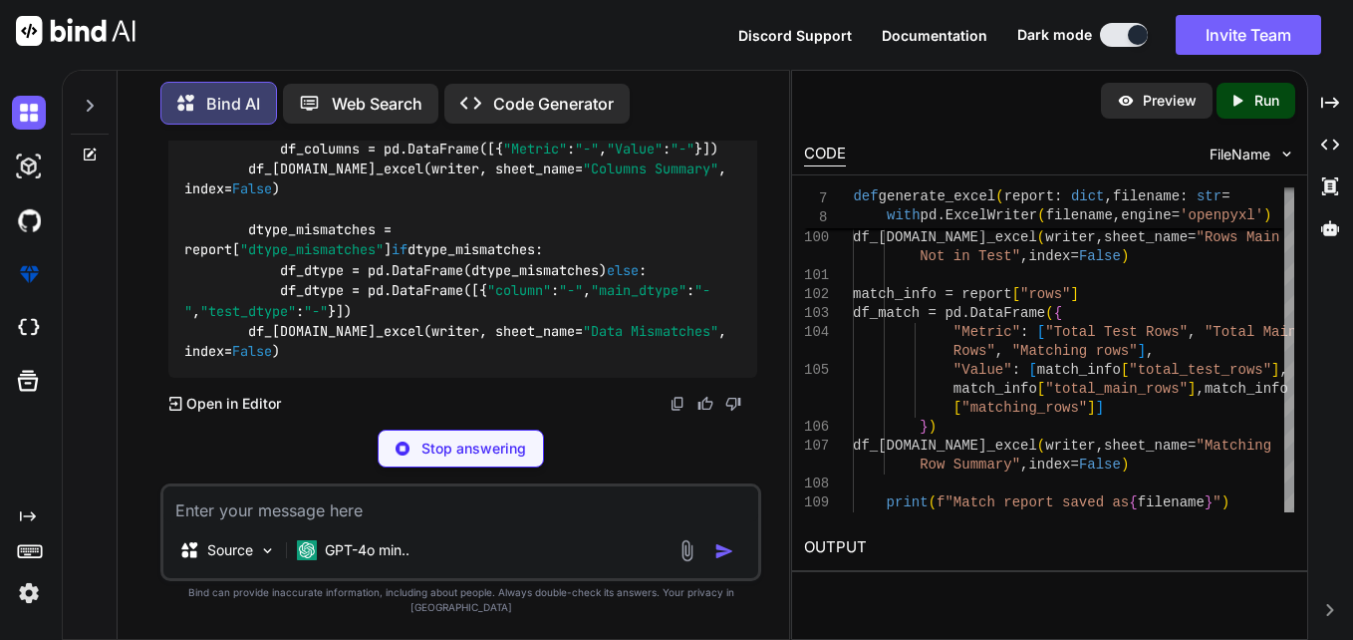
copy code "if cell.column in [ 8 , 14 , 17 ]: cell.border = Border() # No border else : ce…"
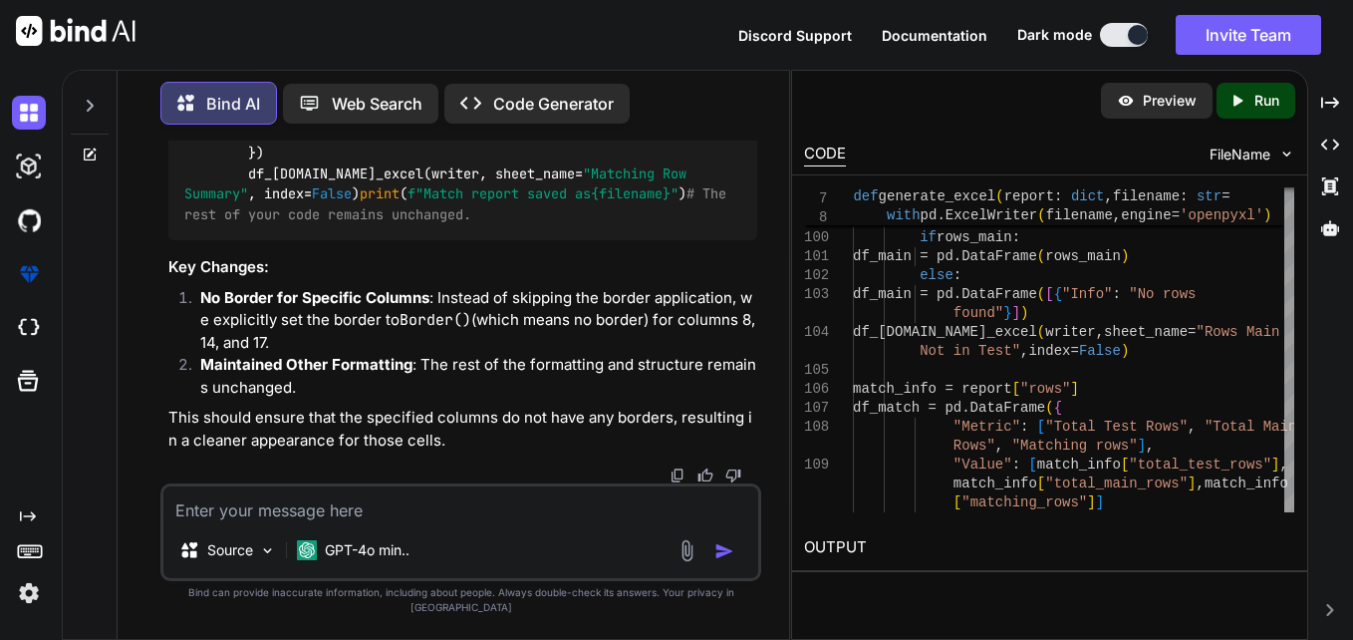
click at [578, 517] on textarea at bounding box center [460, 504] width 595 height 36
click at [457, 522] on textarea at bounding box center [460, 504] width 595 height 36
paste textarea "import polars as pl from pprint import pprint import pandas as pd from openpyxl…"
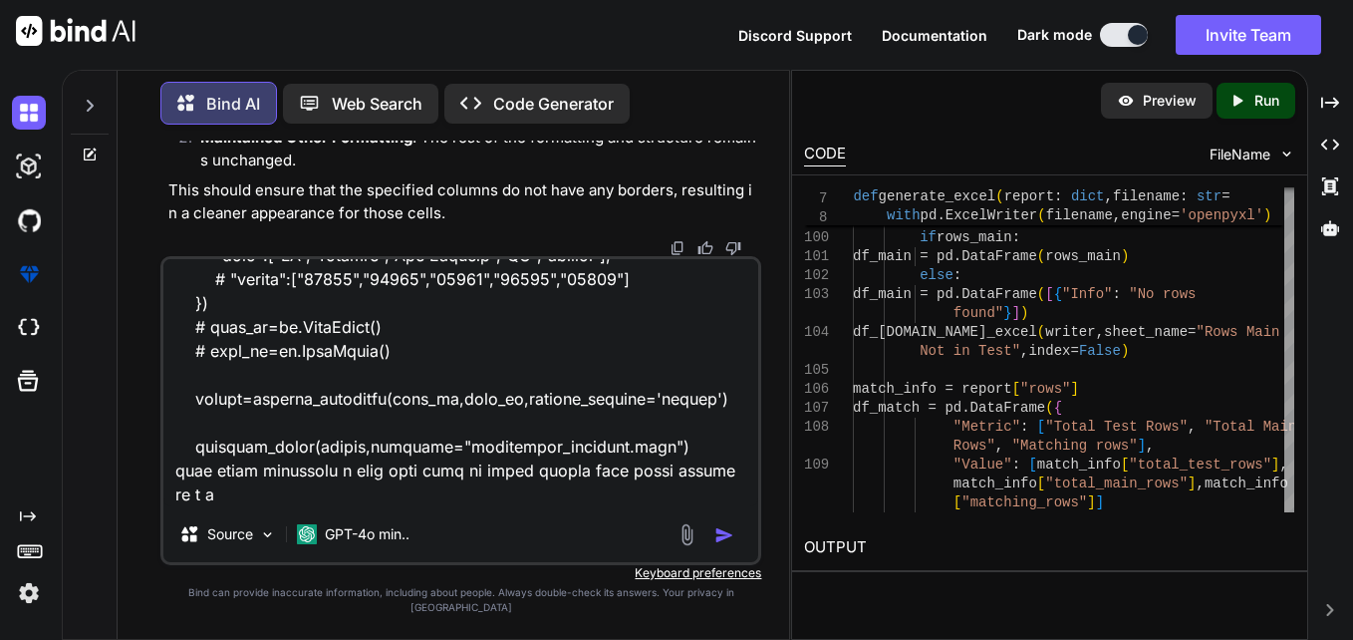
scroll to position [6460, 0]
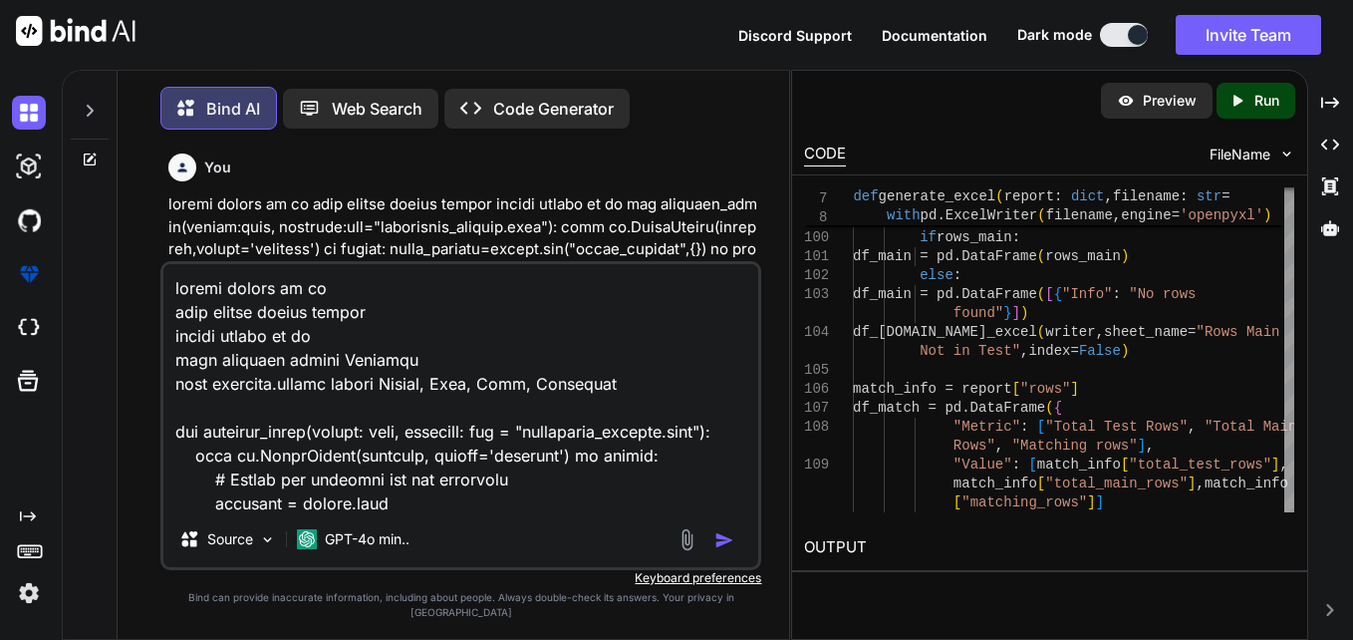
scroll to position [6460, 0]
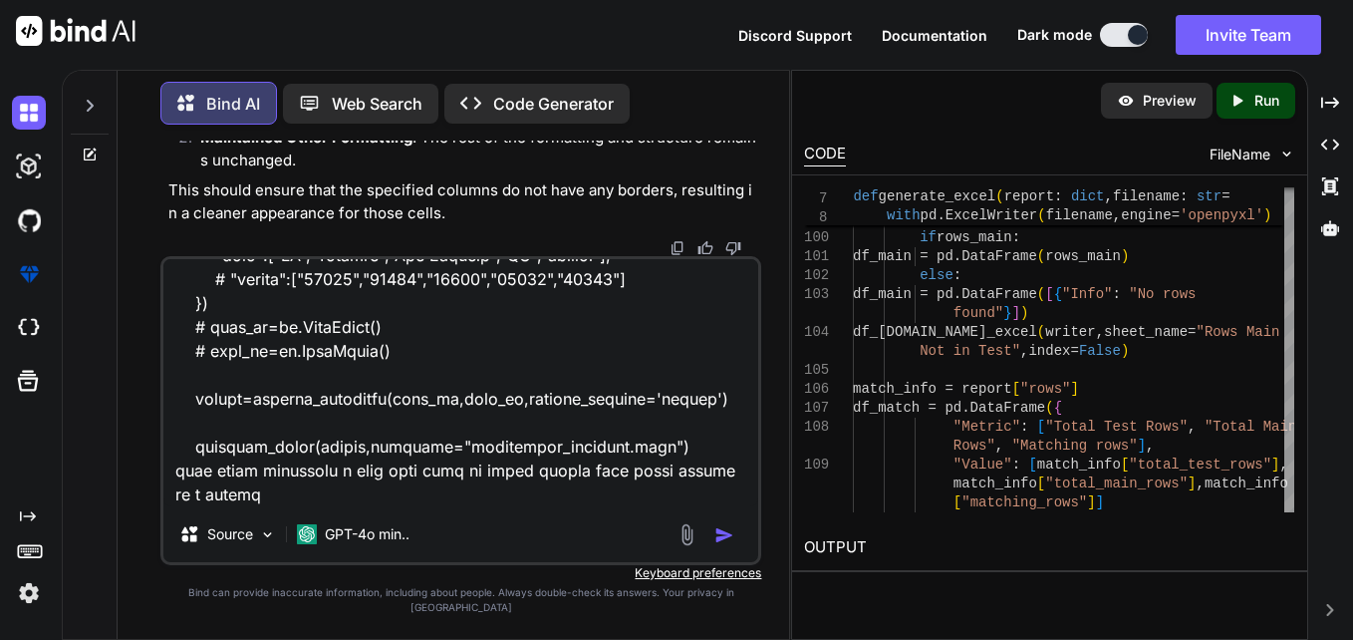
click at [327, 506] on textarea at bounding box center [460, 382] width 595 height 247
type textarea "import polars as pl from pprint import pprint import pandas as pd from openpyxl…"
type textarea "x"
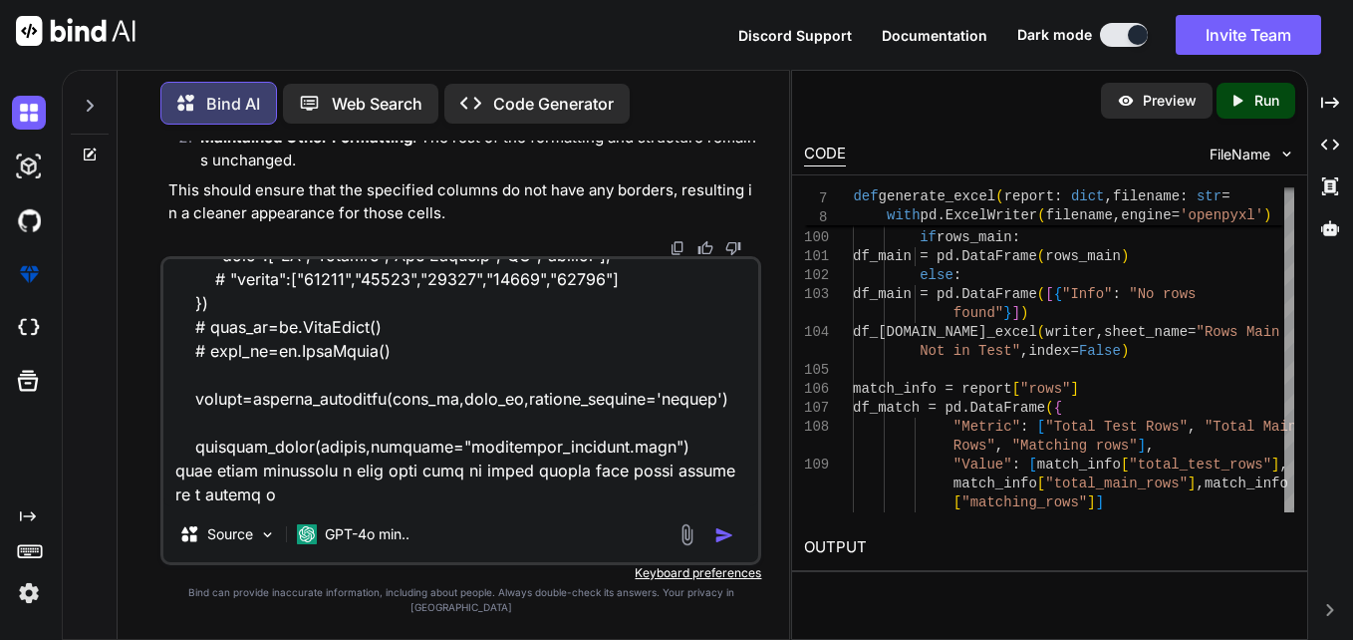
type textarea "import polars as pl from pprint import pprint import pandas as pd from openpyxl…"
type textarea "x"
type textarea "import polars as pl from pprint import pprint import pandas as pd from openpyxl…"
type textarea "x"
type textarea "import polars as pl from pprint import pprint import pandas as pd from openpyxl…"
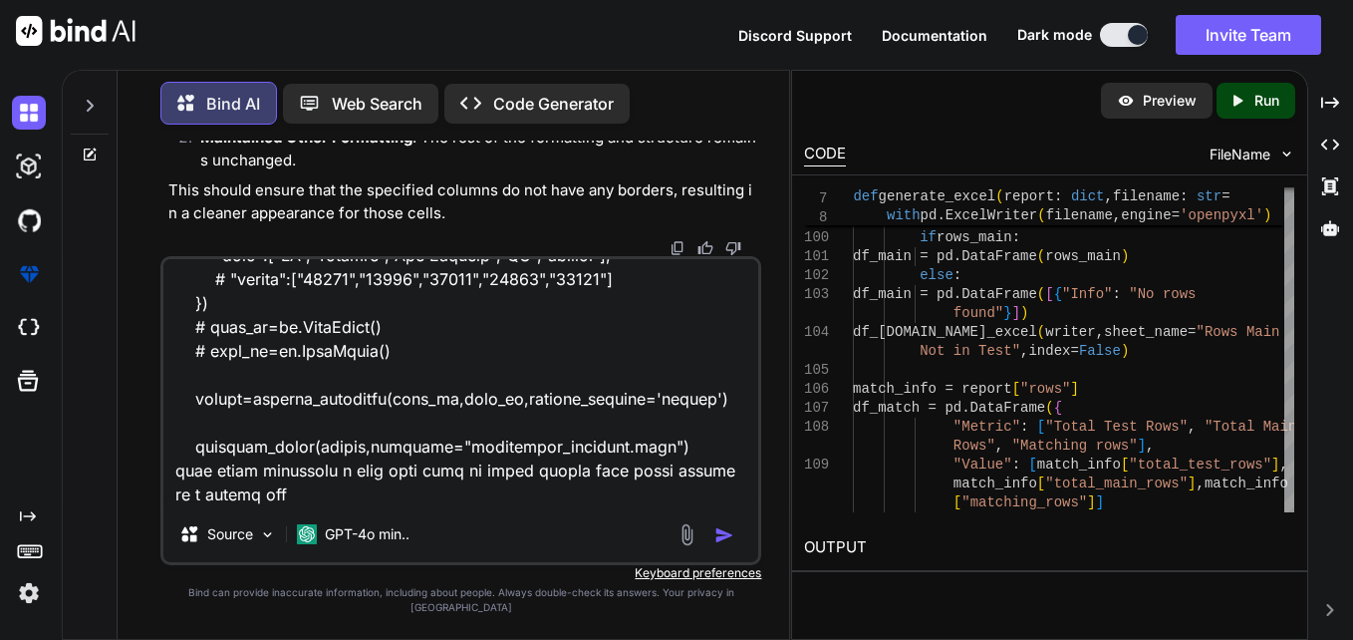
type textarea "x"
type textarea "import polars as pl from pprint import pprint import pandas as pd from openpyxl…"
type textarea "x"
type textarea "import polars as pl from pprint import pprint import pandas as pd from openpyxl…"
type textarea "x"
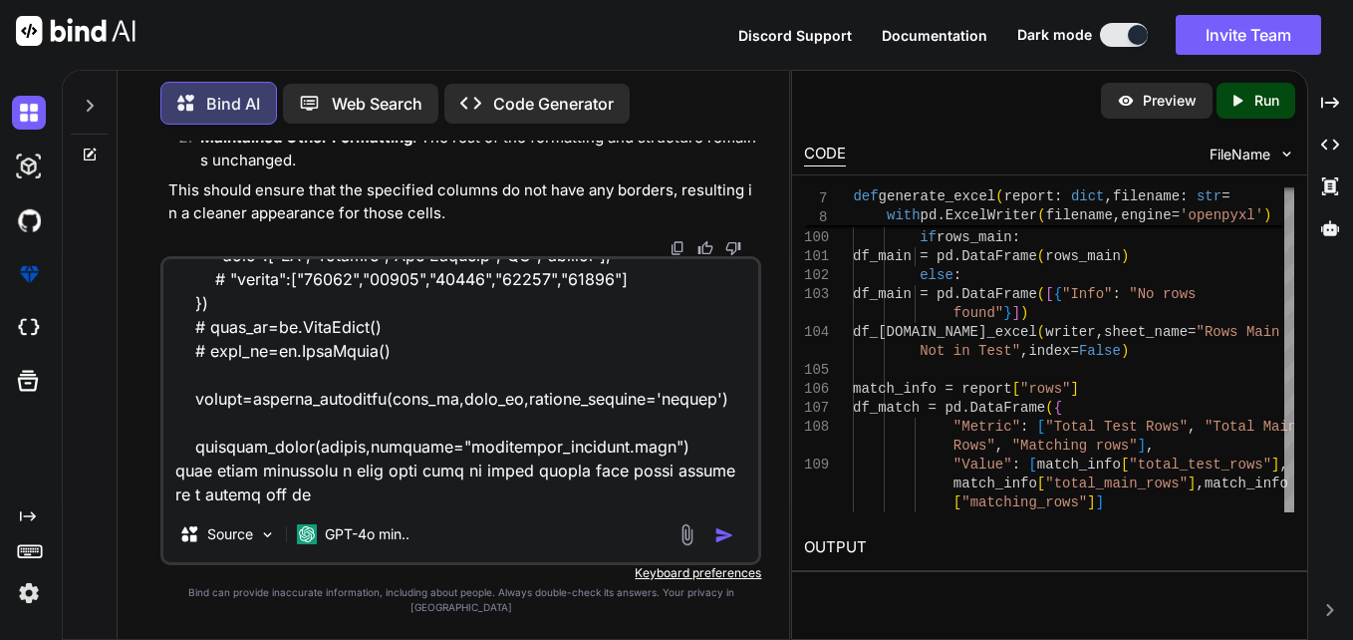
type textarea "import polars as pl from pprint import pprint import pandas as pd from openpyxl…"
type textarea "x"
type textarea "import polars as pl from pprint import pprint import pandas as pd from openpyxl…"
type textarea "x"
type textarea "import polars as pl from pprint import pprint import pandas as pd from openpyxl…"
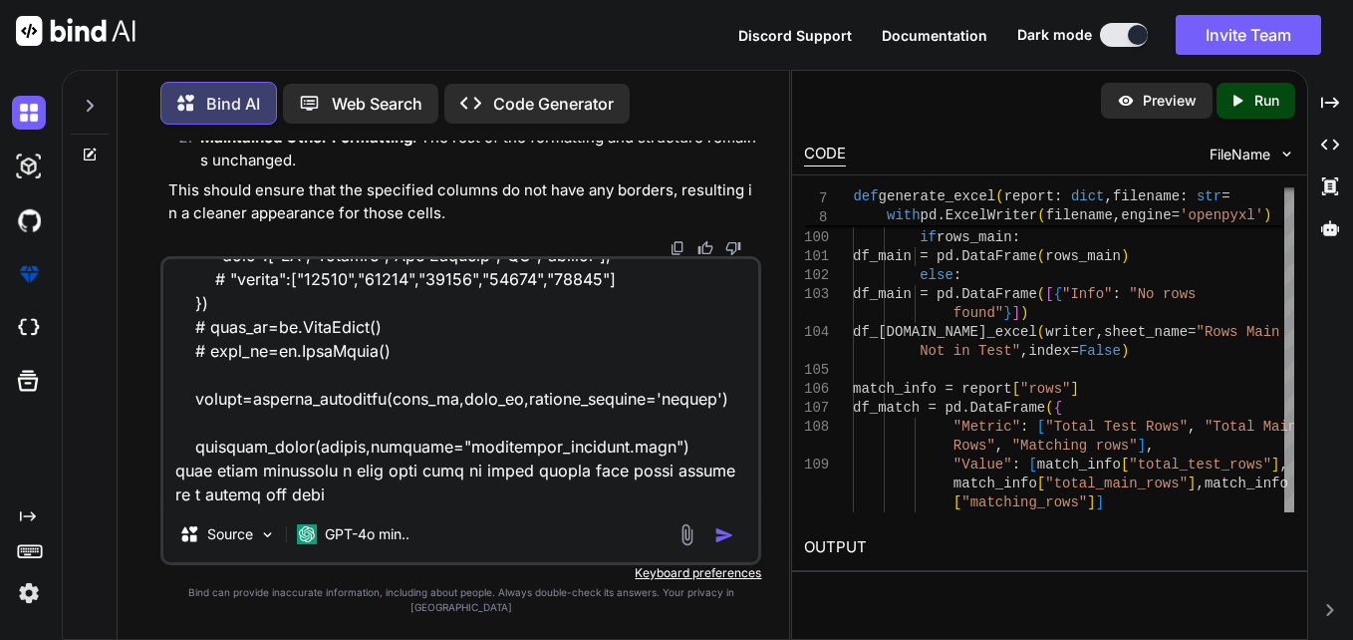
type textarea "x"
type textarea "import polars as pl from pprint import pprint import pandas as pd from openpyxl…"
type textarea "x"
type textarea "import polars as pl from pprint import pprint import pandas as pd from openpyxl…"
type textarea "x"
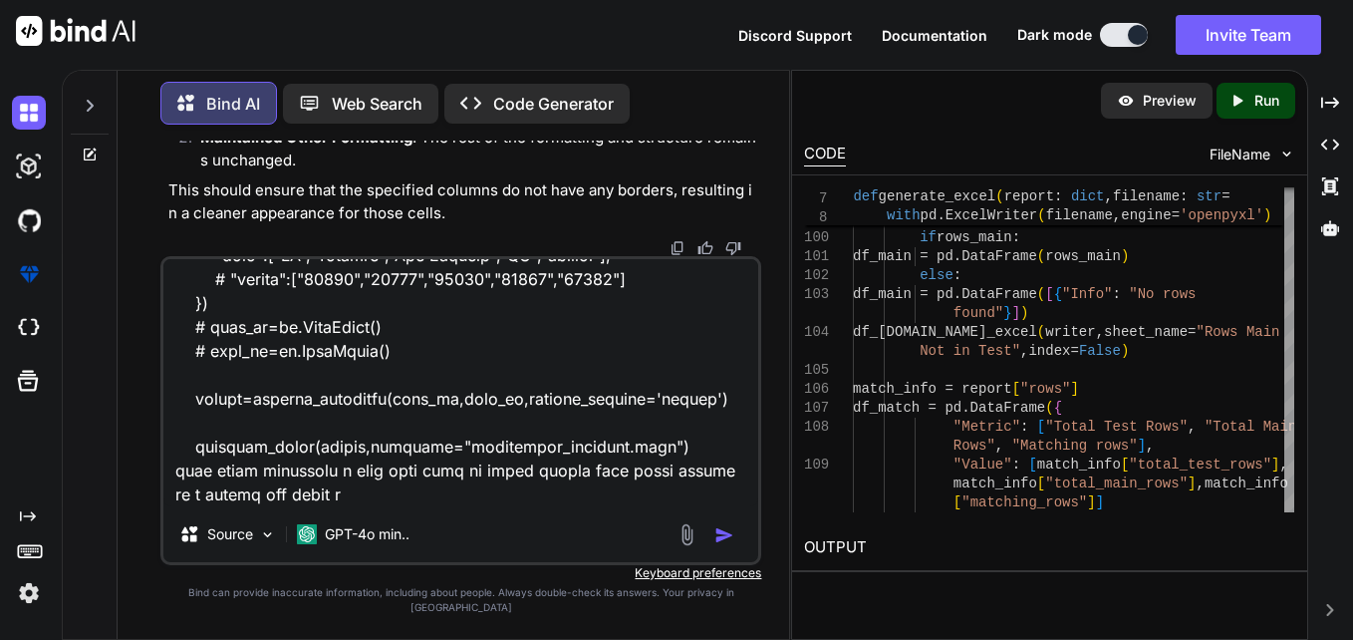
type textarea "import polars as pl from pprint import pprint import pandas as pd from openpyxl…"
type textarea "x"
type textarea "import polars as pl from pprint import pprint import pandas as pd from openpyxl…"
type textarea "x"
type textarea "import polars as pl from pprint import pprint import pandas as pd from openpyxl…"
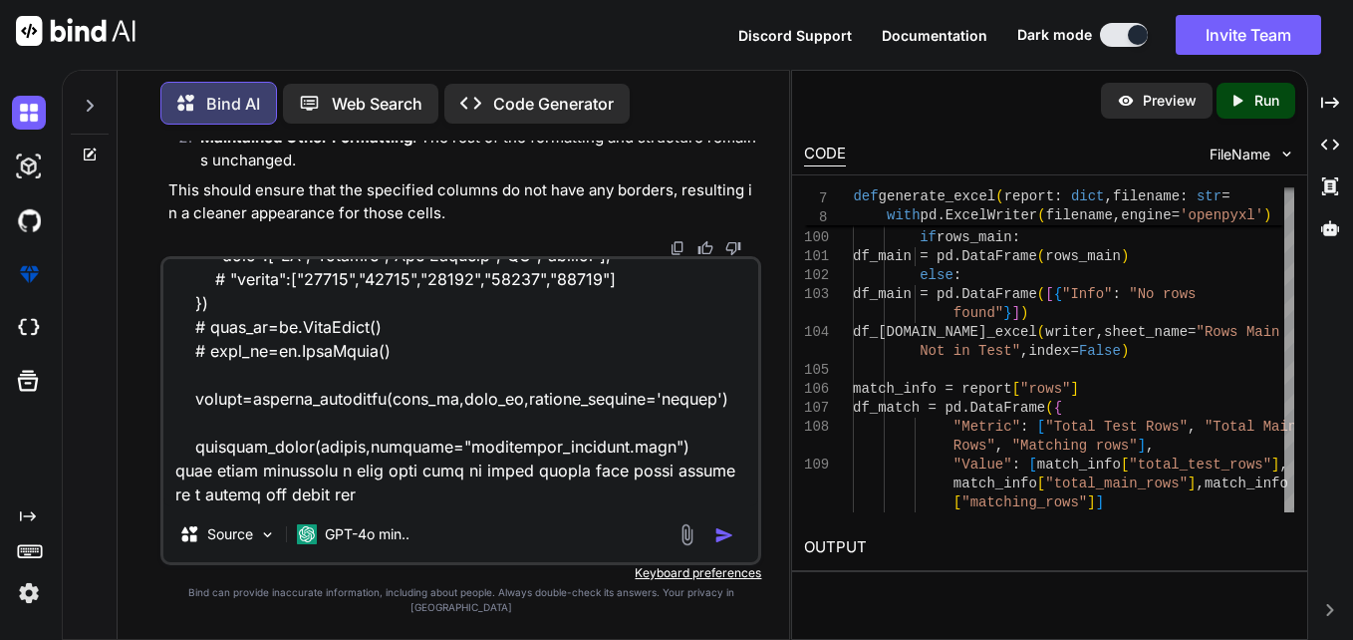
type textarea "x"
type textarea "import polars as pl from pprint import pprint import pandas as pd from openpyxl…"
type textarea "x"
type textarea "import polars as pl from pprint import pprint import pandas as pd from openpyxl…"
type textarea "x"
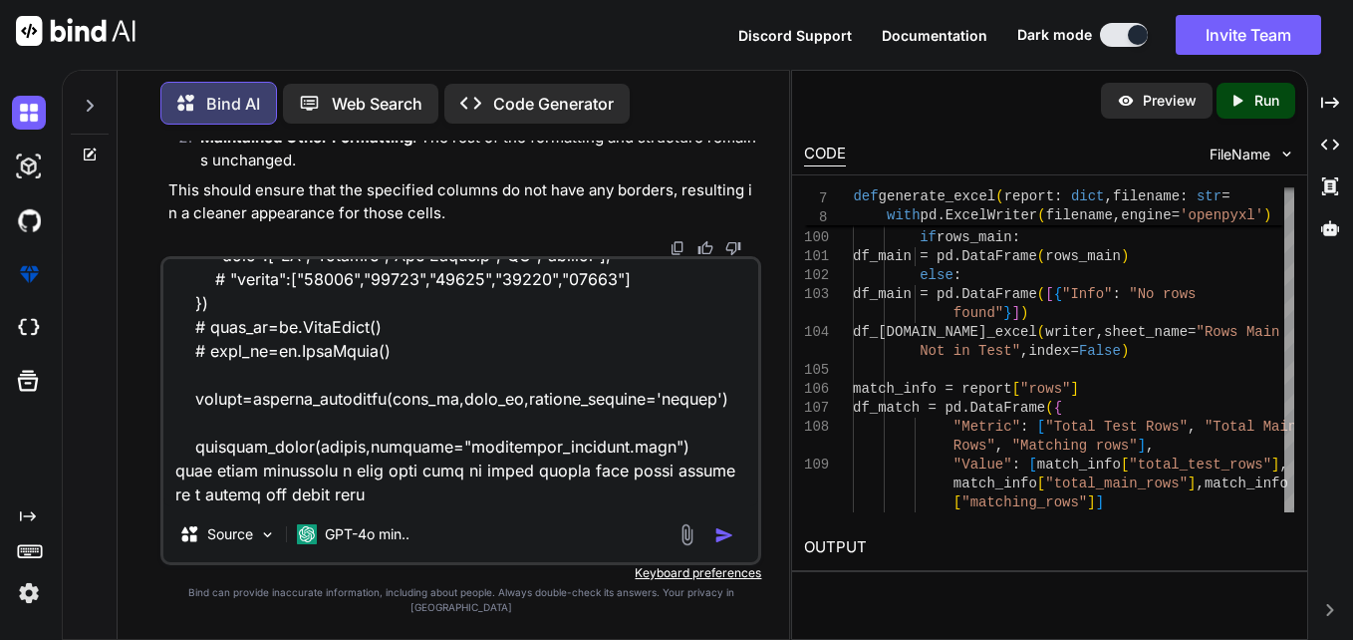
type textarea "import polars as pl from pprint import pprint import pandas as pd from openpyxl…"
type textarea "x"
type textarea "import polars as pl from pprint import pprint import pandas as pd from openpyxl…"
type textarea "x"
type textarea "import polars as pl from pprint import pprint import pandas as pd from openpyxl…"
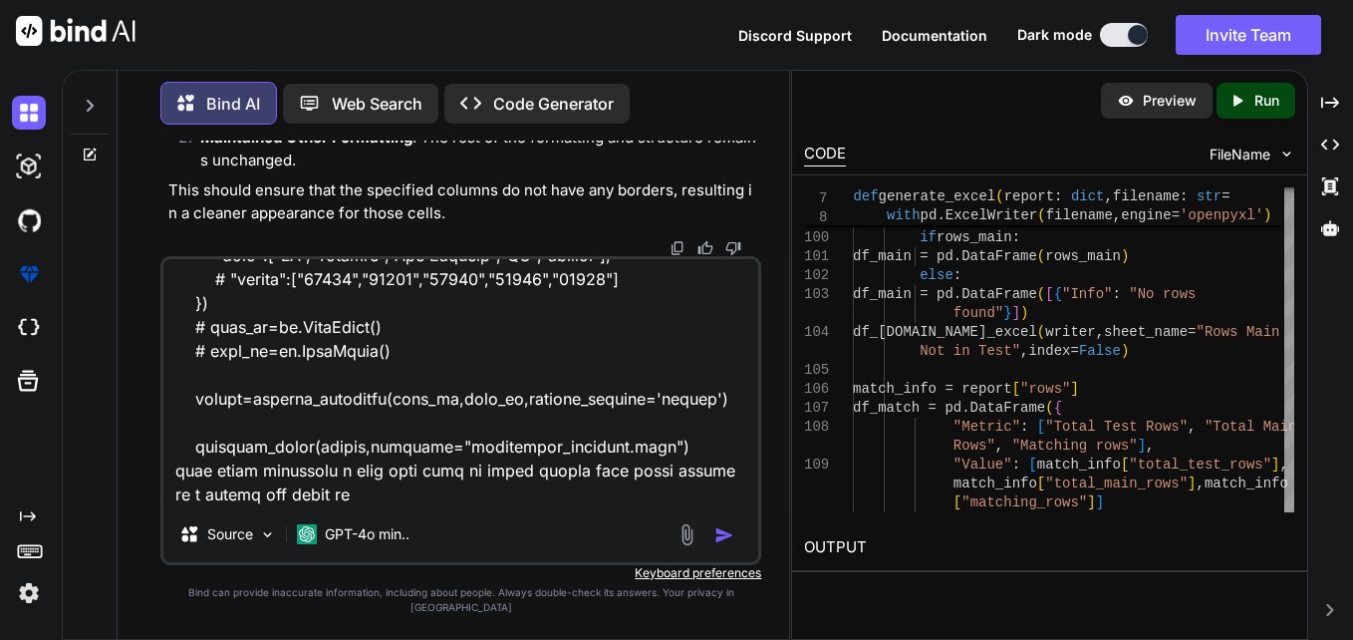
type textarea "x"
type textarea "import polars as pl from pprint import pprint import pandas as pd from openpyxl…"
type textarea "x"
type textarea "import polars as pl from pprint import pprint import pandas as pd from openpyxl…"
type textarea "x"
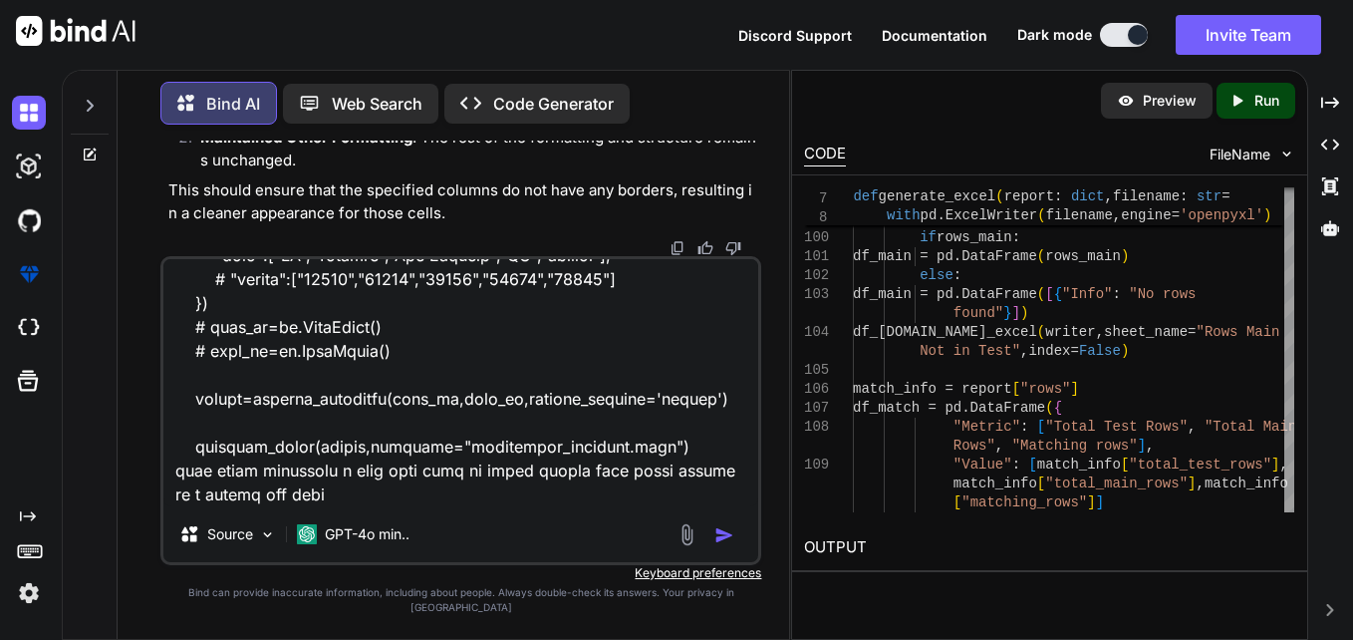
type textarea "import polars as pl from pprint import pprint import pandas as pd from openpyxl…"
type textarea "x"
type textarea "import polars as pl from pprint import pprint import pandas as pd from openpyxl…"
type textarea "x"
type textarea "import polars as pl from pprint import pprint import pandas as pd from openpyxl…"
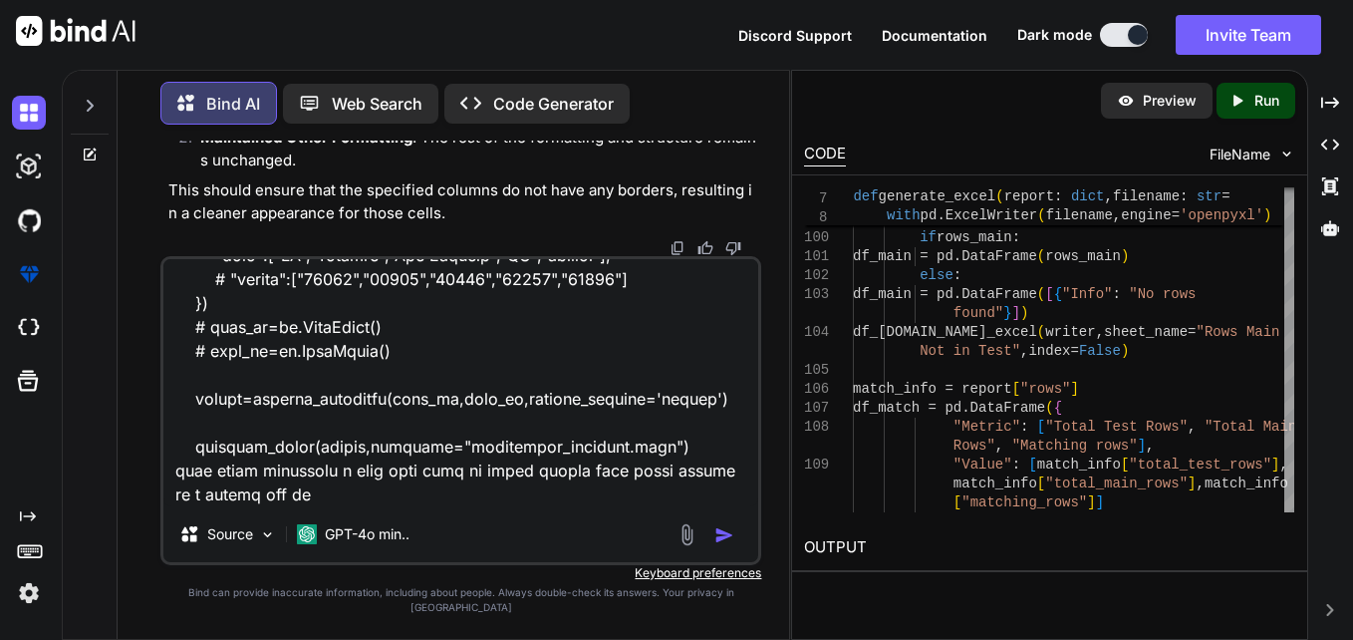
type textarea "x"
type textarea "import polars as pl from pprint import pprint import pandas as pd from openpyxl…"
type textarea "x"
type textarea "import polars as pl from pprint import pprint import pandas as pd from openpyxl…"
type textarea "x"
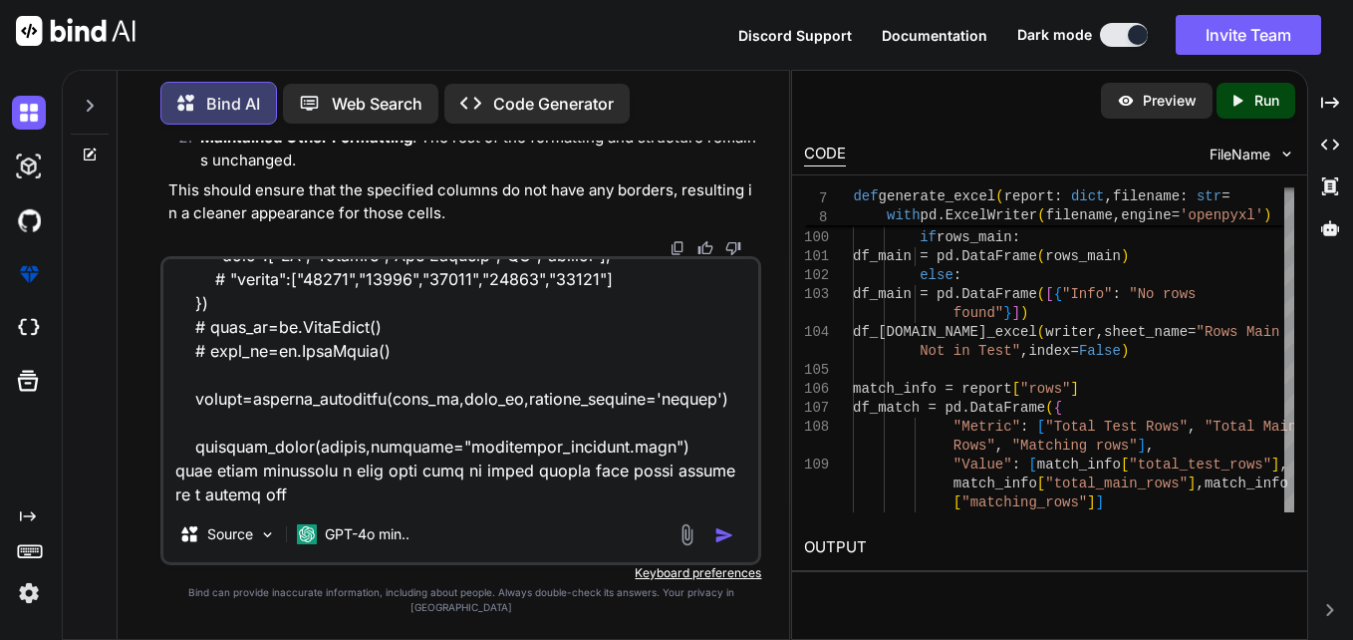
type textarea "import polars as pl from pprint import pprint import pandas as pd from openpyxl…"
type textarea "x"
type textarea "import polars as pl from pprint import pprint import pandas as pd from openpyxl…"
type textarea "x"
type textarea "import polars as pl from pprint import pprint import pandas as pd from openpyxl…"
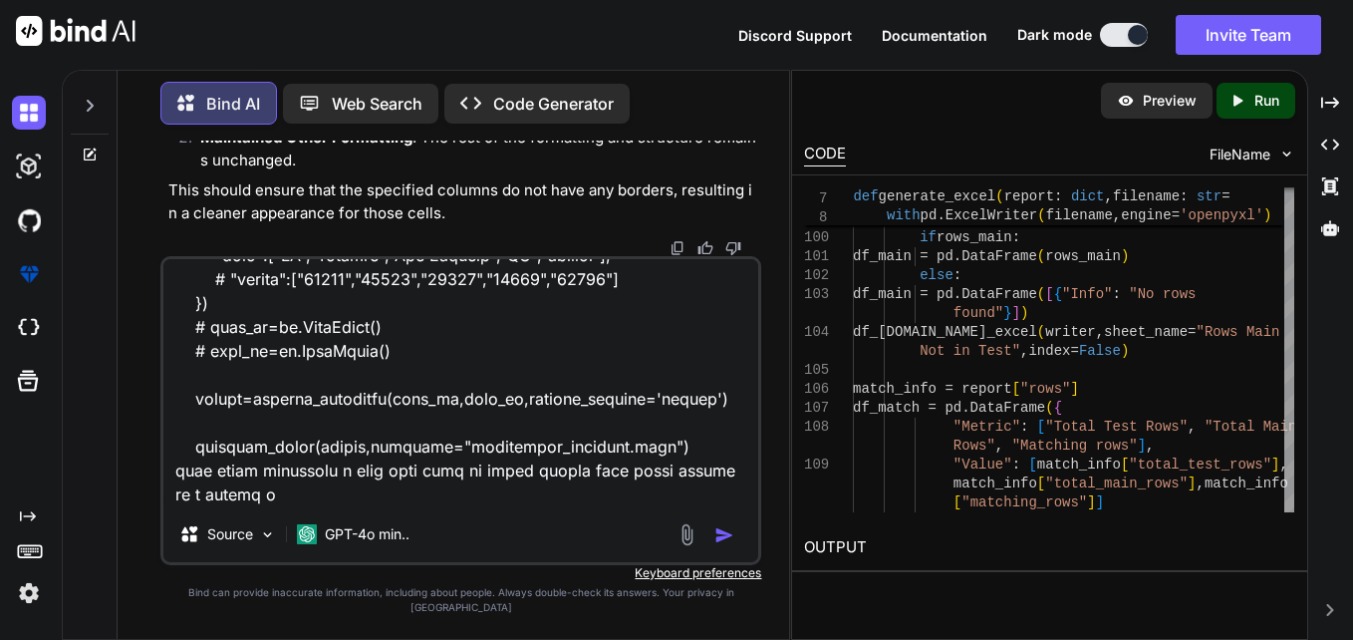
type textarea "x"
type textarea "import polars as pl from pprint import pprint import pandas as pd from openpyxl…"
type textarea "x"
type textarea "import polars as pl from pprint import pprint import pandas as pd from openpyxl…"
type textarea "x"
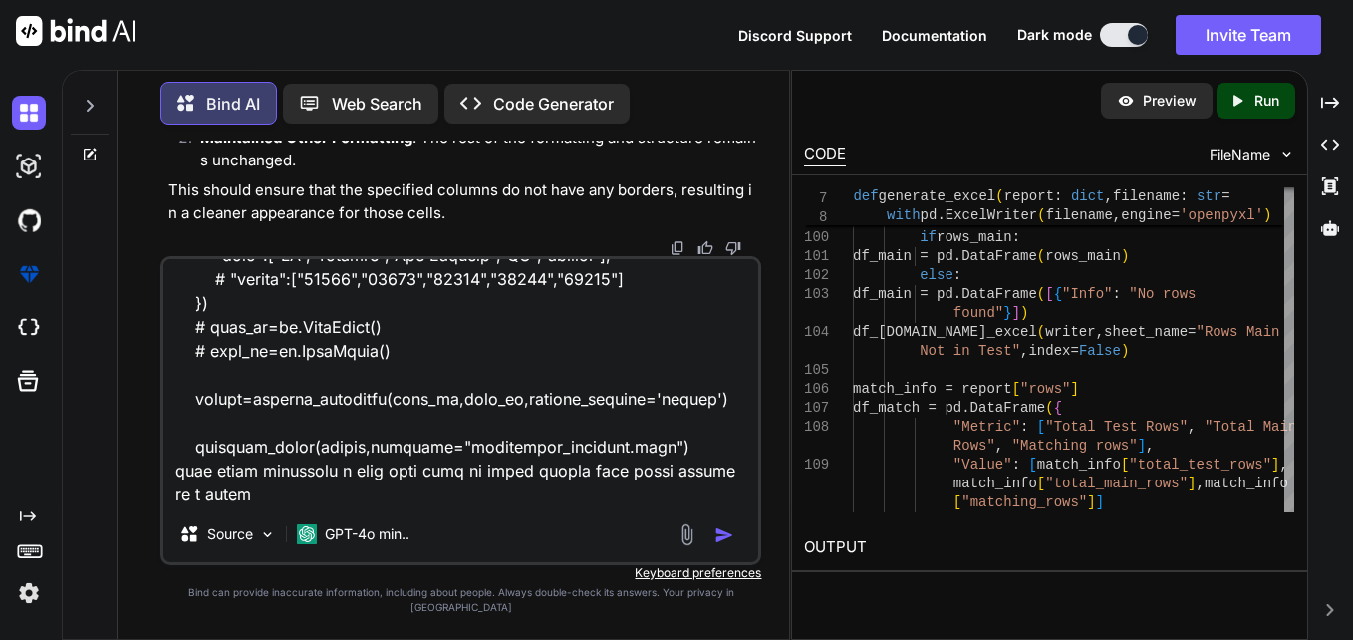
type textarea "import polars as pl from pprint import pprint import pandas as pd from openpyxl…"
type textarea "x"
type textarea "import polars as pl from pprint import pprint import pandas as pd from openpyxl…"
type textarea "x"
type textarea "import polars as pl from pprint import pprint import pandas as pd from openpyxl…"
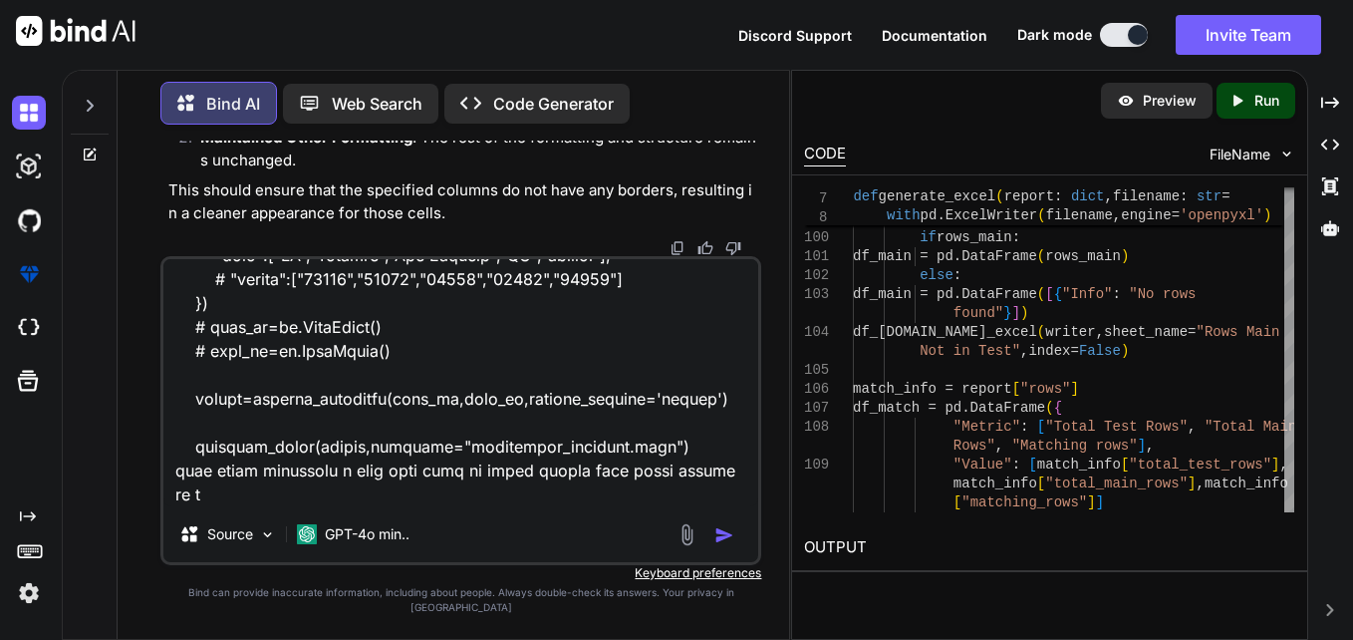
type textarea "x"
type textarea "import polars as pl from pprint import pprint import pandas as pd from openpyxl…"
type textarea "x"
type textarea "import polars as pl from pprint import pprint import pandas as pd from openpyxl…"
type textarea "x"
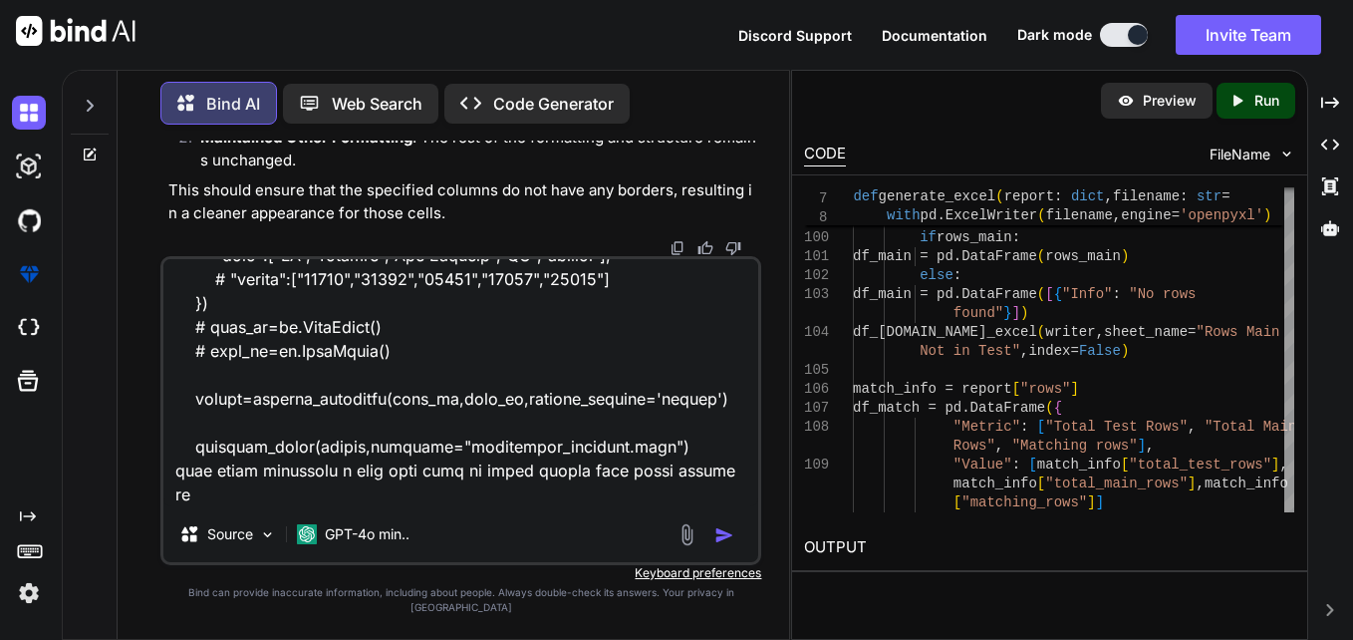
type textarea "import polars as pl from pprint import pprint import pandas as pd from openpyxl…"
type textarea "x"
type textarea "import polars as pl from pprint import pprint import pandas as pd from openpyxl…"
type textarea "x"
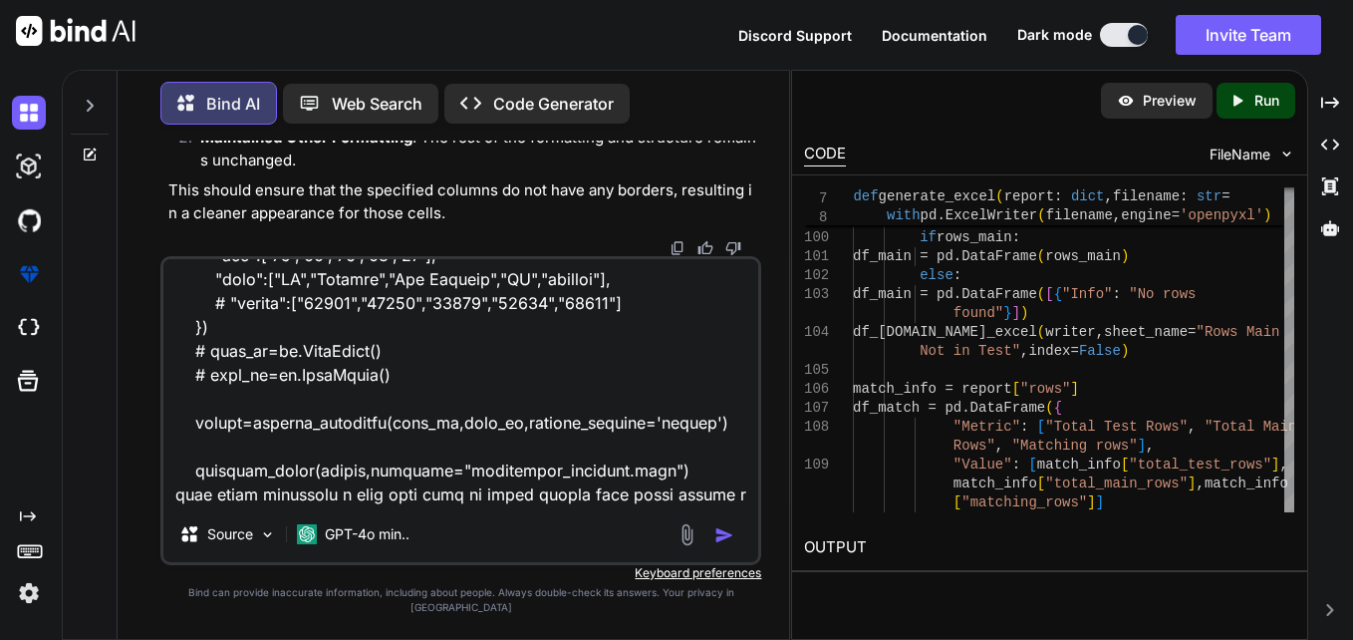
type textarea "import polars as pl from pprint import pprint import pandas as pd from openpyxl…"
type textarea "x"
type textarea "import polars as pl from pprint import pprint import pandas as pd from openpyxl…"
type textarea "x"
type textarea "import polars as pl from pprint import pprint import pandas as pd from openpyxl…"
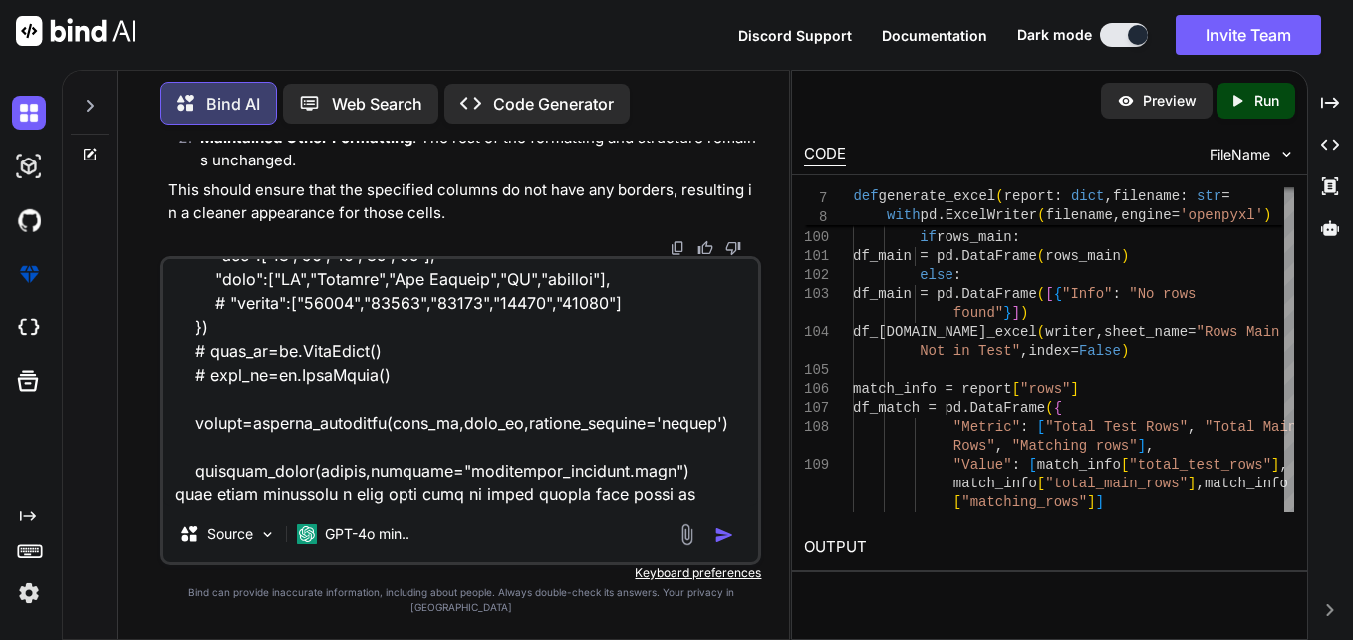
type textarea "x"
type textarea "import polars as pl from pprint import pprint import pandas as pd from openpyxl…"
type textarea "x"
type textarea "import polars as pl from pprint import pprint import pandas as pd from openpyxl…"
type textarea "x"
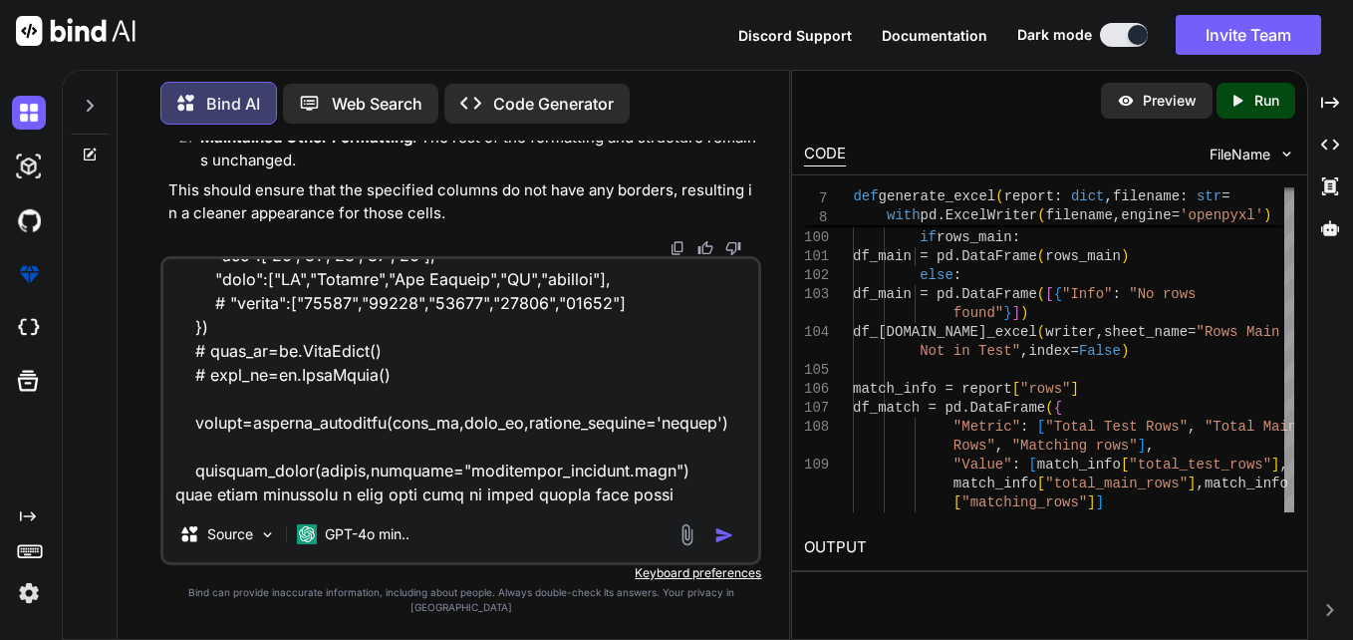
type textarea "import polars as pl from pprint import pprint import pandas as pd from openpyxl…"
type textarea "x"
type textarea "import polars as pl from pprint import pprint import pandas as pd from openpyxl…"
type textarea "x"
type textarea "import polars as pl from pprint import pprint import pandas as pd from openpyxl…"
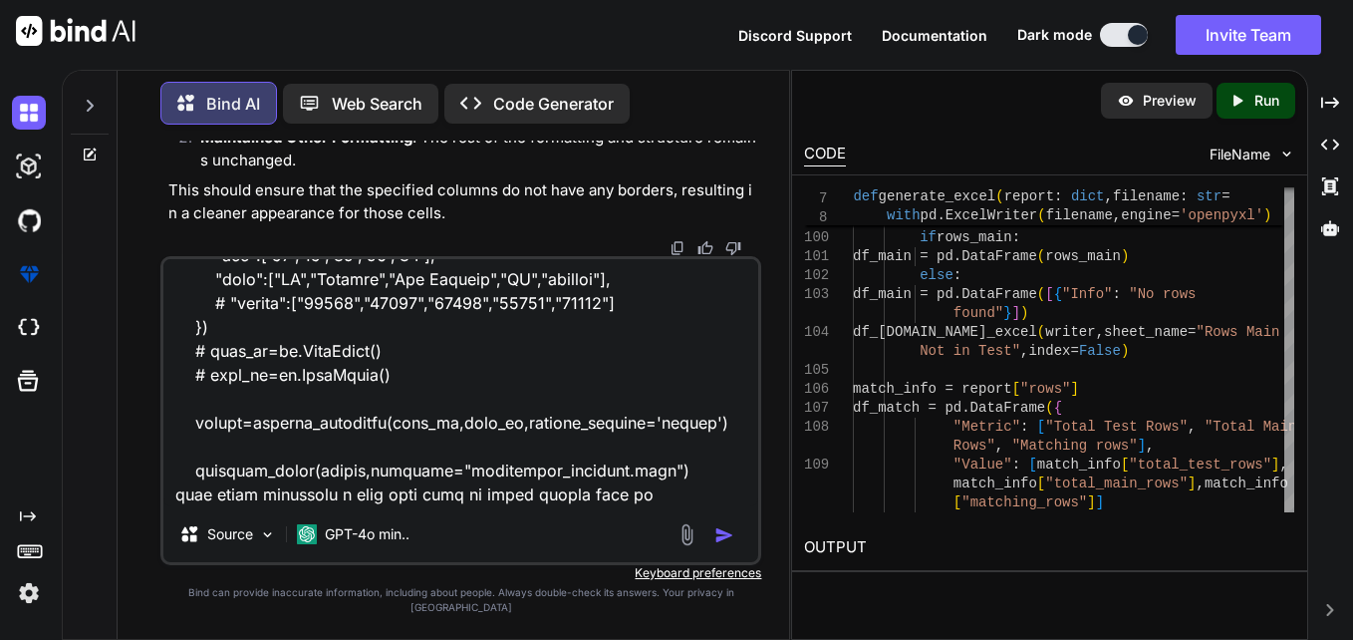
type textarea "x"
type textarea "import polars as pl from pprint import pprint import pandas as pd from openpyxl…"
type textarea "x"
type textarea "import polars as pl from pprint import pprint import pandas as pd from openpyxl…"
type textarea "x"
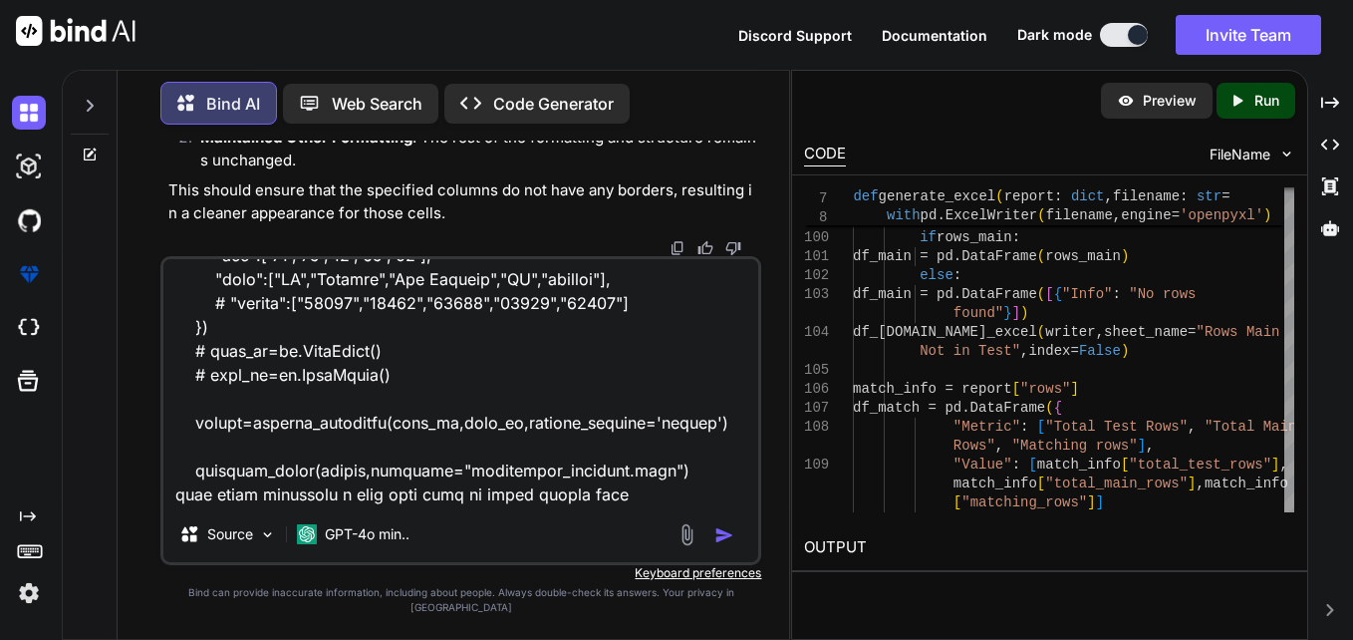
type textarea "import polars as pl from pprint import pprint import pandas as pd from openpyxl…"
type textarea "x"
type textarea "import polars as pl from pprint import pprint import pandas as pd from openpyxl…"
type textarea "x"
type textarea "import polars as pl from pprint import pprint import pandas as pd from openpyxl…"
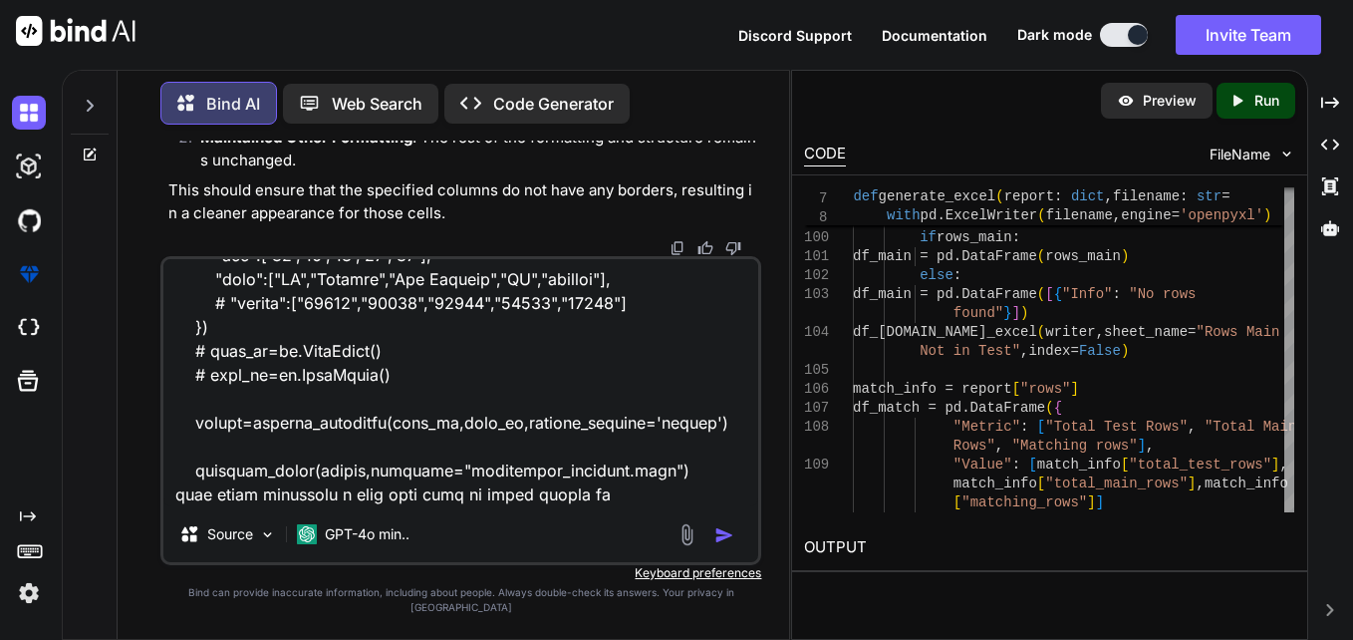
type textarea "x"
type textarea "import polars as pl from pprint import pprint import pandas as pd from openpyxl…"
type textarea "x"
type textarea "import polars as pl from pprint import pprint import pandas as pd from openpyxl…"
type textarea "x"
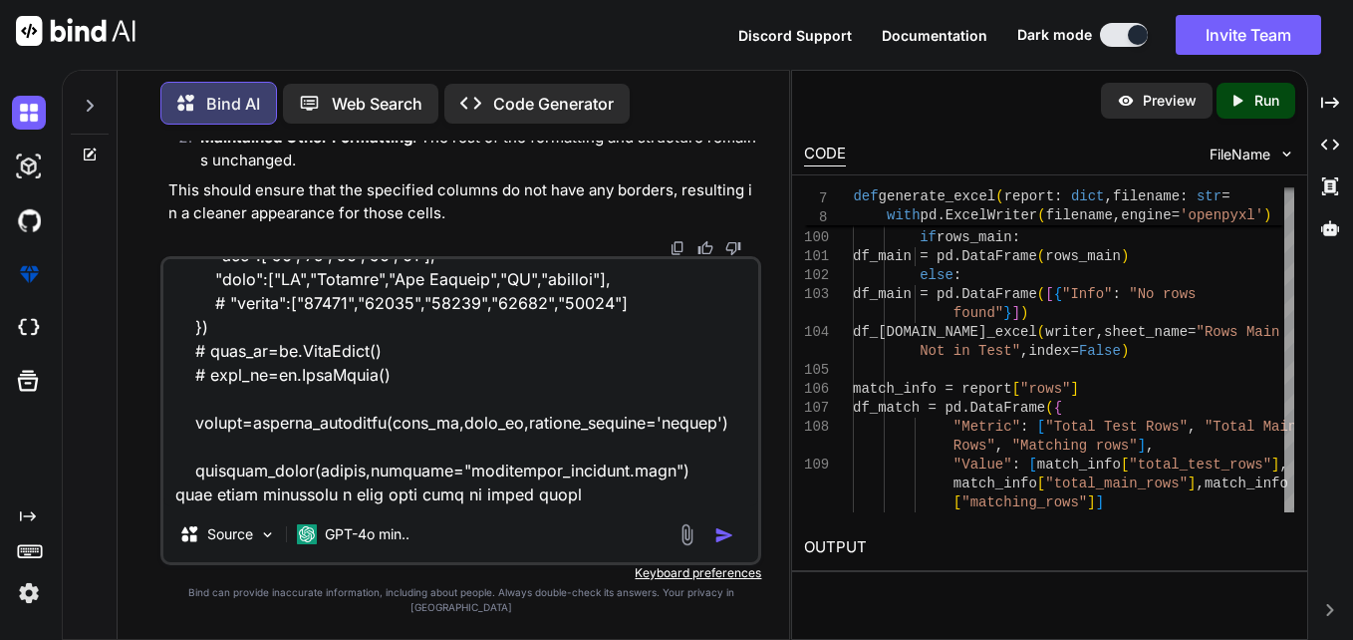
type textarea "import polars as pl from pprint import pprint import pandas as pd from openpyxl…"
type textarea "x"
type textarea "import polars as pl from pprint import pprint import pandas as pd from openpyxl…"
type textarea "x"
type textarea "import polars as pl from pprint import pprint import pandas as pd from openpyxl…"
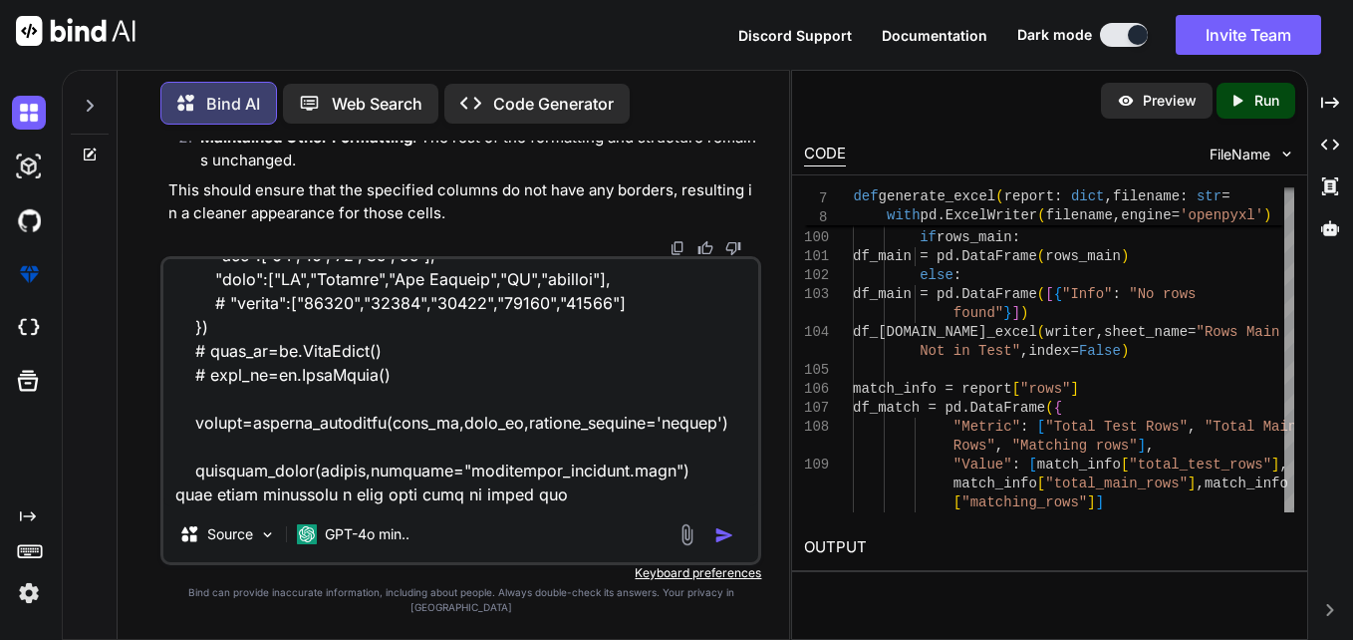
type textarea "x"
type textarea "import polars as pl from pprint import pprint import pandas as pd from openpyxl…"
type textarea "x"
type textarea "import polars as pl from pprint import pprint import pandas as pd from openpyxl…"
type textarea "x"
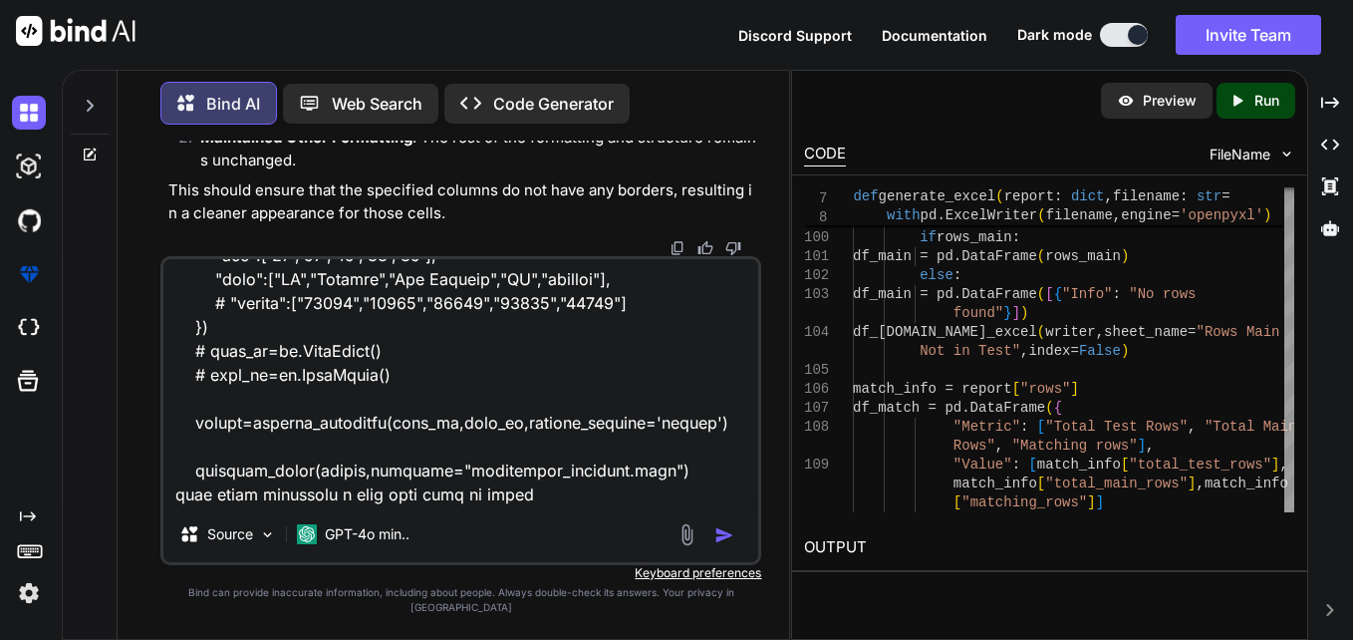
type textarea "import polars as pl from pprint import pprint import pandas as pd from openpyxl…"
type textarea "x"
type textarea "import polars as pl from pprint import pprint import pandas as pd from openpyxl…"
type textarea "x"
type textarea "import polars as pl from pprint import pprint import pandas as pd from openpyxl…"
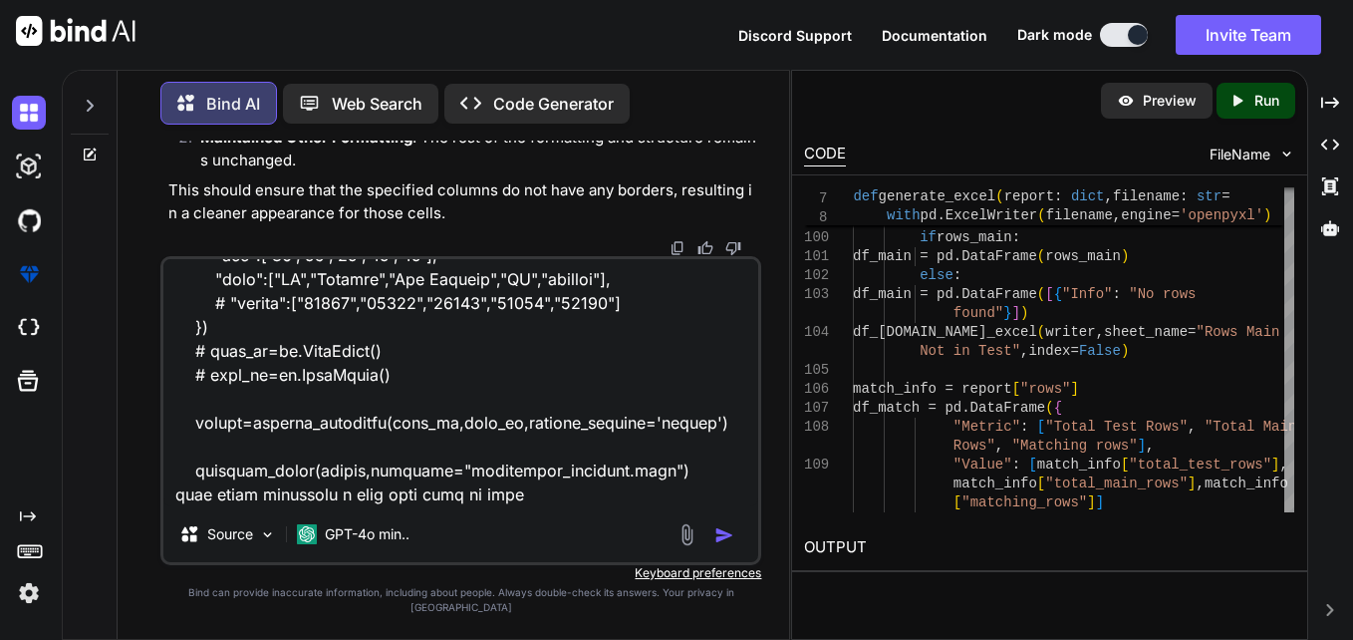
type textarea "x"
type textarea "import polars as pl from pprint import pprint import pandas as pd from openpyxl…"
type textarea "x"
type textarea "import polars as pl from pprint import pprint import pandas as pd from openpyxl…"
type textarea "x"
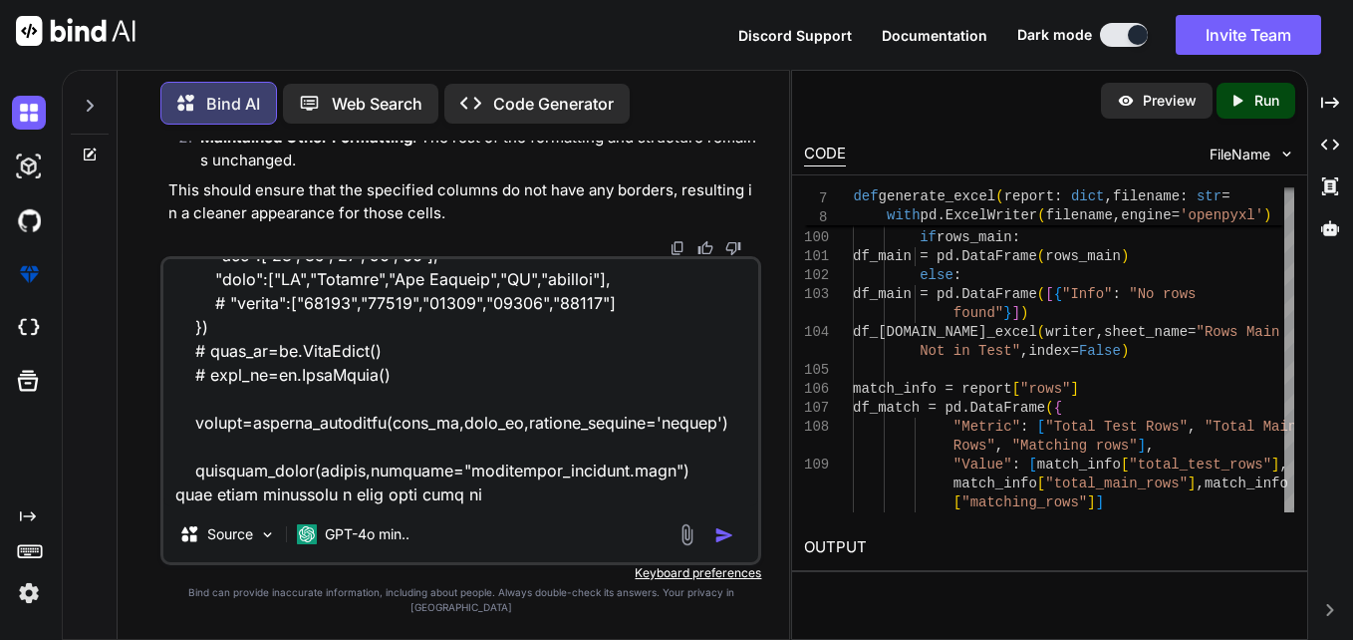
type textarea "import polars as pl from pprint import pprint import pandas as pd from openpyxl…"
type textarea "x"
type textarea "import polars as pl from pprint import pprint import pandas as pd from openpyxl…"
type textarea "x"
type textarea "import polars as pl from pprint import pprint import pandas as pd from openpyxl…"
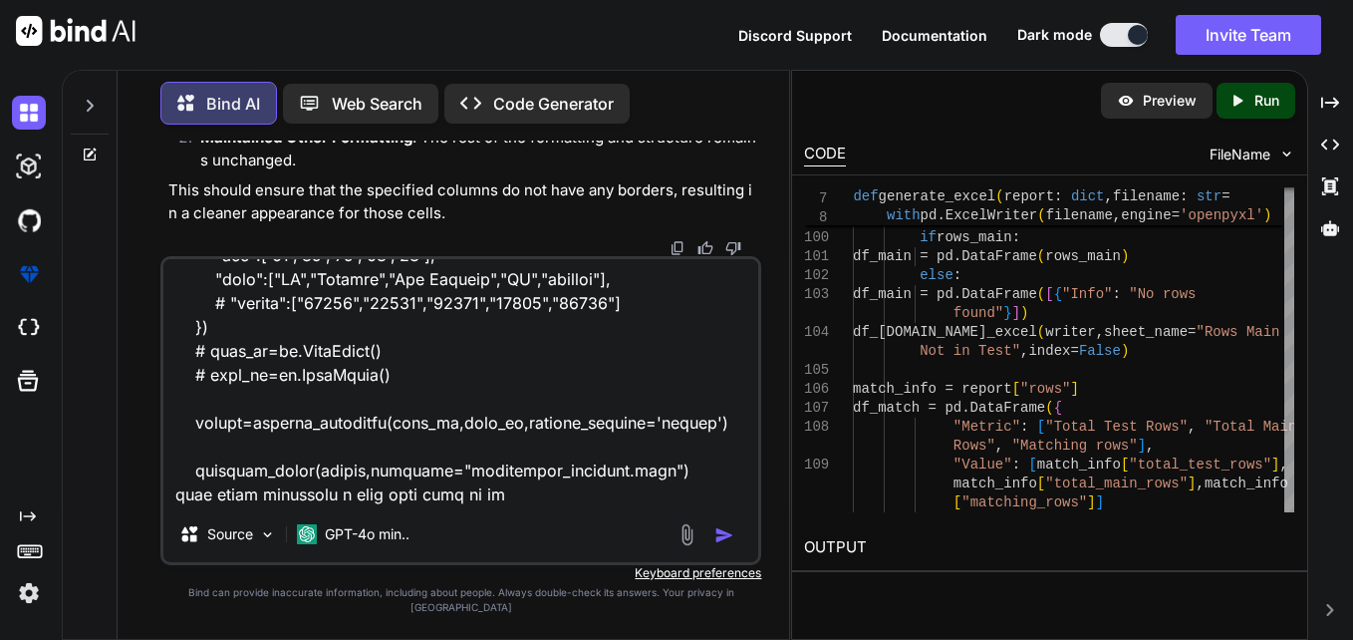
type textarea "x"
type textarea "import polars as pl from pprint import pprint import pandas as pd from openpyxl…"
type textarea "x"
type textarea "import polars as pl from pprint import pprint import pandas as pd from openpyxl…"
type textarea "x"
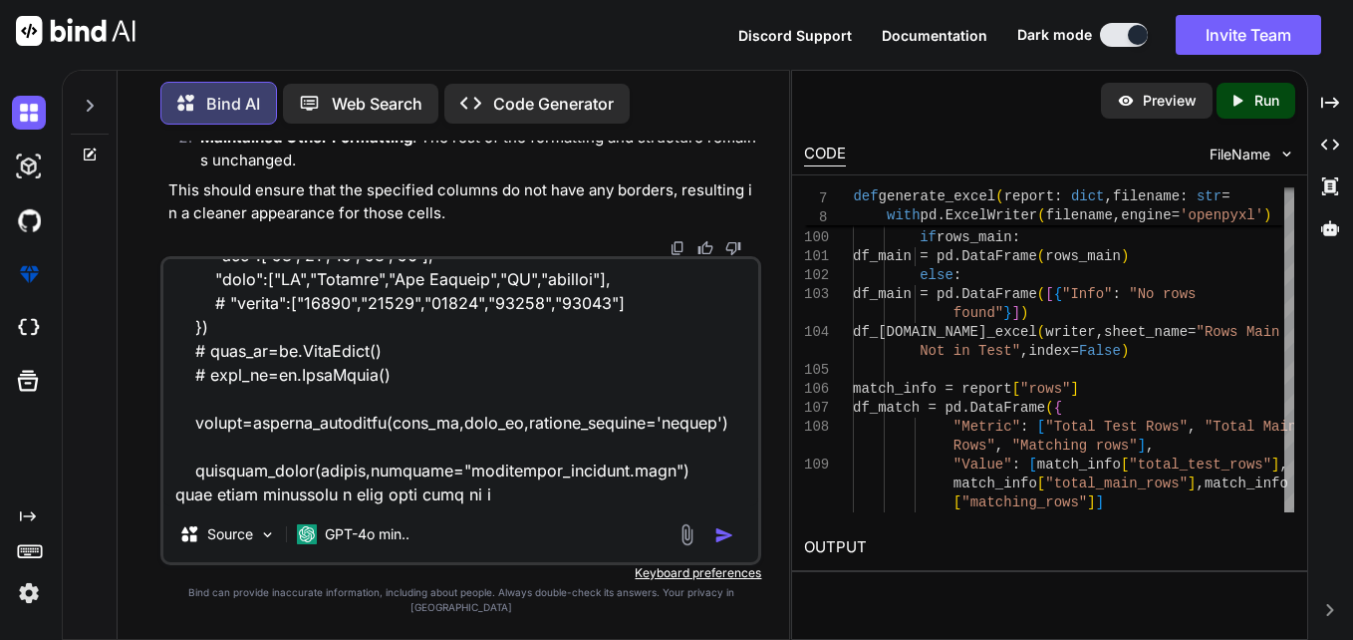
type textarea "import polars as pl from pprint import pprint import pandas as pd from openpyxl…"
type textarea "x"
paste textarea "Columns Summary"
type textarea "import polars as pl from pprint import pprint import pandas as pd from openpyxl…"
type textarea "x"
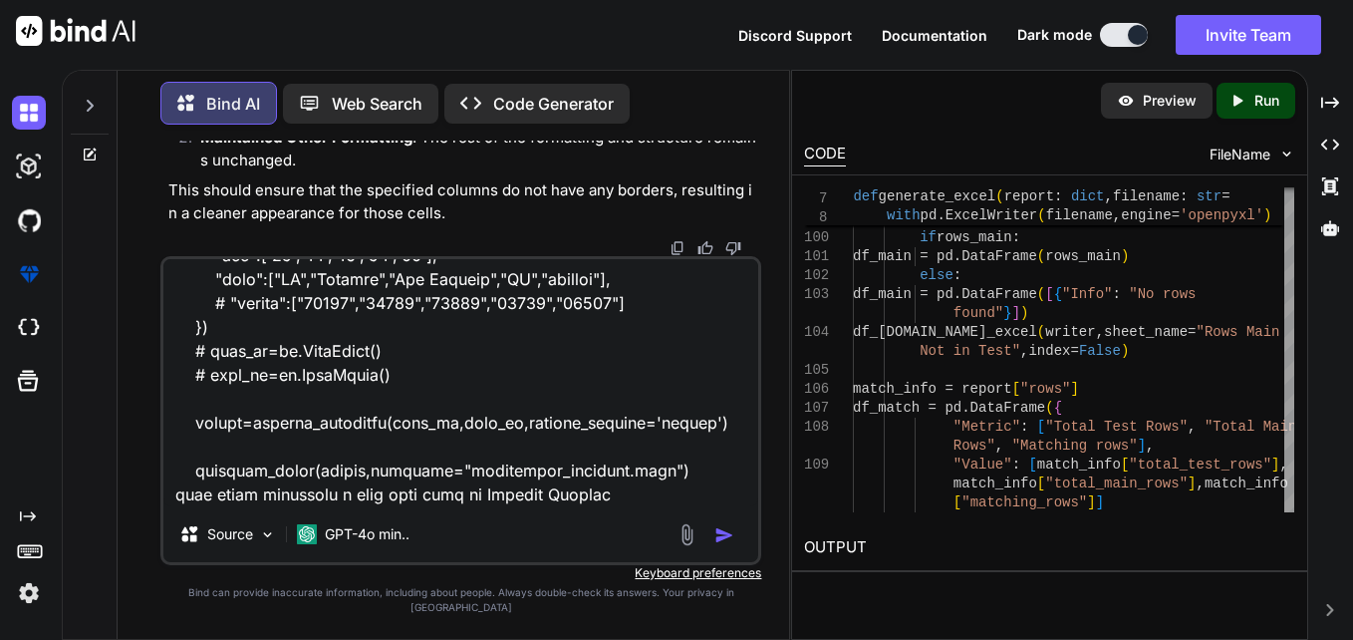
type textarea "import polars as pl from pprint import pprint import pandas as pd from openpyxl…"
type textarea "x"
type textarea "import polars as pl from pprint import pprint import pandas as pd from openpyxl…"
type textarea "x"
type textarea "import polars as pl from pprint import pprint import pandas as pd from openpyxl…"
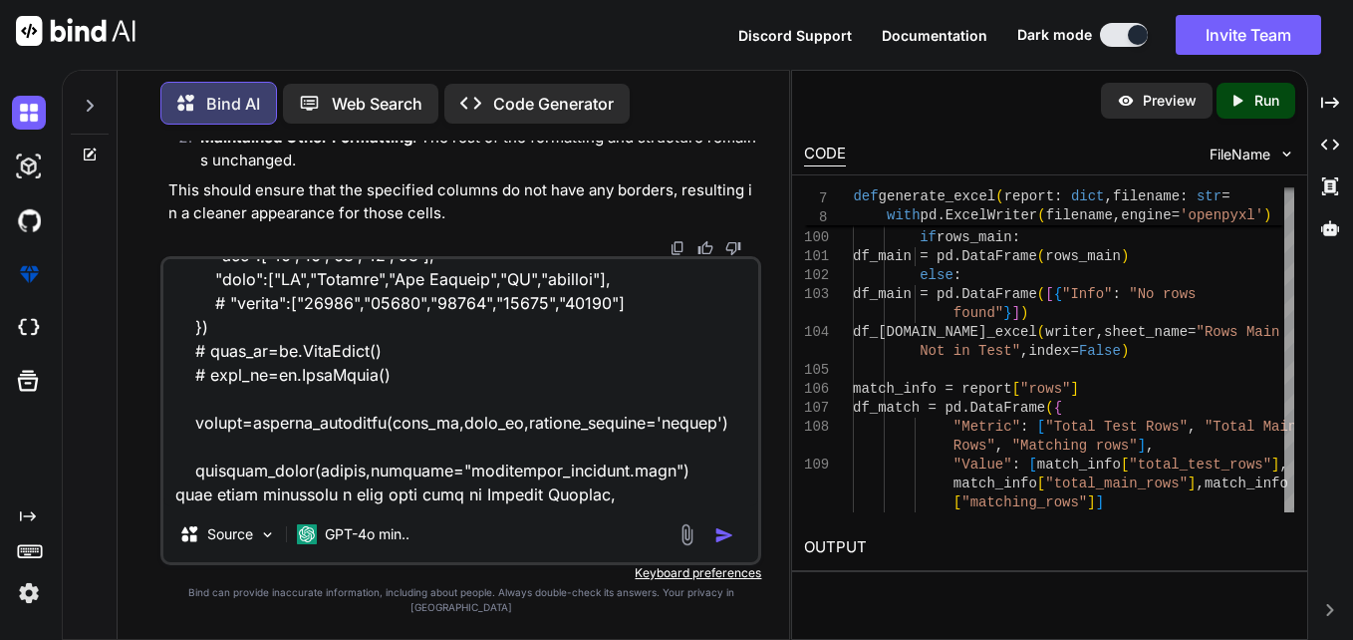
type textarea "x"
type textarea "import polars as pl from pprint import pprint import pandas as pd from openpyxl…"
type textarea "x"
type textarea "import polars as pl from pprint import pprint import pandas as pd from openpyxl…"
type textarea "x"
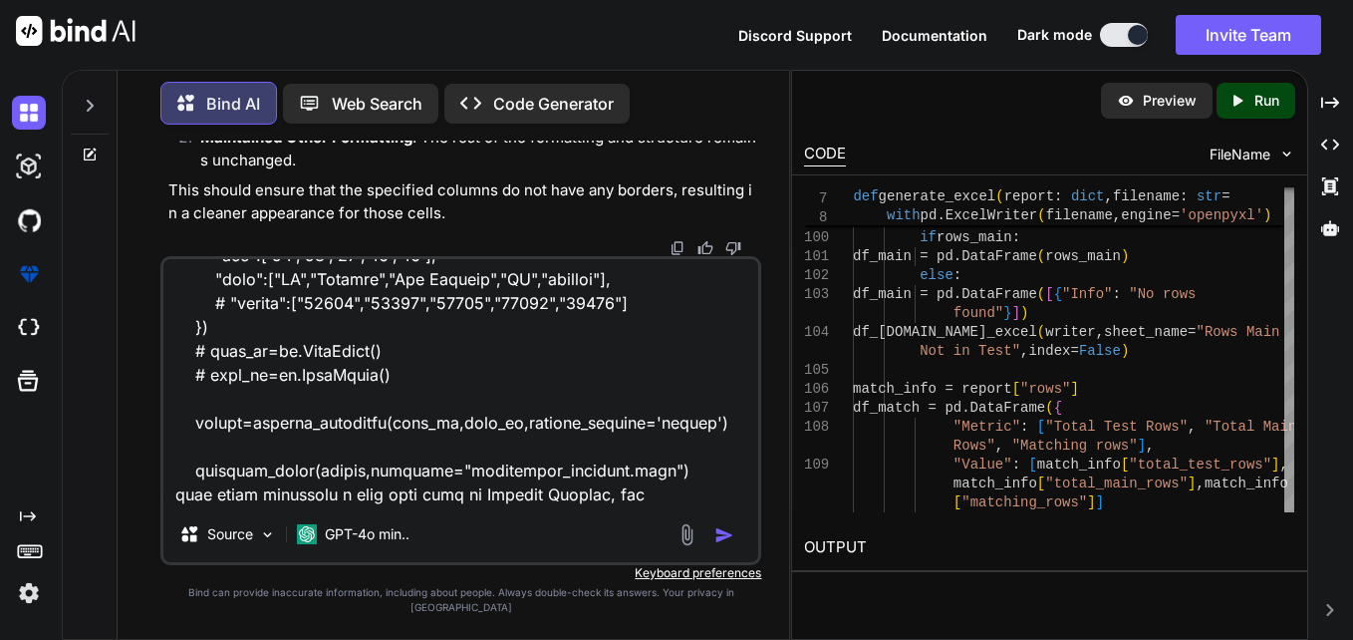
type textarea "import polars as pl from pprint import pprint import pandas as pd from openpyxl…"
type textarea "x"
type textarea "import polars as pl from pprint import pprint import pandas as pd from openpyxl…"
type textarea "x"
type textarea "import polars as pl from pprint import pprint import pandas as pd from openpyxl…"
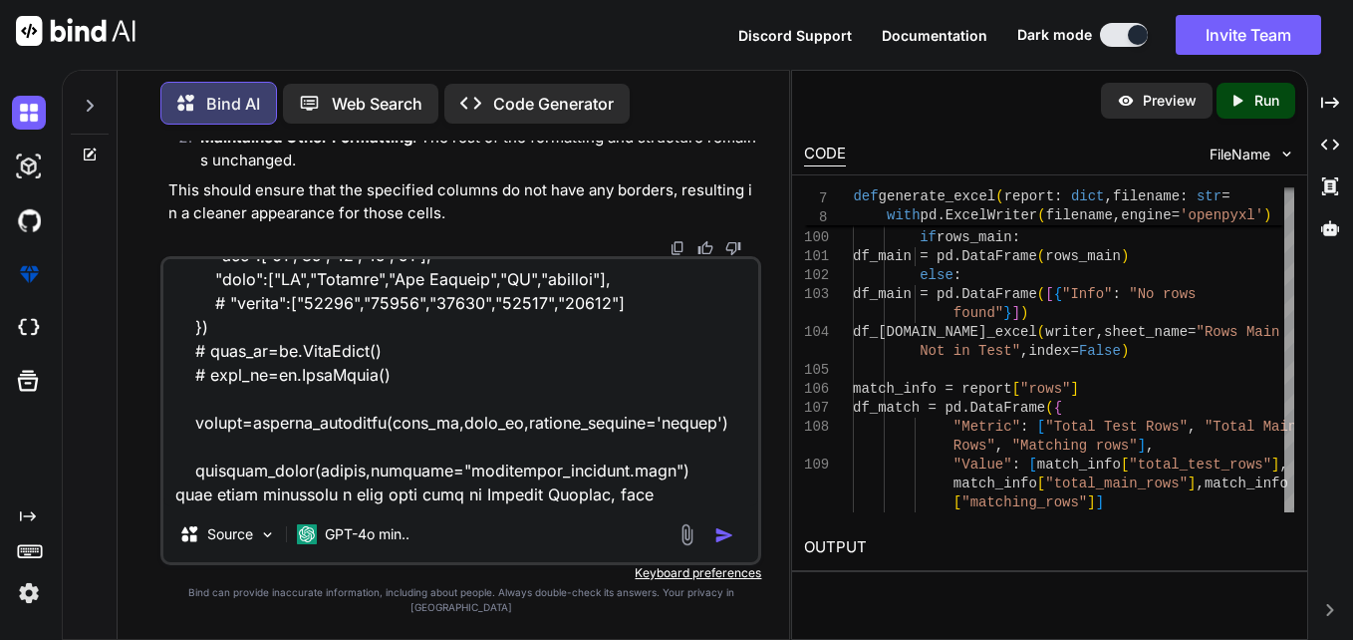
type textarea "x"
type textarea "import polars as pl from pprint import pprint import pandas as pd from openpyxl…"
type textarea "x"
type textarea "import polars as pl from pprint import pprint import pandas as pd from openpyxl…"
type textarea "x"
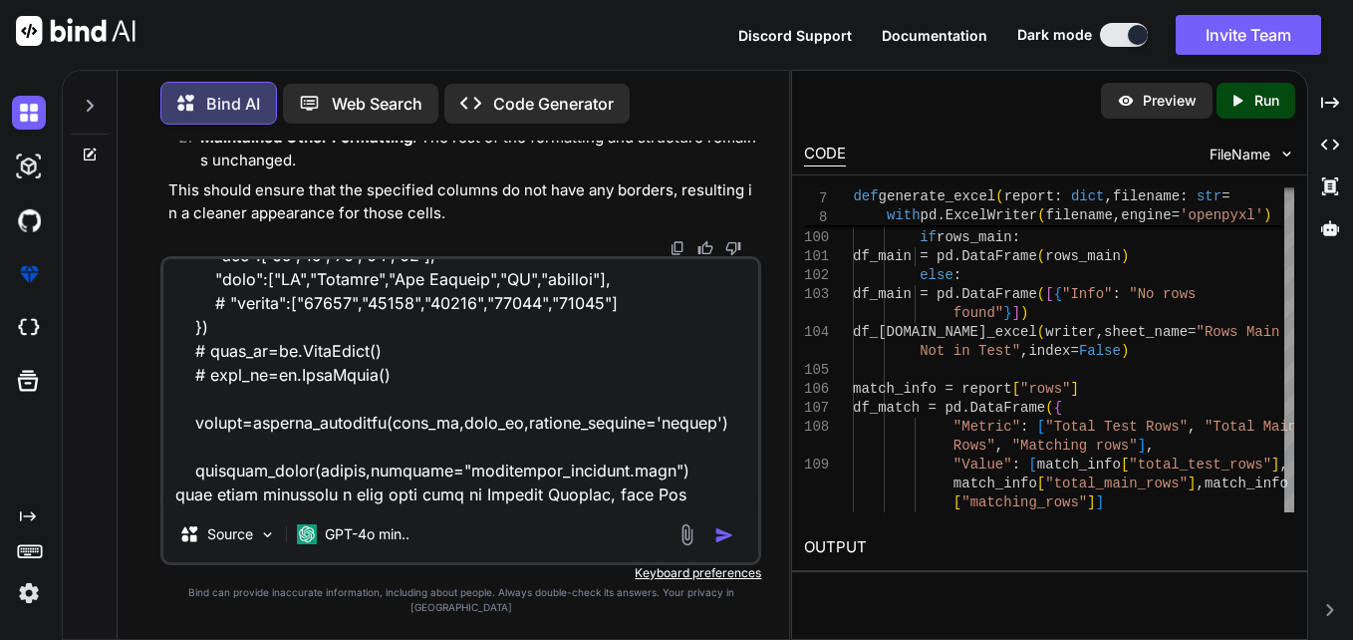
type textarea "import polars as pl from pprint import pprint import pandas as pd from openpyxl…"
type textarea "x"
type textarea "import polars as pl from pprint import pprint import pandas as pd from openpyxl…"
type textarea "x"
type textarea "import polars as pl from pprint import pprint import pandas as pd from openpyxl…"
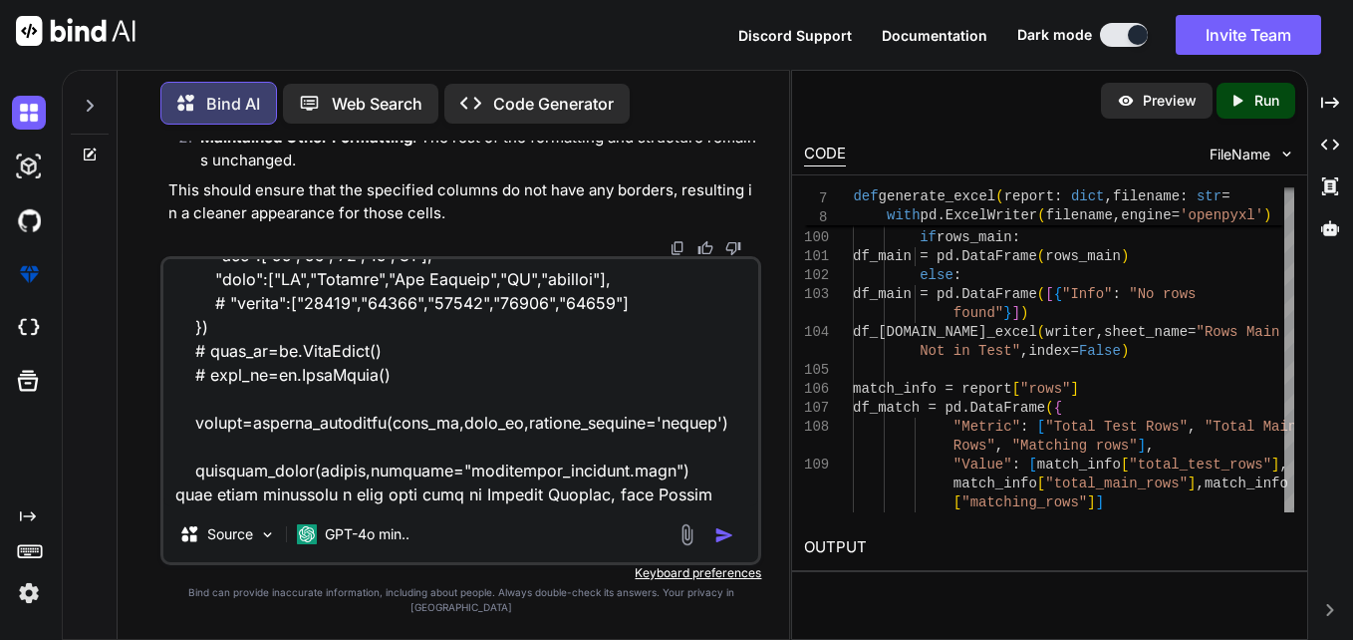
type textarea "x"
type textarea "import polars as pl from pprint import pprint import pandas as pd from openpyxl…"
type textarea "x"
type textarea "import polars as pl from pprint import pprint import pandas as pd from openpyxl…"
type textarea "x"
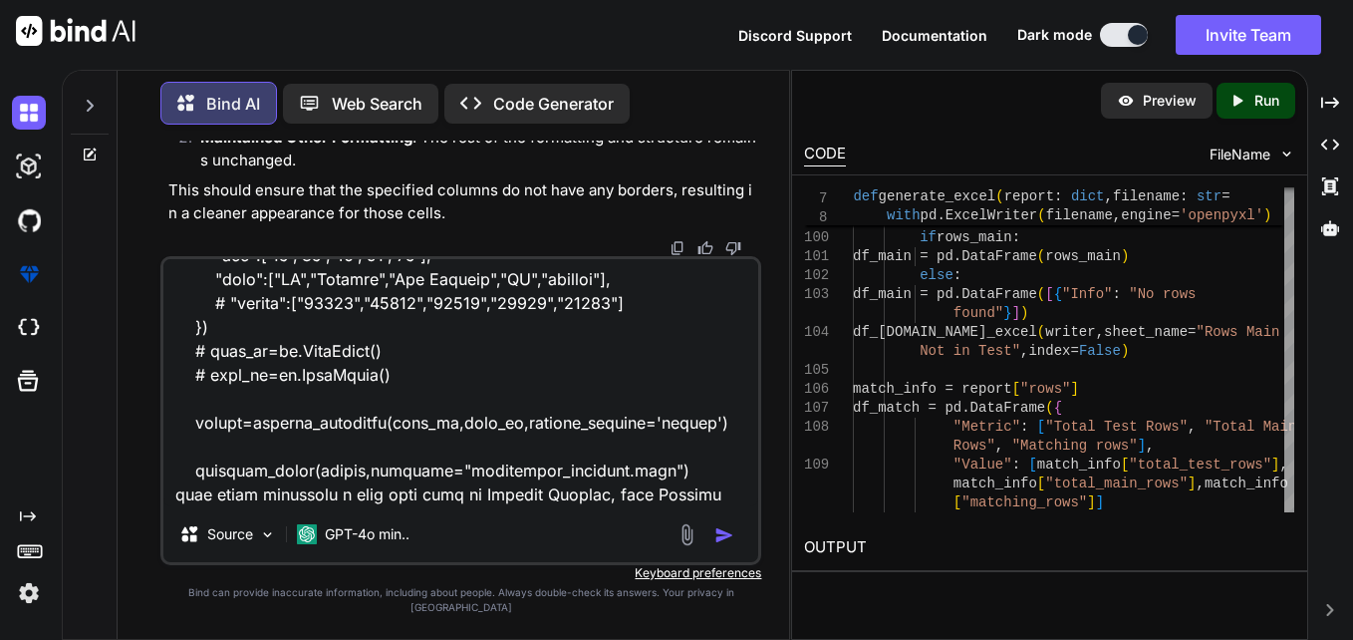
type textarea "import polars as pl from pprint import pprint import pandas as pd from openpyxl…"
type textarea "x"
type textarea "import polars as pl from pprint import pprint import pandas as pd from openpyxl…"
type textarea "x"
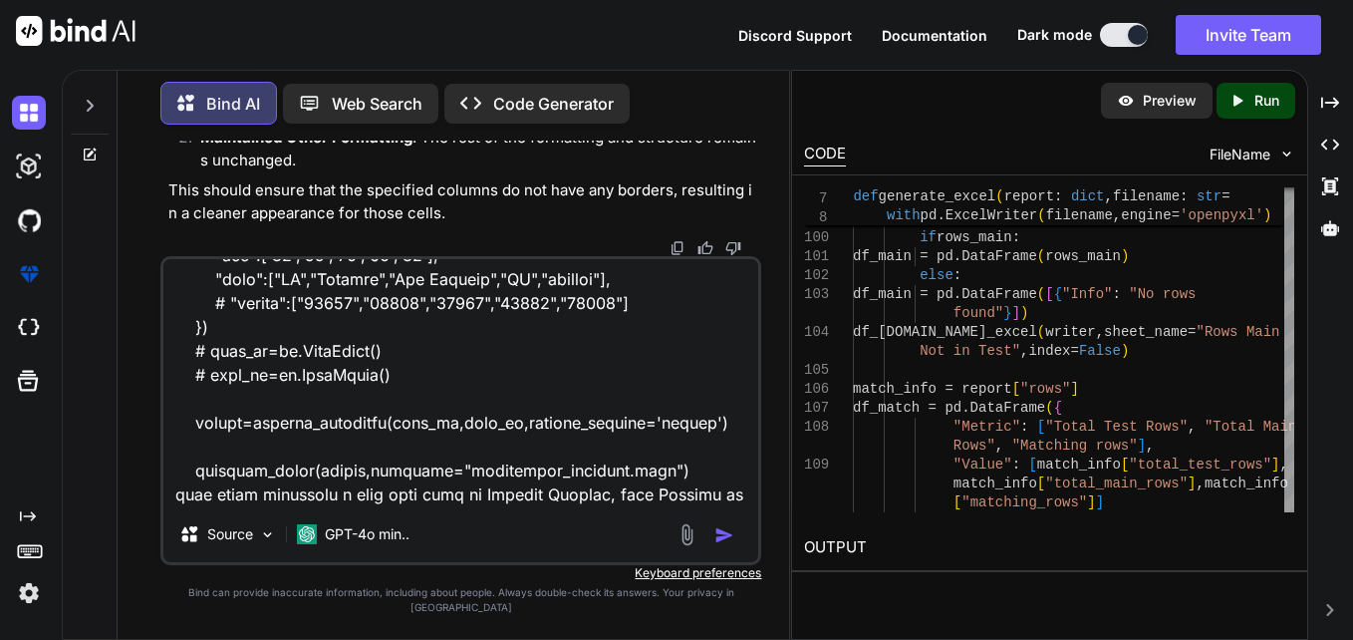
type textarea "import polars as pl from pprint import pprint import pandas as pd from openpyxl…"
type textarea "x"
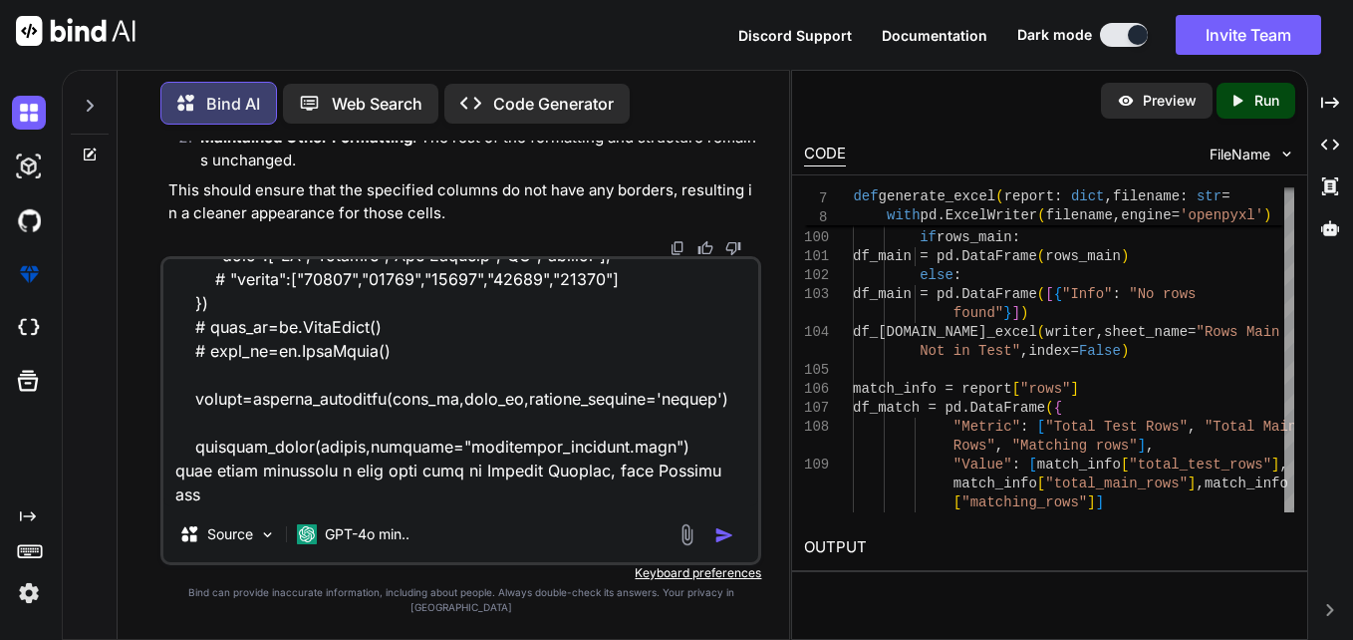
type textarea "import polars as pl from pprint import pprint import pandas as pd from openpyxl…"
type textarea "x"
paste textarea "Matching Row Summary"
type textarea "import polars as pl from pprint import pprint import pandas as pd from openpyxl…"
type textarea "x"
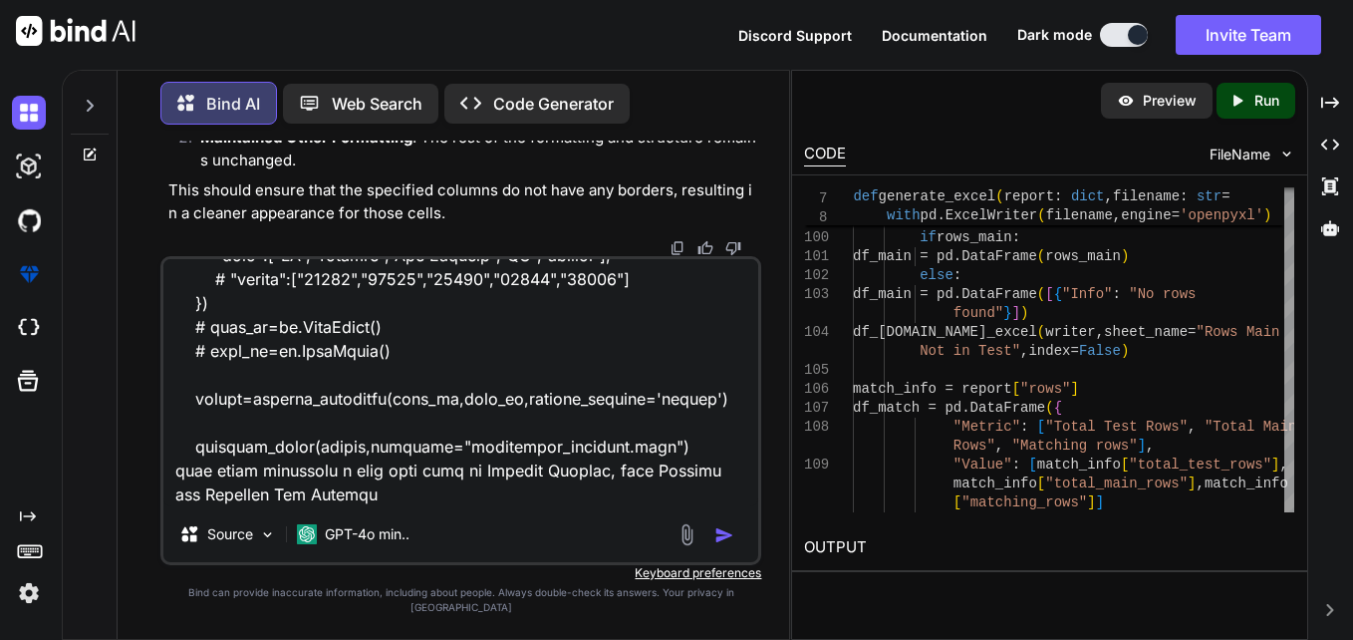
type textarea "import polars as pl from pprint import pprint import pandas as pd from openpyxl…"
type textarea "x"
type textarea "import polars as pl from pprint import pprint import pandas as pd from openpyxl…"
type textarea "x"
type textarea "import polars as pl from pprint import pprint import pandas as pd from openpyxl…"
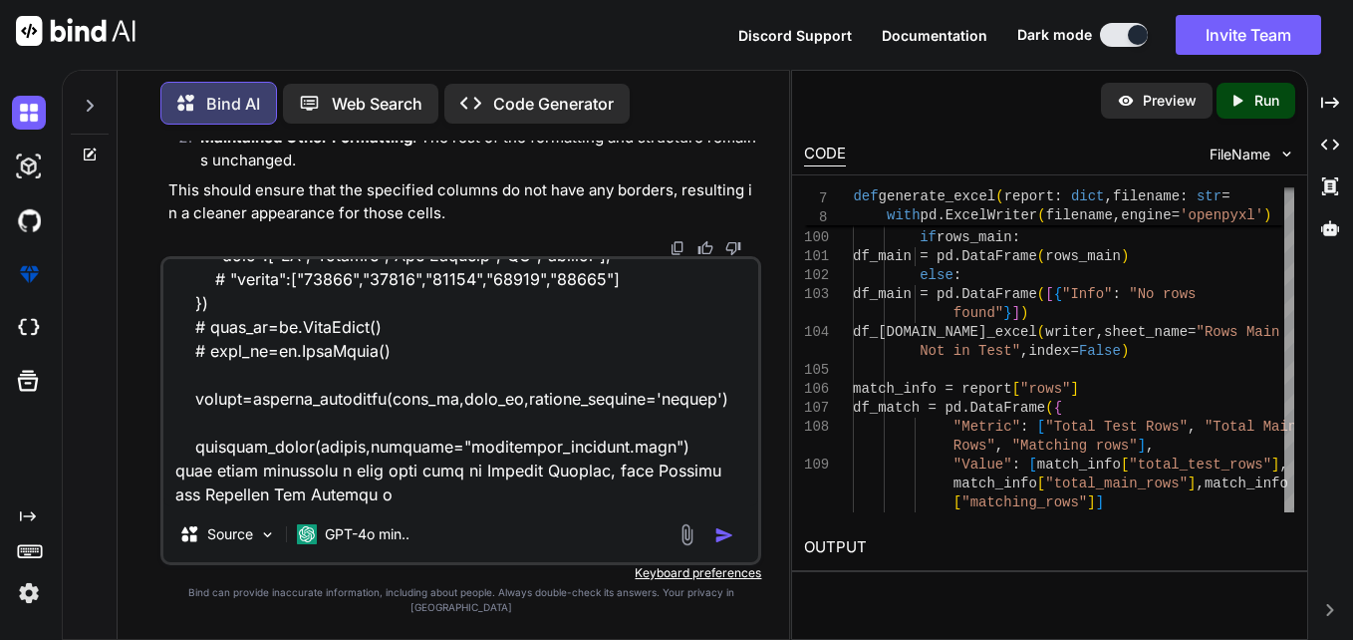
type textarea "x"
type textarea "import polars as pl from pprint import pprint import pandas as pd from openpyxl…"
type textarea "x"
type textarea "import polars as pl from pprint import pprint import pandas as pd from openpyxl…"
type textarea "x"
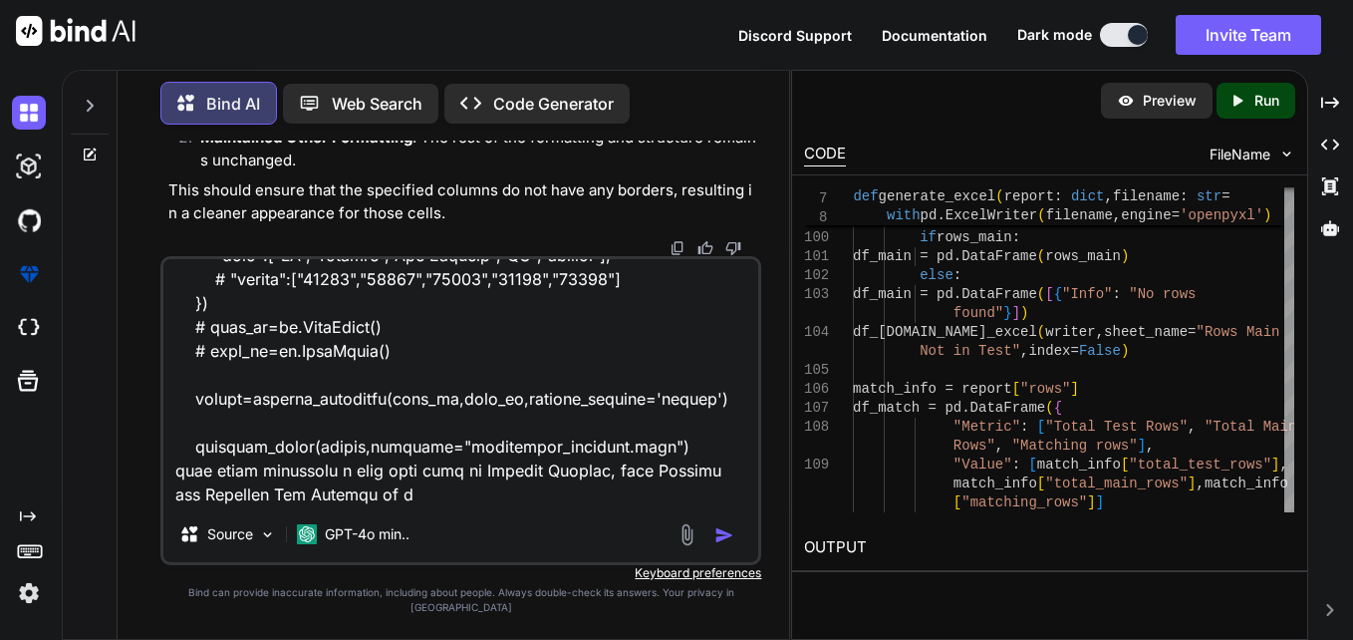
type textarea "import polars as pl from pprint import pprint import pandas as pd from openpyxl…"
type textarea "x"
type textarea "import polars as pl from pprint import pprint import pandas as pd from openpyxl…"
type textarea "x"
type textarea "import polars as pl from pprint import pprint import pandas as pd from openpyxl…"
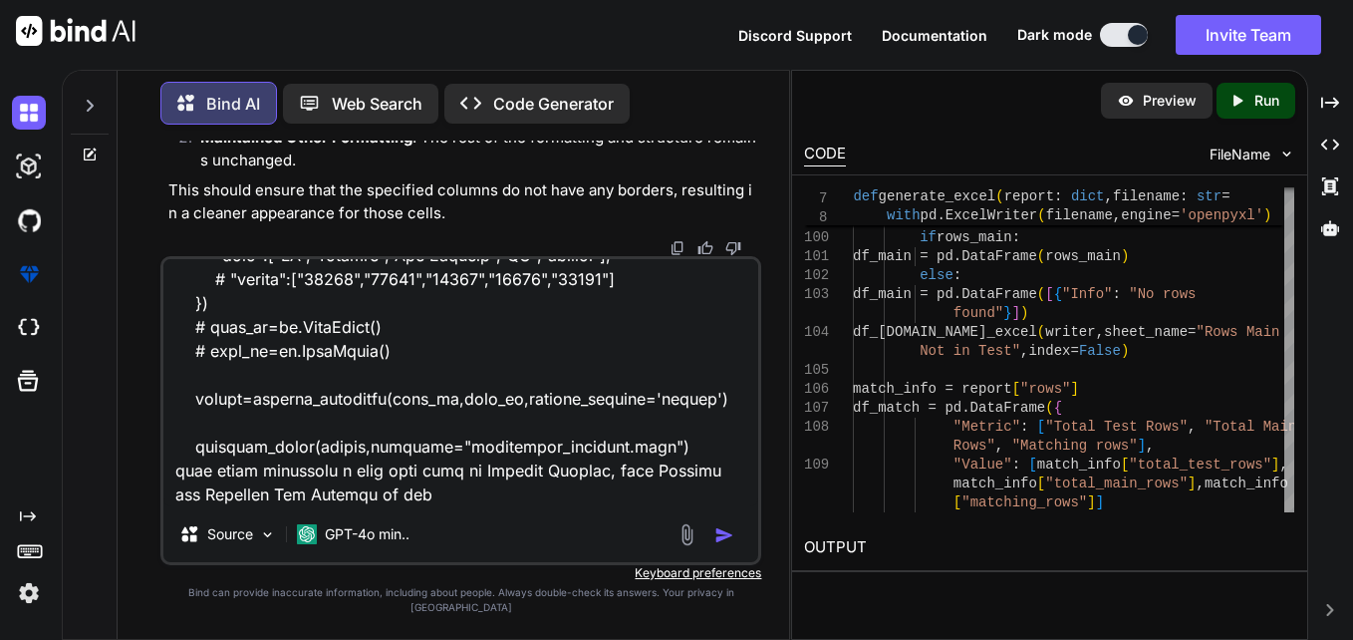
type textarea "x"
type textarea "import polars as pl from pprint import pprint import pandas as pd from openpyxl…"
type textarea "x"
type textarea "import polars as pl from pprint import pprint import pandas as pd from openpyxl…"
type textarea "x"
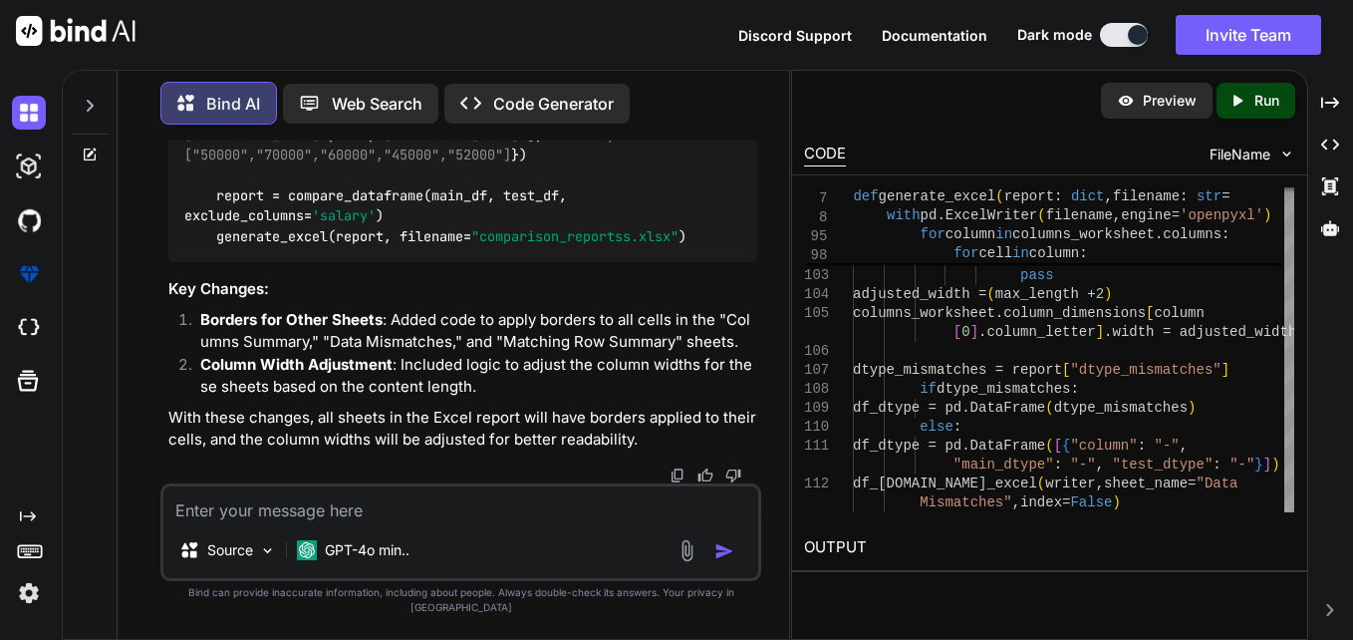
scroll to position [24592, 0]
drag, startPoint x: 251, startPoint y: 186, endPoint x: 672, endPoint y: 368, distance: 458.0
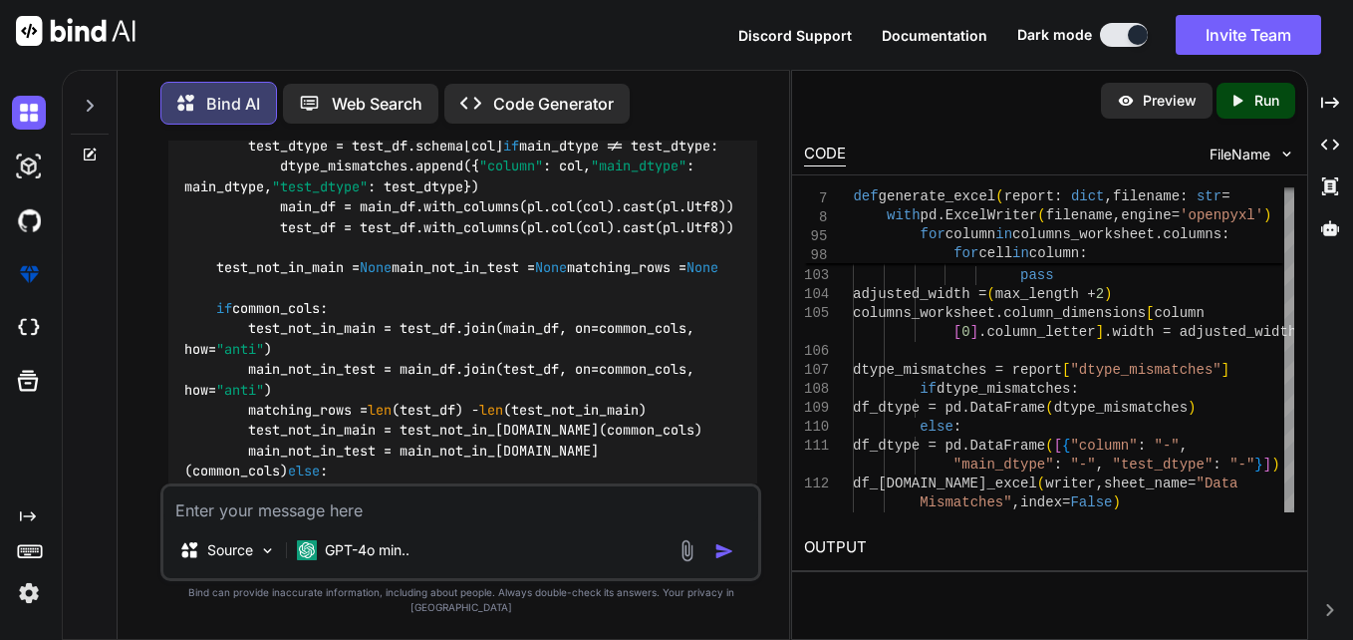
scroll to position [21203, 0]
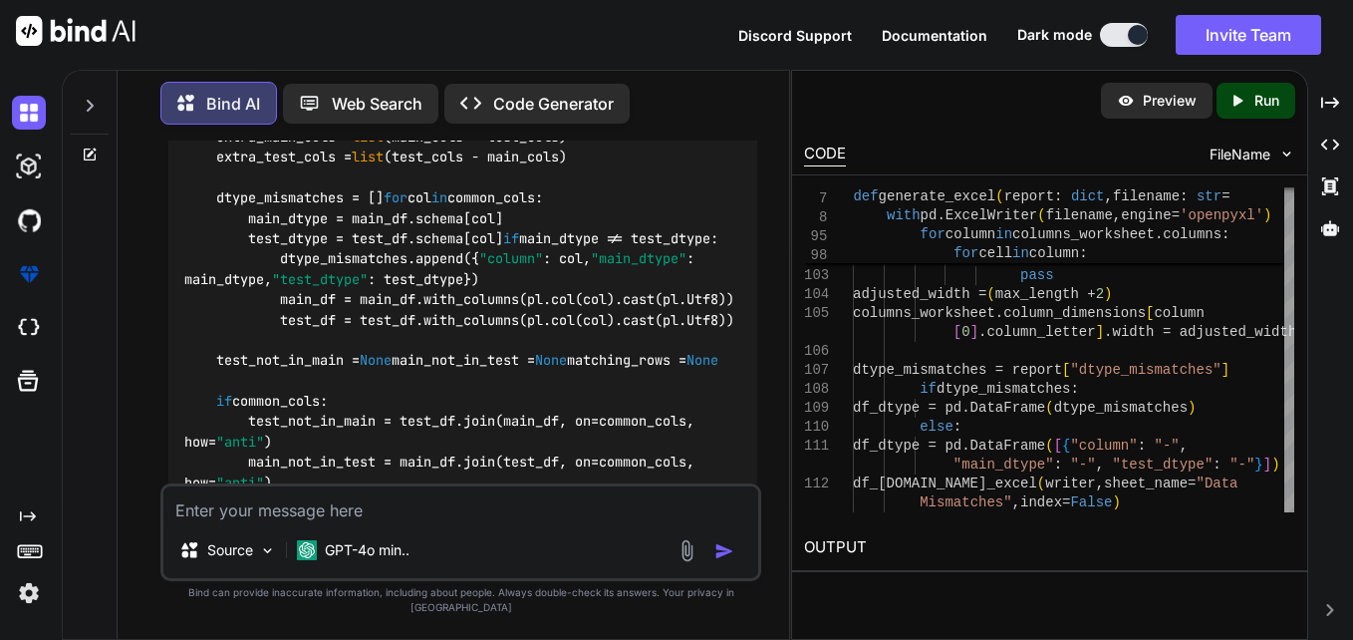
click at [455, 522] on textarea at bounding box center [460, 504] width 595 height 36
paste textarea "common ['age', 'city', 'name'] excluded ['salary'] extra_in_main ['salary'] ext…"
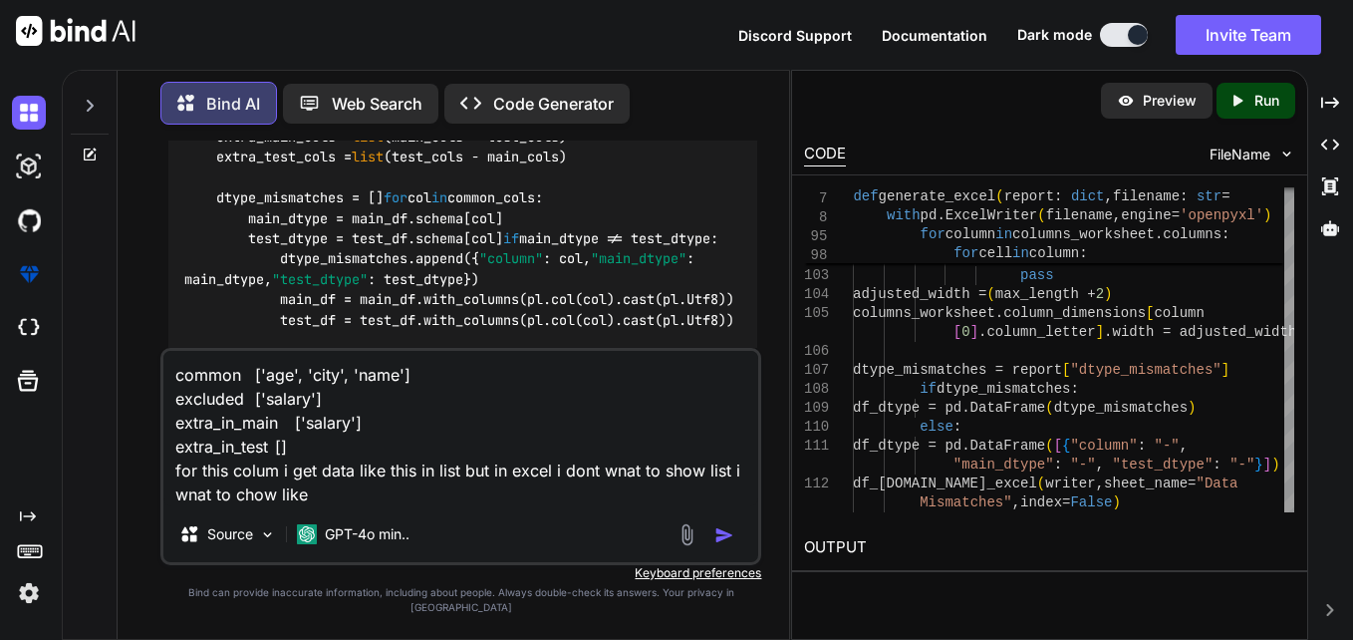
drag, startPoint x: 252, startPoint y: 390, endPoint x: 392, endPoint y: 387, distance: 139.6
click at [392, 387] on textarea "common ['age', 'city', 'name'] excluded ['salary'] extra_in_main ['salary'] ext…" at bounding box center [460, 428] width 595 height 155
click at [364, 506] on textarea "common ['age', 'city', 'name'] excluded ['salary'] extra_in_main ['salary'] ext…" at bounding box center [460, 428] width 595 height 155
paste textarea "'age', 'city', 'name'"
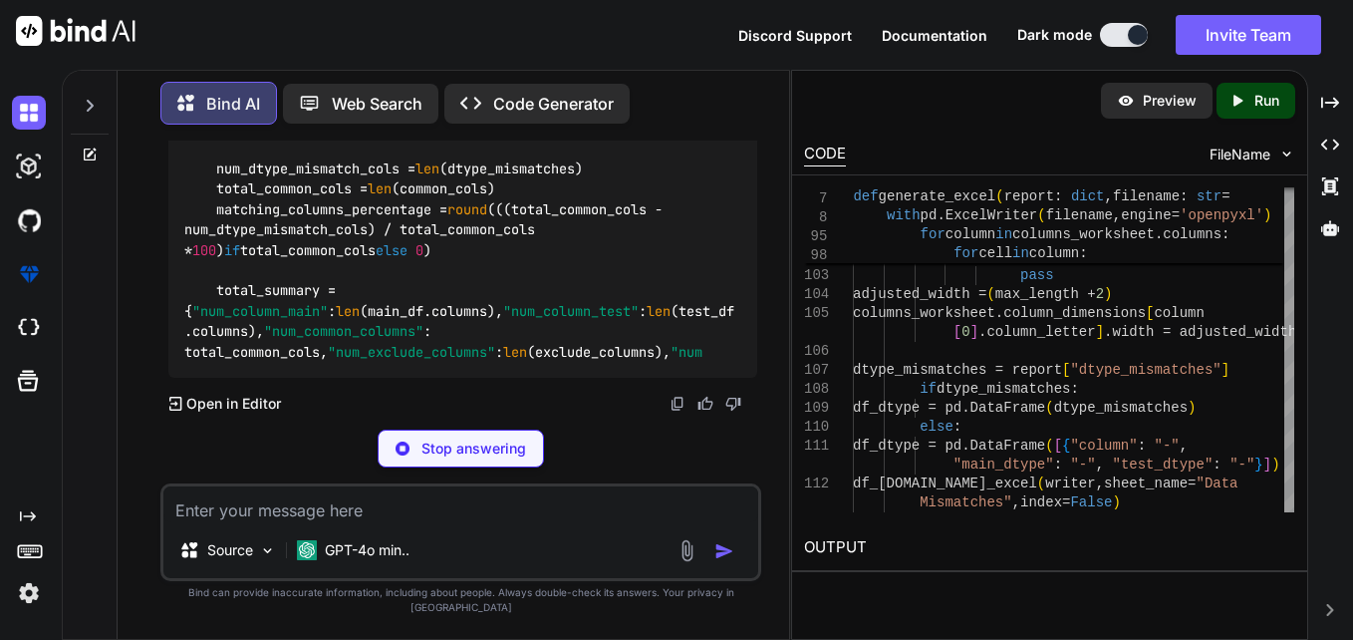
scroll to position [34161, 0]
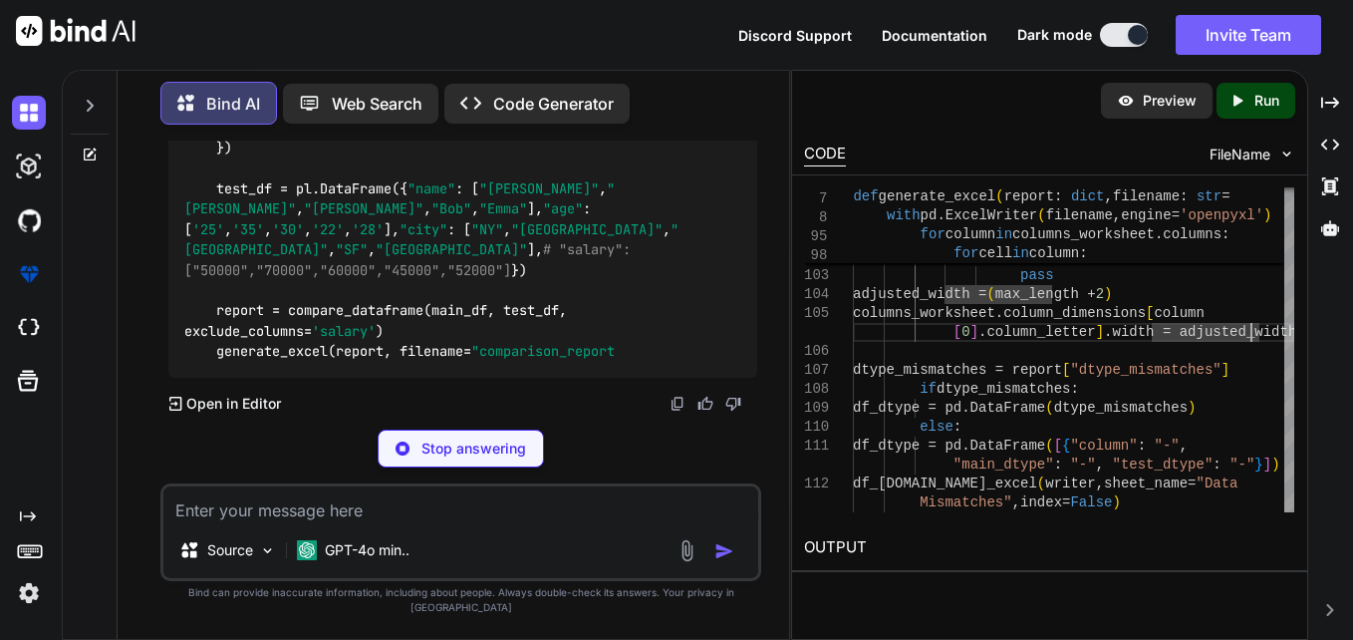
scroll to position [34759, 0]
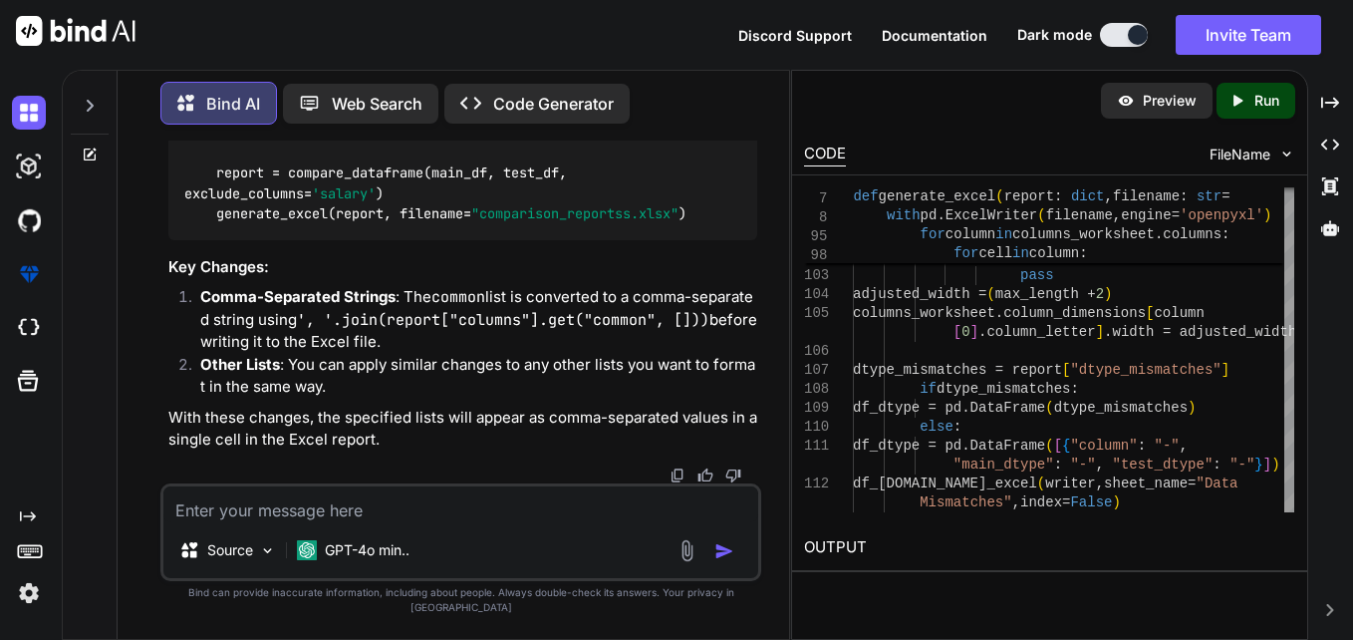
scroll to position [32367, 0]
click at [446, 522] on textarea at bounding box center [460, 504] width 595 height 36
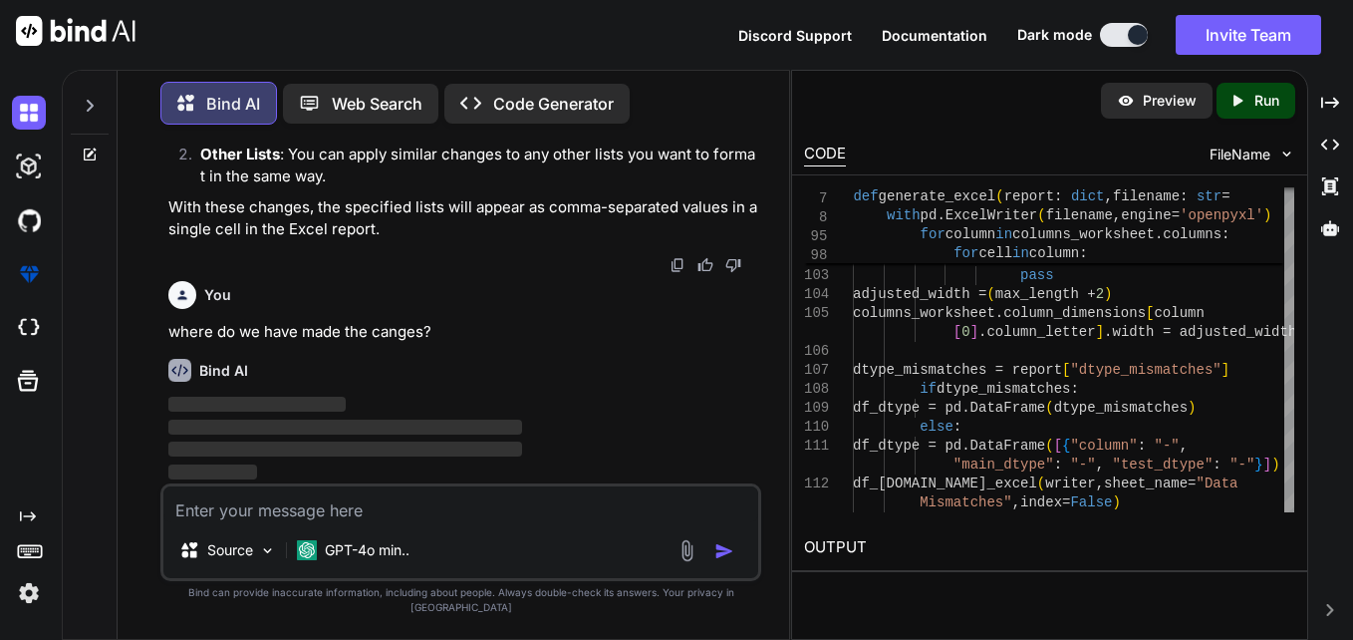
scroll to position [35698, 0]
click at [292, 144] on li "Comma-Separated Strings : The common list is converted to a comma-separated str…" at bounding box center [470, 110] width 573 height 68
drag, startPoint x: 292, startPoint y: 328, endPoint x: 284, endPoint y: 312, distance: 17.8
click at [284, 96] on strong "Comma-Separated Strings" at bounding box center [297, 86] width 195 height 19
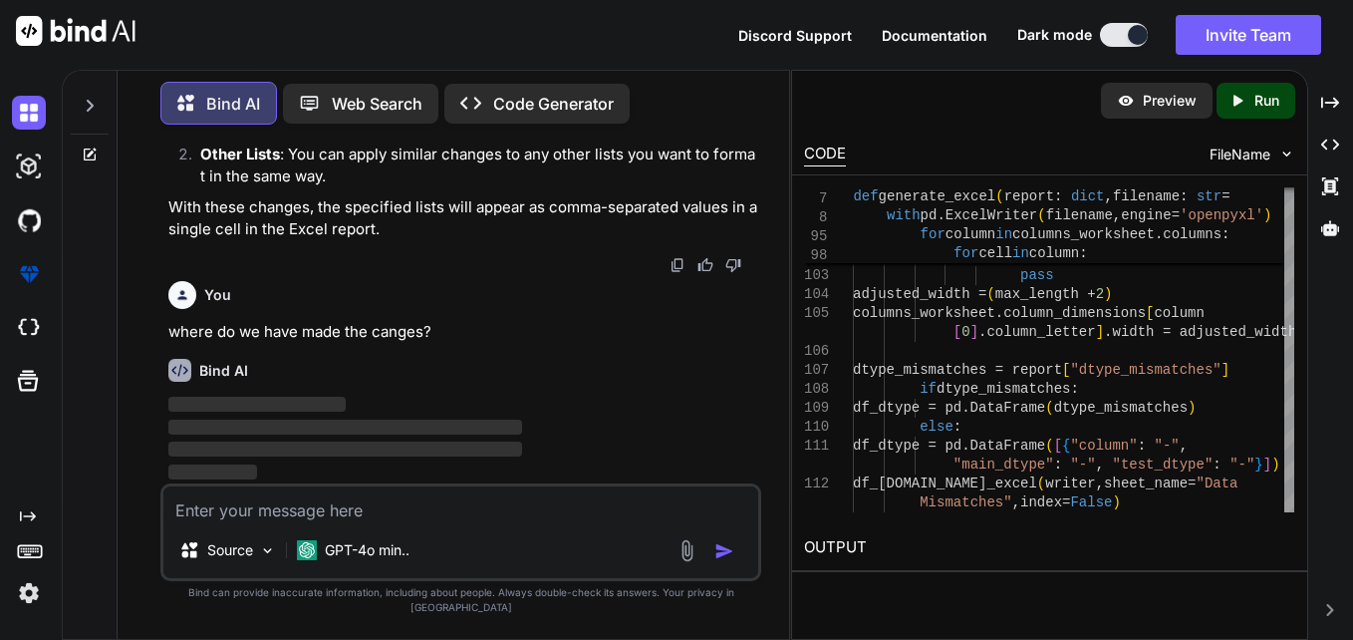
click at [284, 96] on strong "Comma-Separated Strings" at bounding box center [297, 86] width 195 height 19
click at [331, 96] on strong "Comma-Separated Strings" at bounding box center [297, 86] width 195 height 19
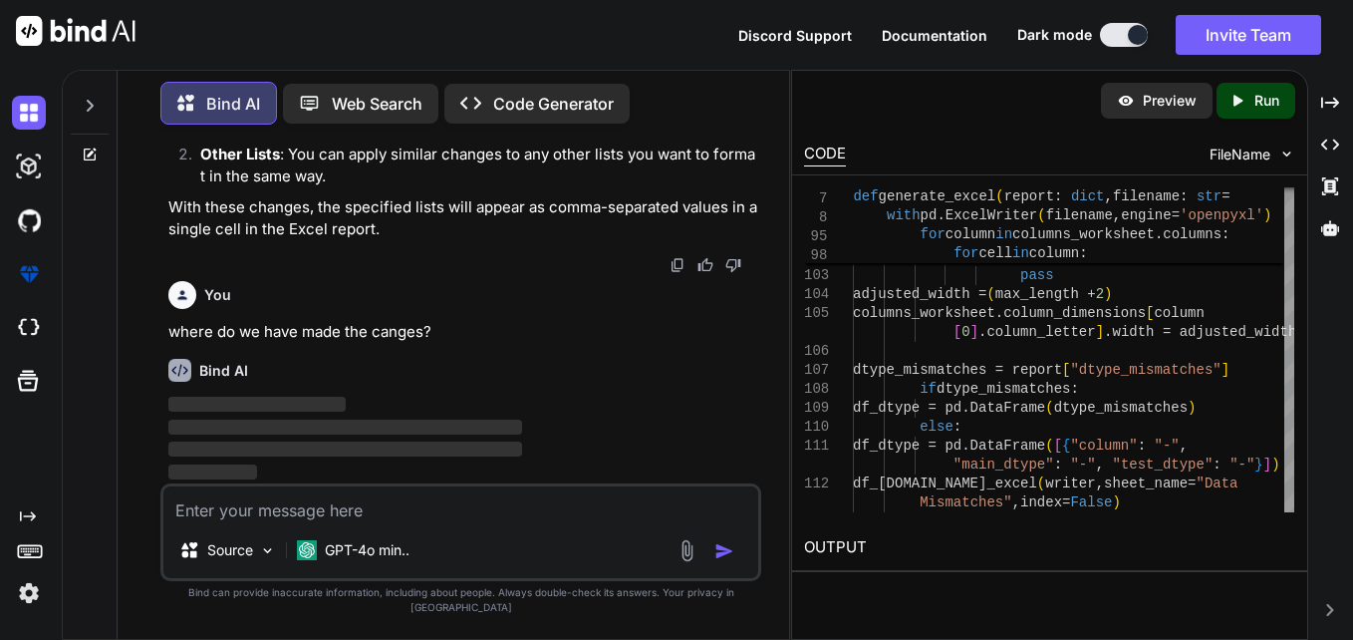
click at [331, 96] on strong "Comma-Separated Strings" at bounding box center [297, 86] width 195 height 19
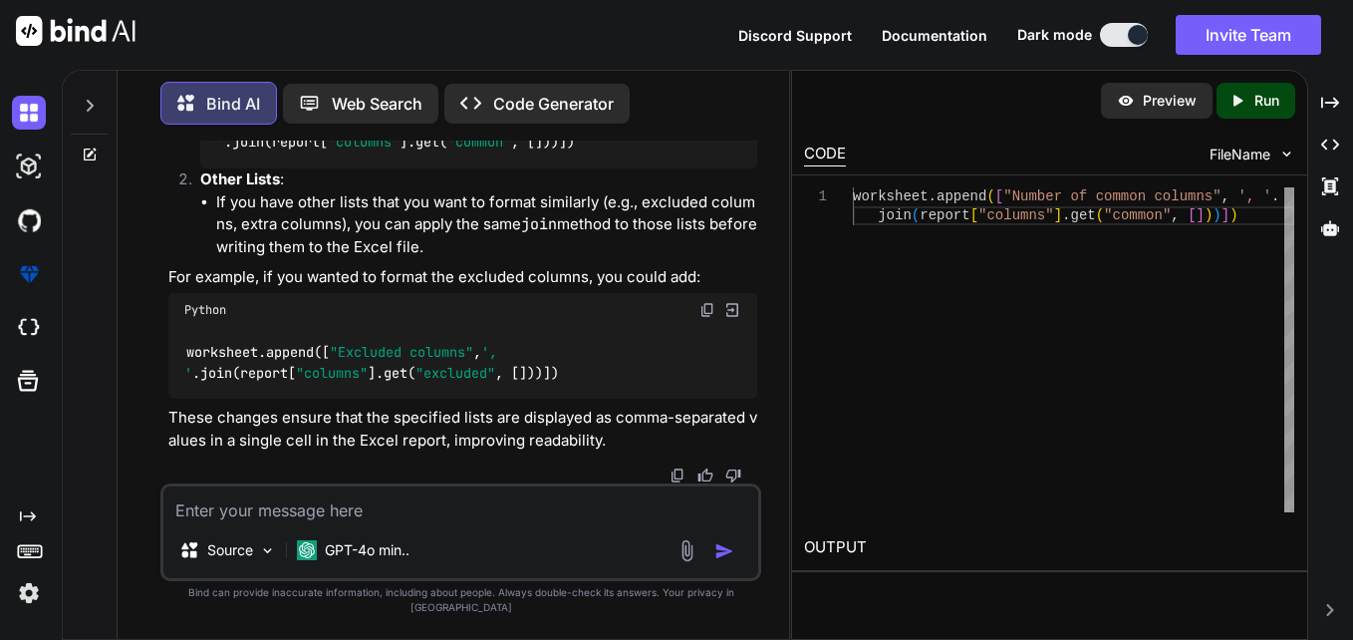
scroll to position [36427, 0]
click at [612, 400] on div "worksheet.append([ "Excluded columns" , ', ' .join(report[ "columns" ].get( "ex…" at bounding box center [462, 363] width 589 height 73
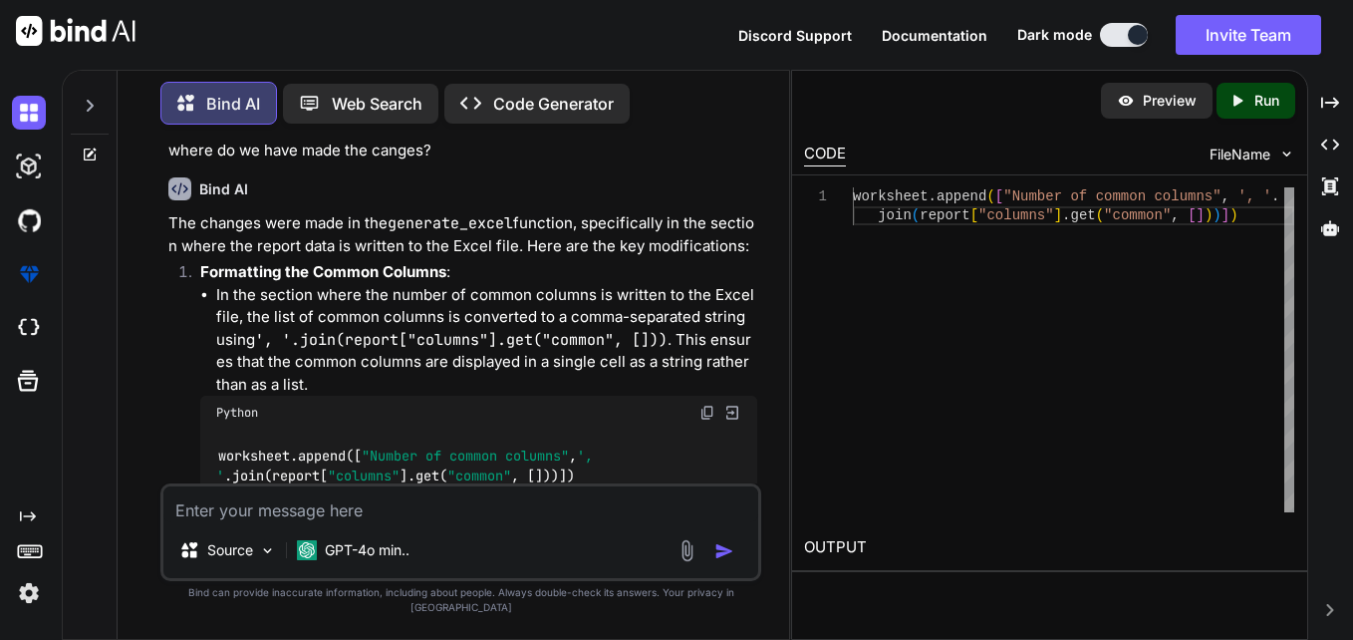
scroll to position [28853, 0]
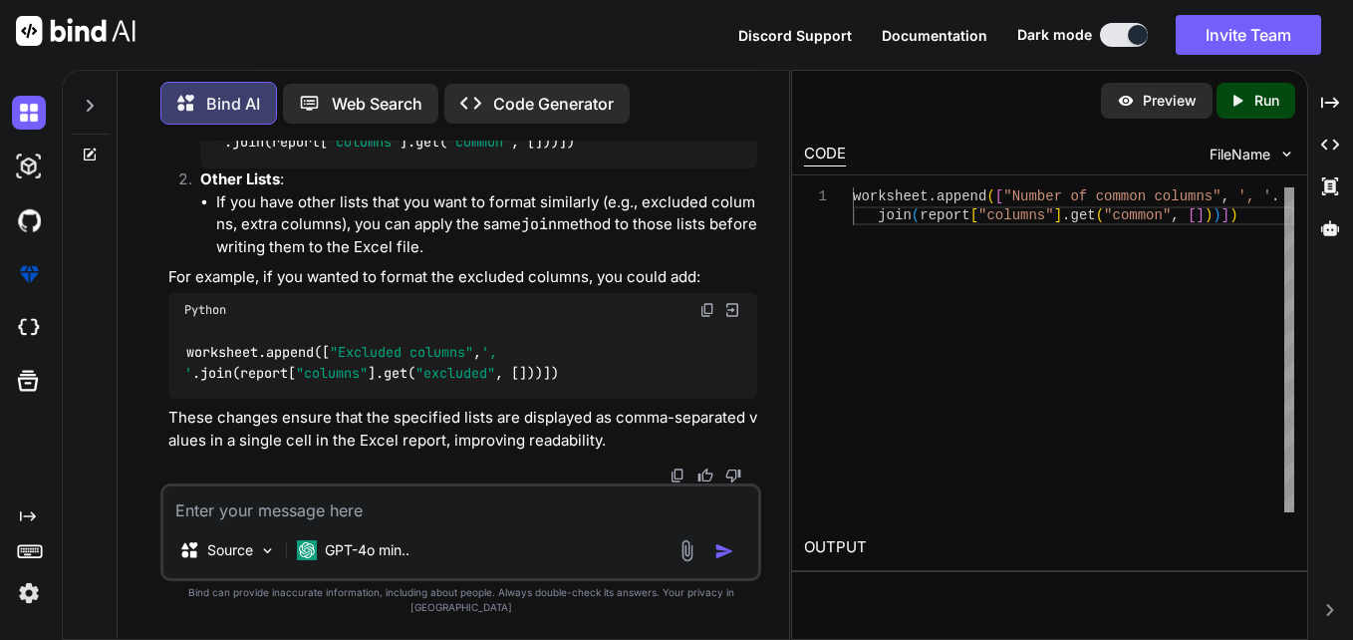
scroll to position [34334, 0]
